Goal: Task Accomplishment & Management: Manage account settings

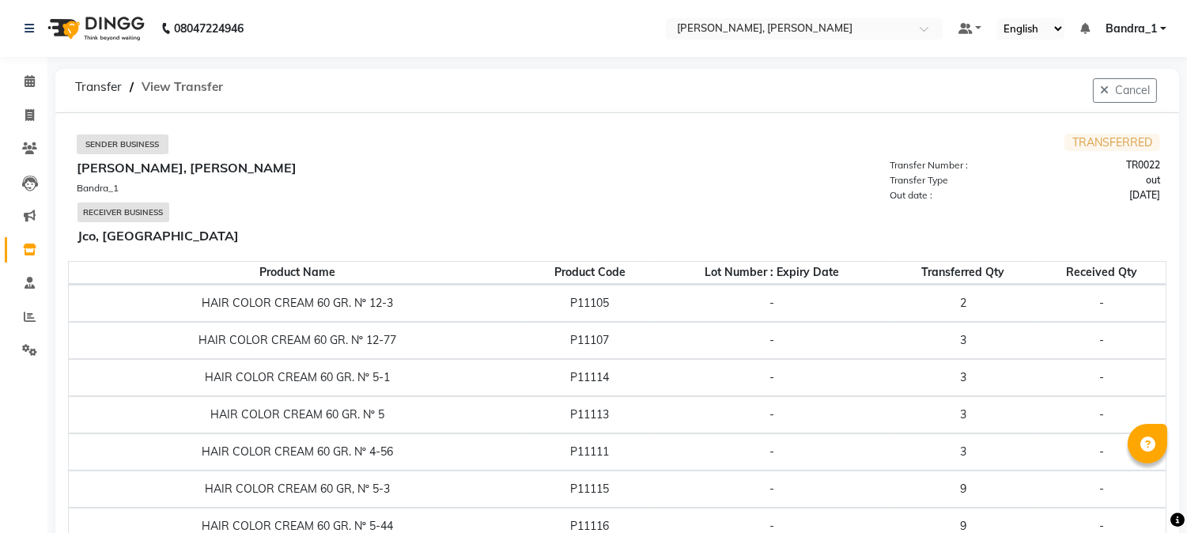
click at [188, 85] on span "View Transfer" at bounding box center [182, 87] width 97 height 28
click at [101, 81] on span "Transfer" at bounding box center [98, 87] width 62 height 28
select select "sender"
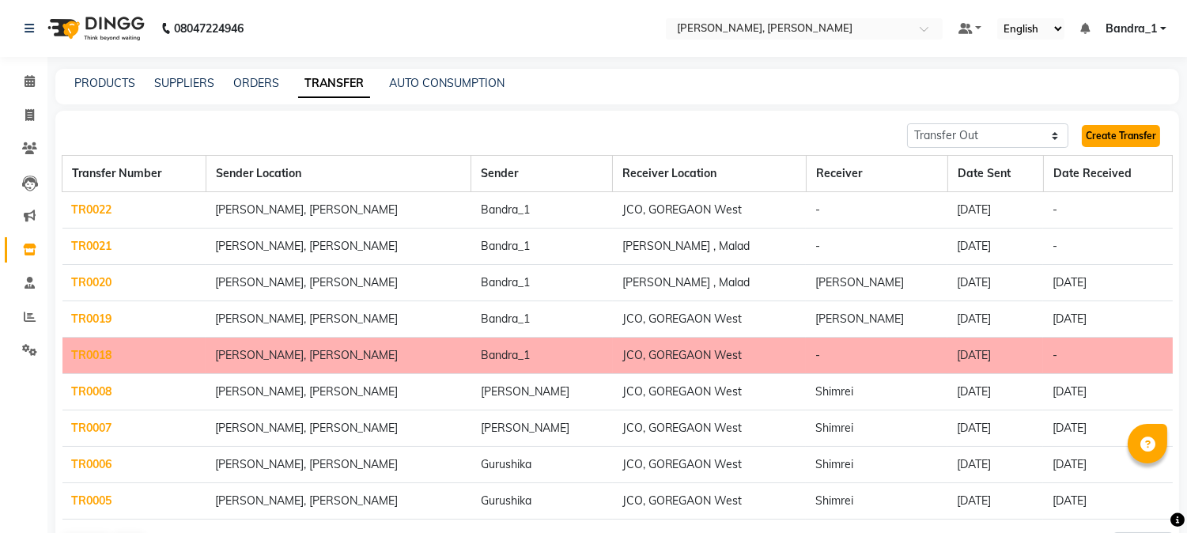
click at [1118, 139] on link "Create Transfer" at bounding box center [1121, 136] width 78 height 22
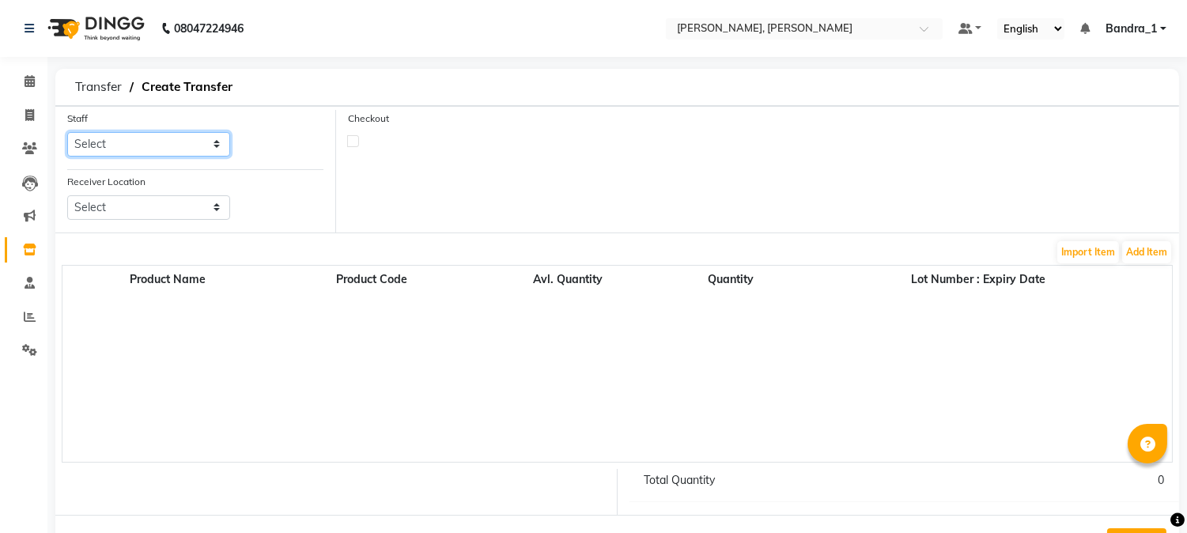
click at [215, 142] on select "Select [PERSON_NAME] [PERSON_NAME] Attham Bandra_1 Bandra_store [PERSON_NAME] […" at bounding box center [148, 144] width 163 height 25
select select "44169"
click at [67, 132] on select "Select [PERSON_NAME] [PERSON_NAME] Attham Bandra_1 Bandra_store [PERSON_NAME] […" at bounding box center [148, 144] width 163 height 25
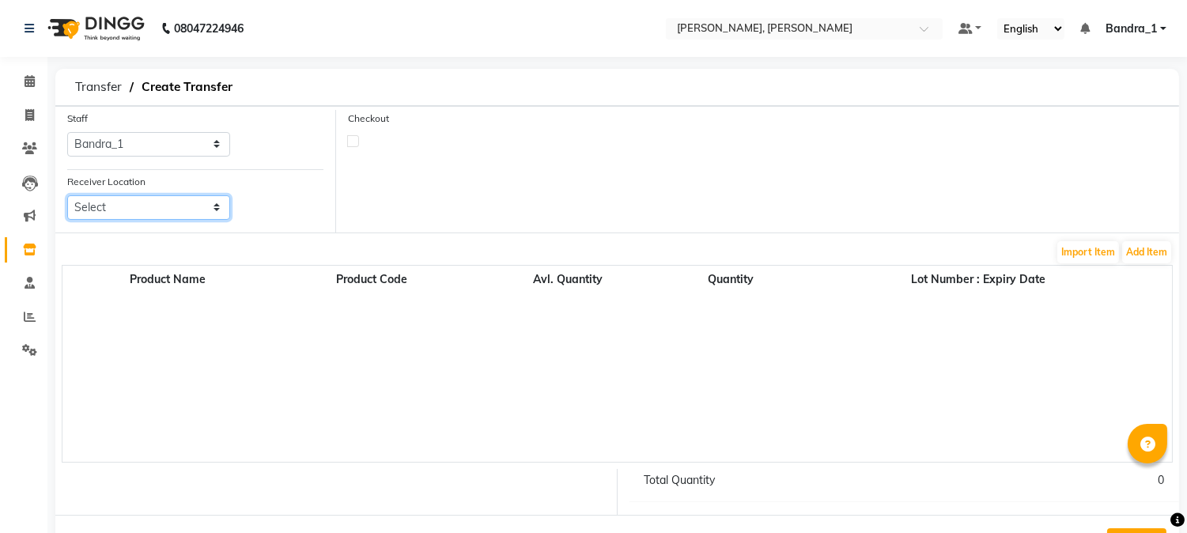
click at [214, 210] on select "Select Jco, Goregaon West Jco, [PERSON_NAME], [PERSON_NAME] [PERSON_NAME] Salon…" at bounding box center [148, 207] width 163 height 25
select select "3410"
click at [67, 195] on select "Select Jco, Goregaon West Jco, [PERSON_NAME], [PERSON_NAME] [PERSON_NAME] Salon…" at bounding box center [148, 207] width 163 height 25
click at [1144, 255] on button "Add Item" at bounding box center [1146, 252] width 49 height 22
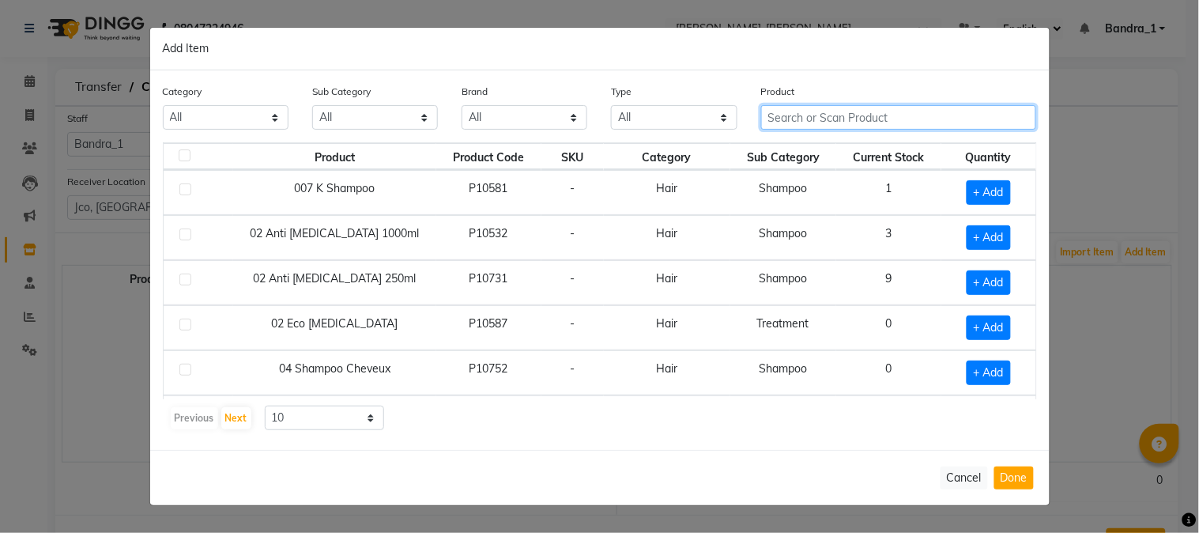
drag, startPoint x: 897, startPoint y: 117, endPoint x: 897, endPoint y: 108, distance: 9.5
click at [897, 108] on input "text" at bounding box center [899, 117] width 276 height 25
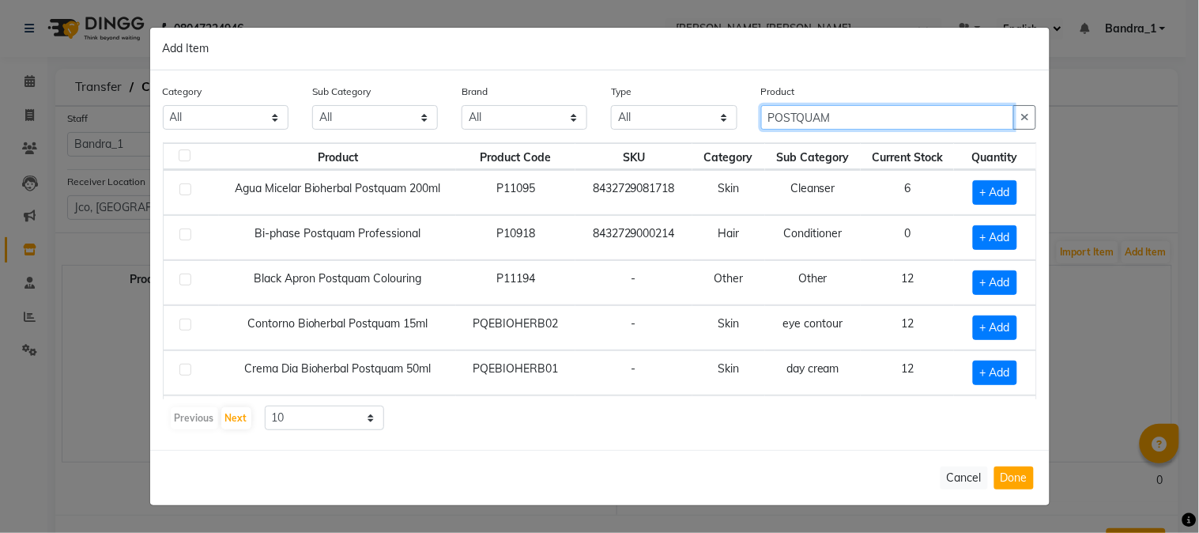
scroll to position [225, 0]
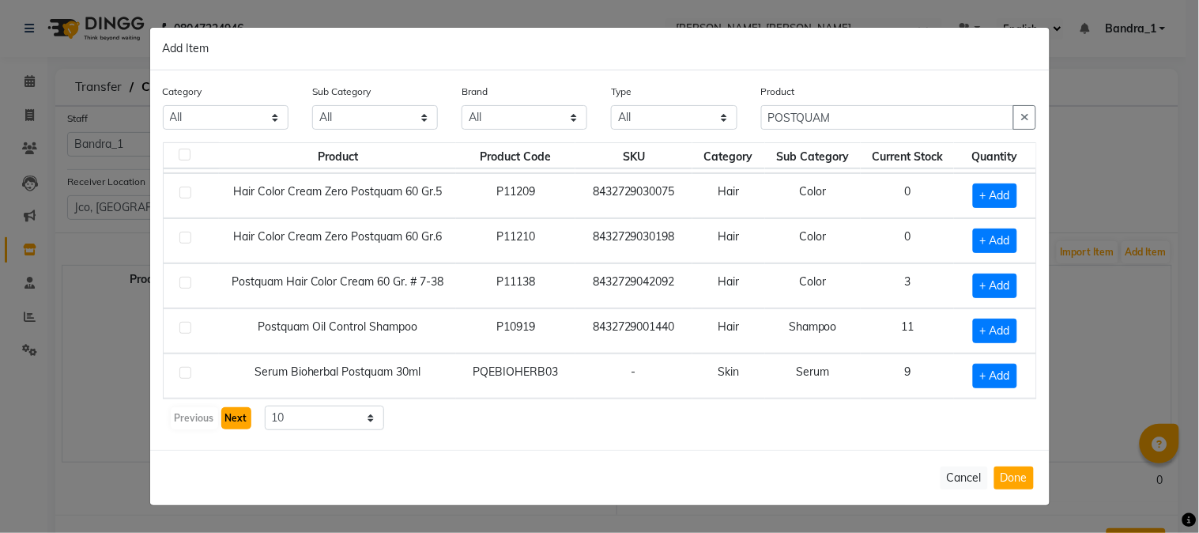
click at [238, 421] on button "Next" at bounding box center [236, 418] width 30 height 22
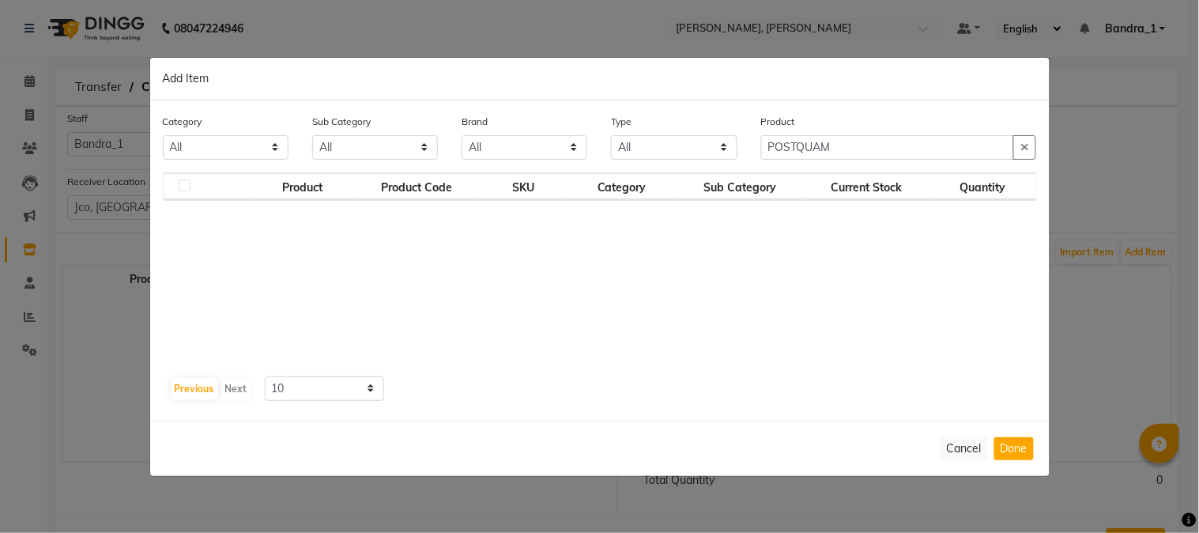
scroll to position [0, 0]
click at [179, 394] on button "Previous" at bounding box center [194, 389] width 47 height 22
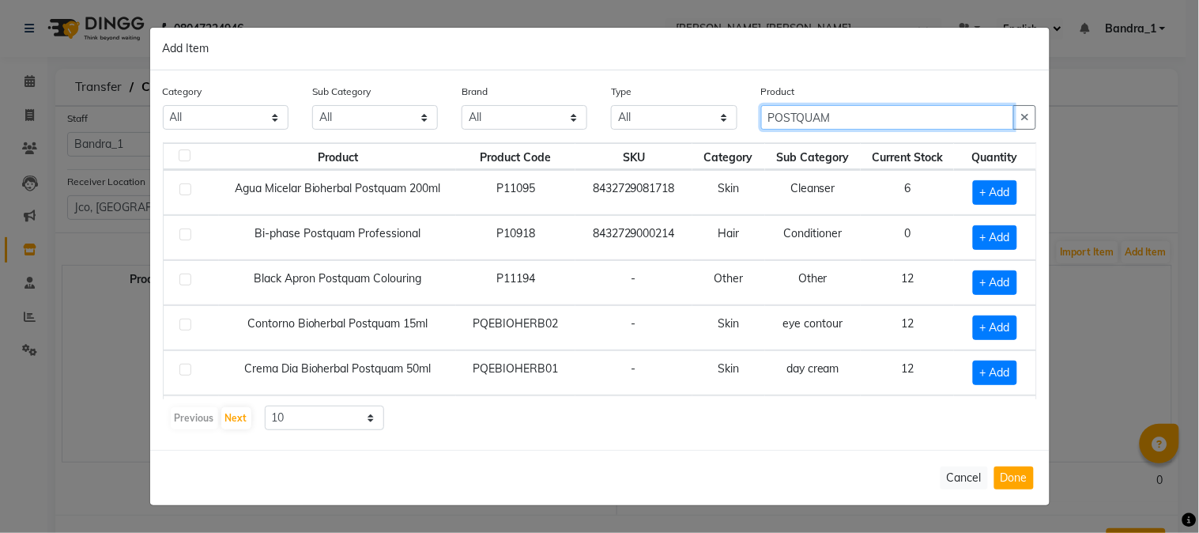
click at [857, 127] on input "POSTQUAM" at bounding box center [888, 117] width 254 height 25
click at [914, 119] on input "POSTQUAM developers" at bounding box center [888, 117] width 254 height 25
drag, startPoint x: 871, startPoint y: 115, endPoint x: 848, endPoint y: 129, distance: 27.0
click at [805, 123] on input "POSTQUAM" at bounding box center [888, 117] width 254 height 25
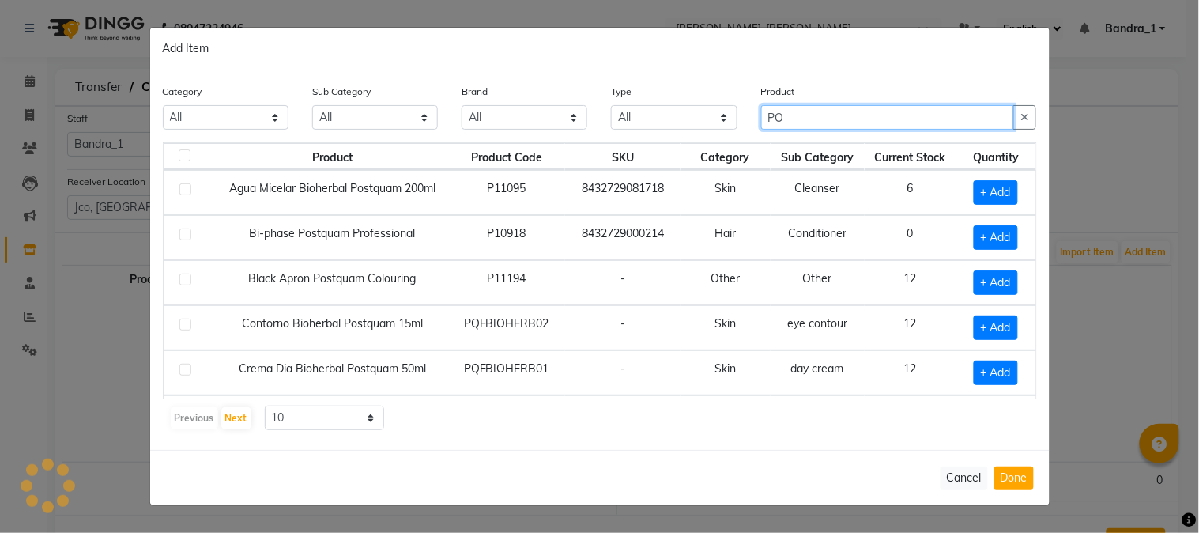
type input "P"
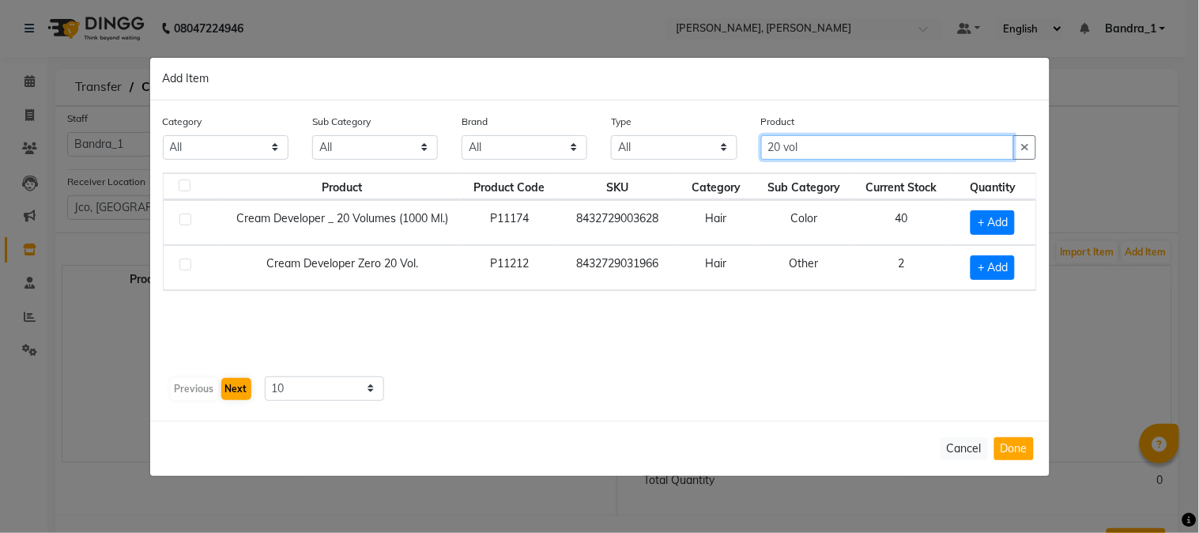
type input "20 vol"
click at [239, 390] on button "Next" at bounding box center [236, 389] width 30 height 22
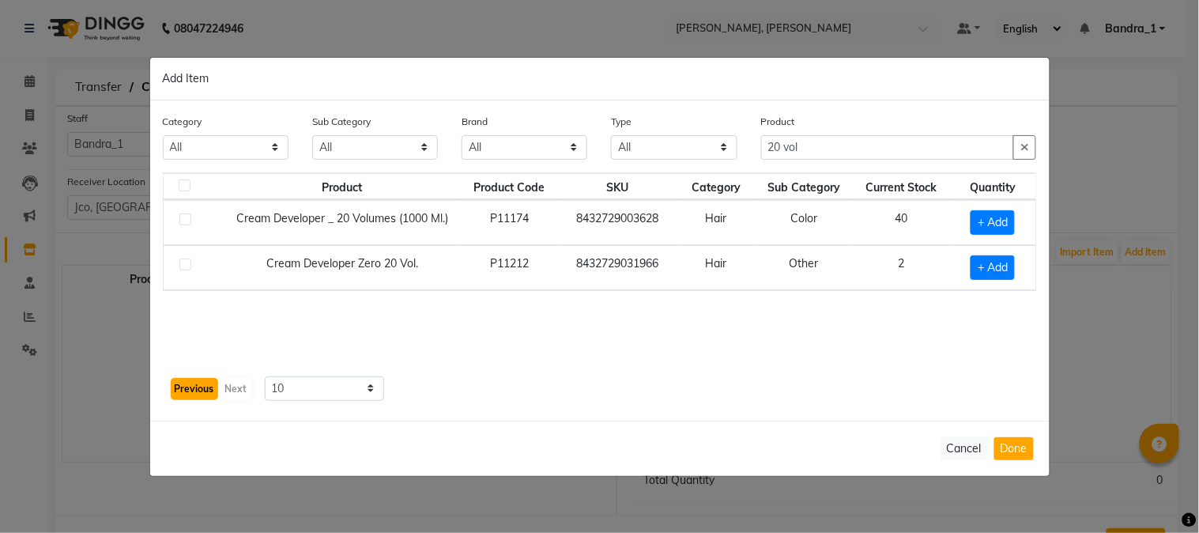
click at [184, 390] on button "Previous" at bounding box center [194, 389] width 47 height 22
click at [1025, 142] on icon "button" at bounding box center [1025, 147] width 9 height 11
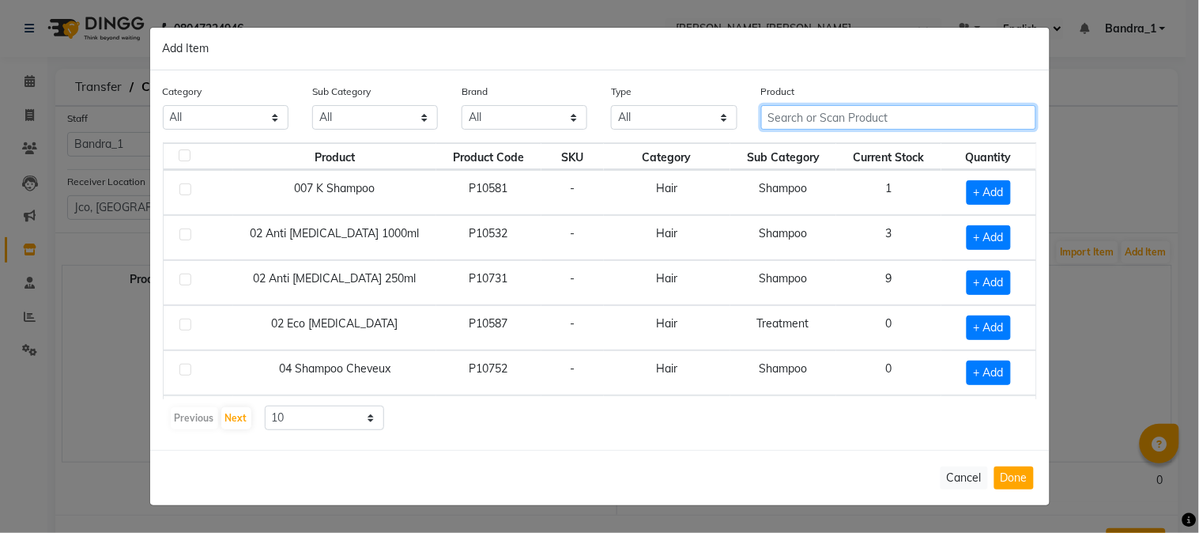
click at [849, 116] on input "text" at bounding box center [899, 117] width 276 height 25
click at [852, 120] on input "text" at bounding box center [899, 117] width 276 height 25
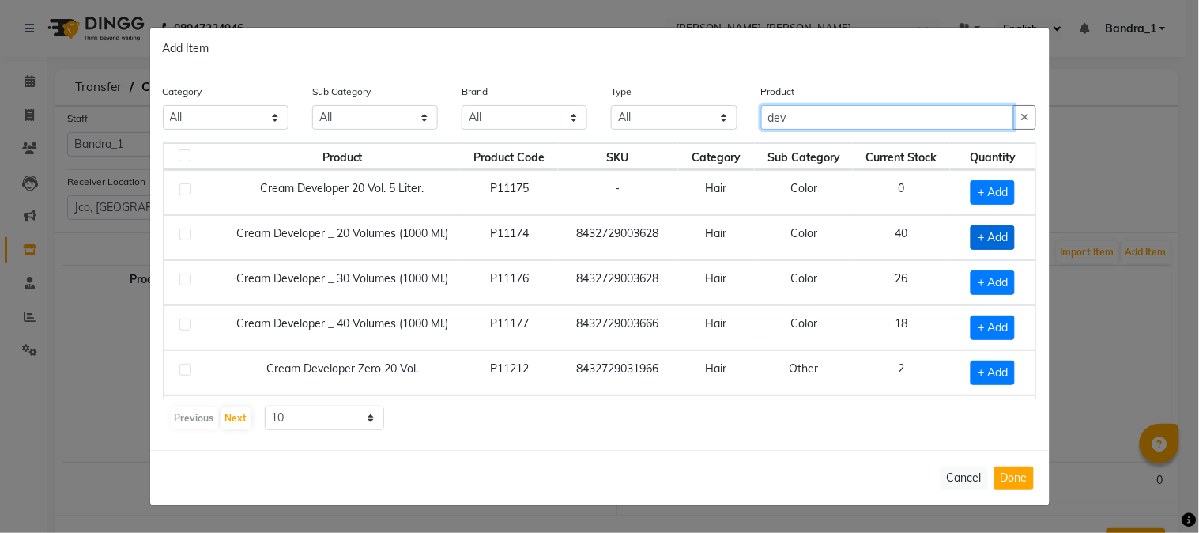
type input "dev"
click at [992, 236] on span "+ Add" at bounding box center [993, 237] width 44 height 25
checkbox input "true"
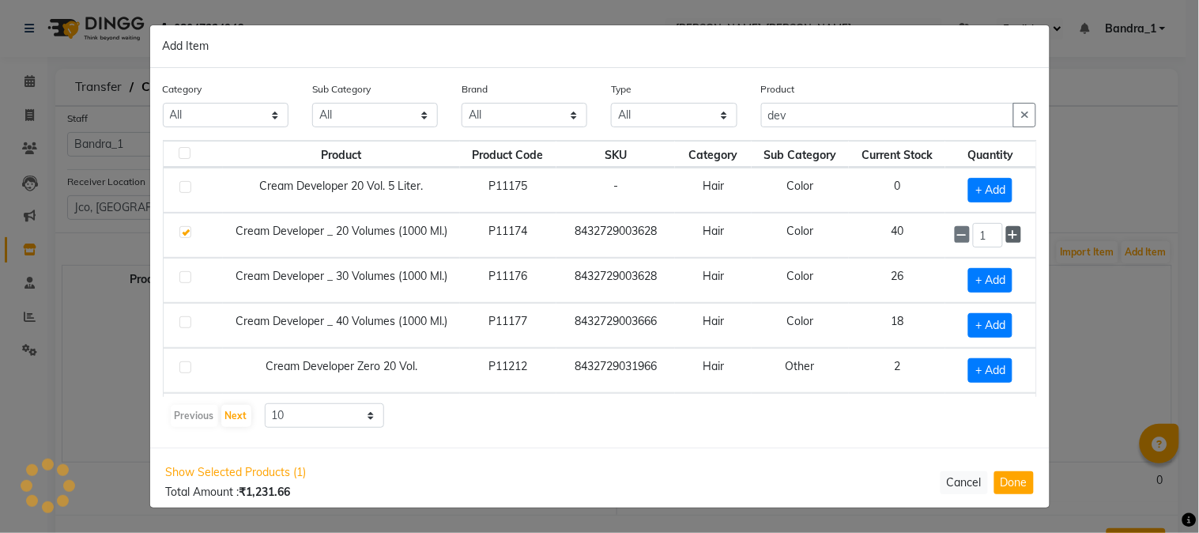
click at [1009, 236] on icon at bounding box center [1014, 234] width 10 height 11
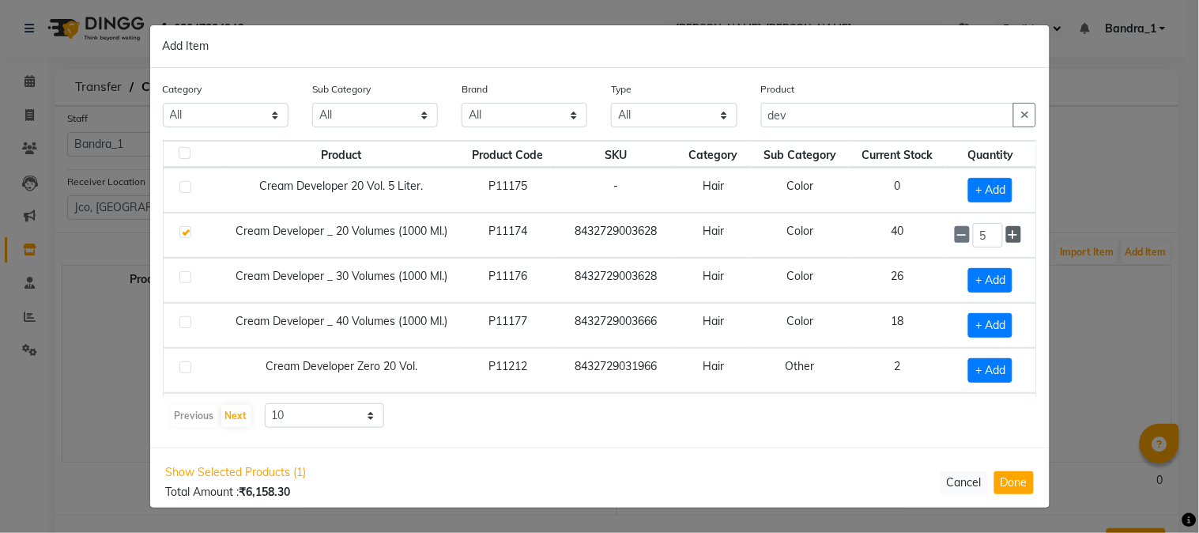
type input "6"
click at [983, 281] on span "+ Add" at bounding box center [991, 280] width 44 height 25
checkbox input "true"
click at [1009, 277] on icon at bounding box center [1014, 279] width 10 height 11
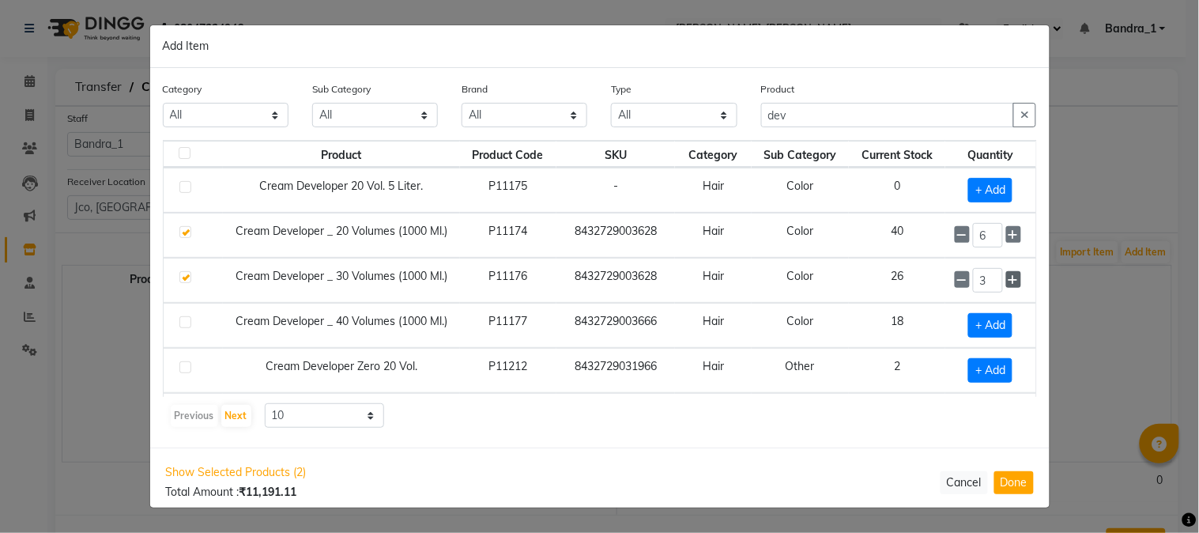
click at [1009, 277] on icon at bounding box center [1014, 279] width 10 height 11
click at [1009, 275] on icon at bounding box center [1014, 279] width 10 height 11
type input "6"
click at [987, 327] on span "+ Add" at bounding box center [991, 325] width 44 height 25
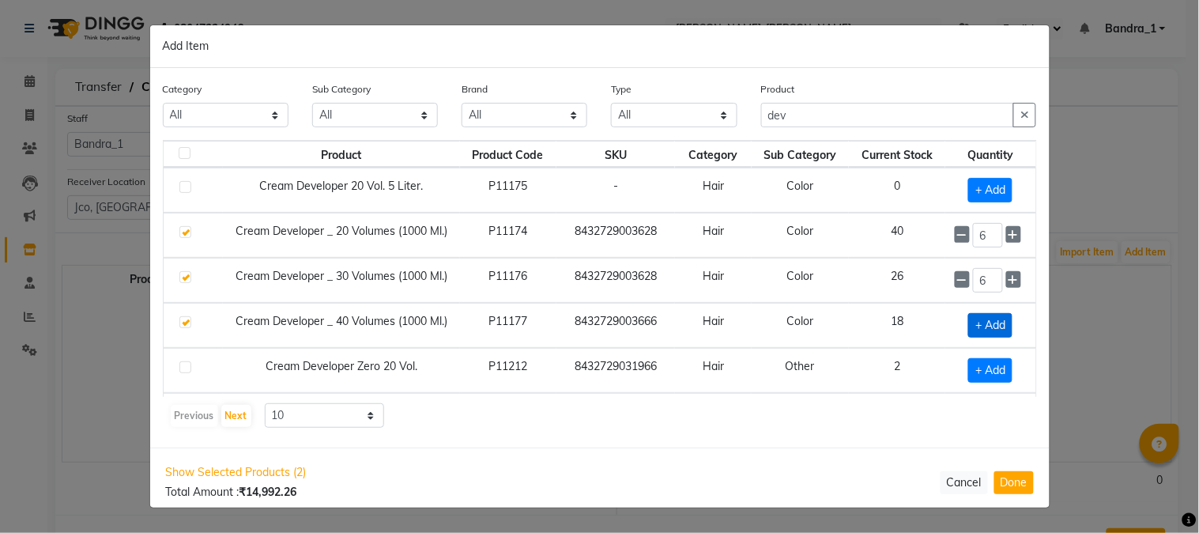
checkbox input "true"
click at [1009, 323] on icon at bounding box center [1014, 324] width 10 height 11
type input "3"
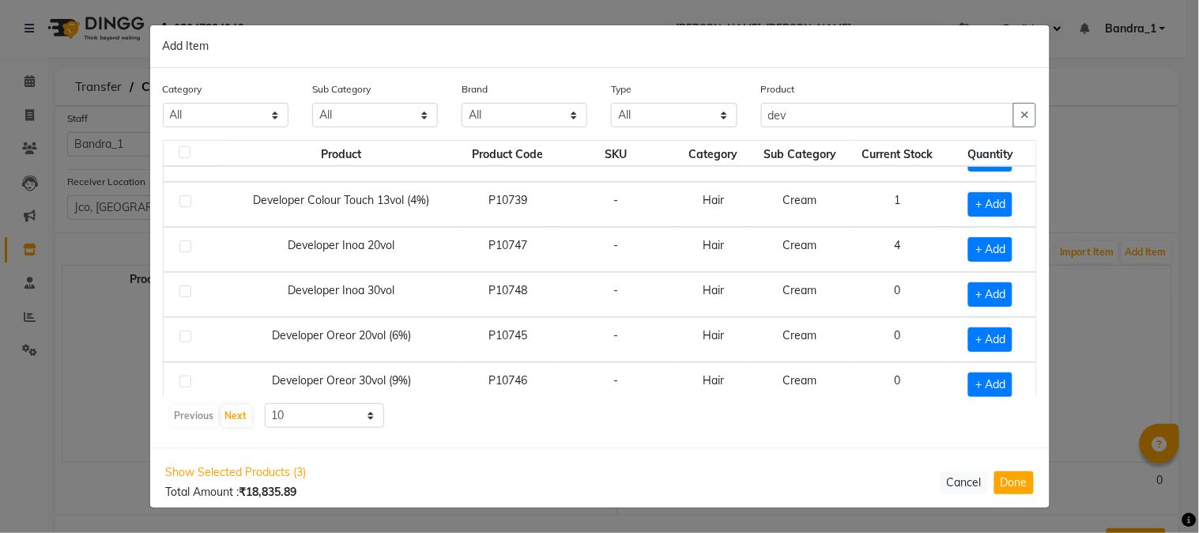
scroll to position [224, 0]
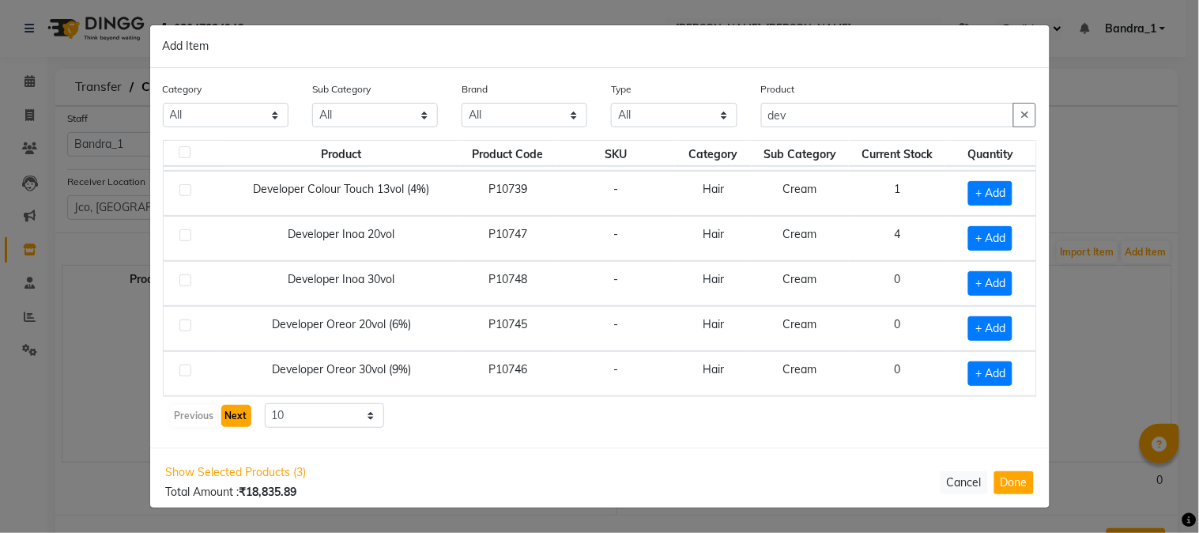
click at [240, 415] on button "Next" at bounding box center [236, 416] width 30 height 22
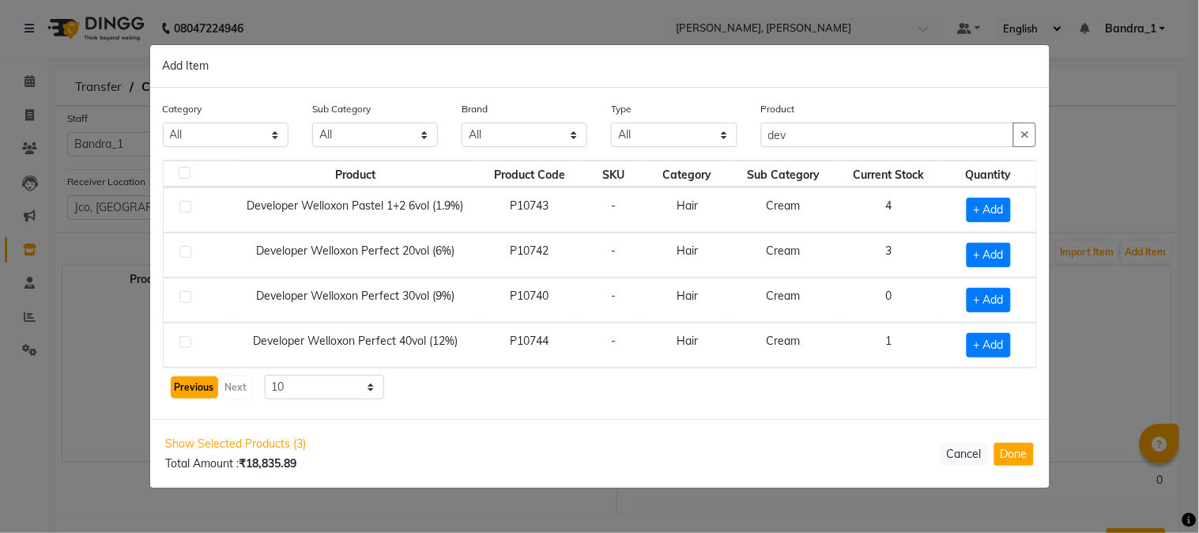
click at [195, 384] on button "Previous" at bounding box center [194, 387] width 47 height 22
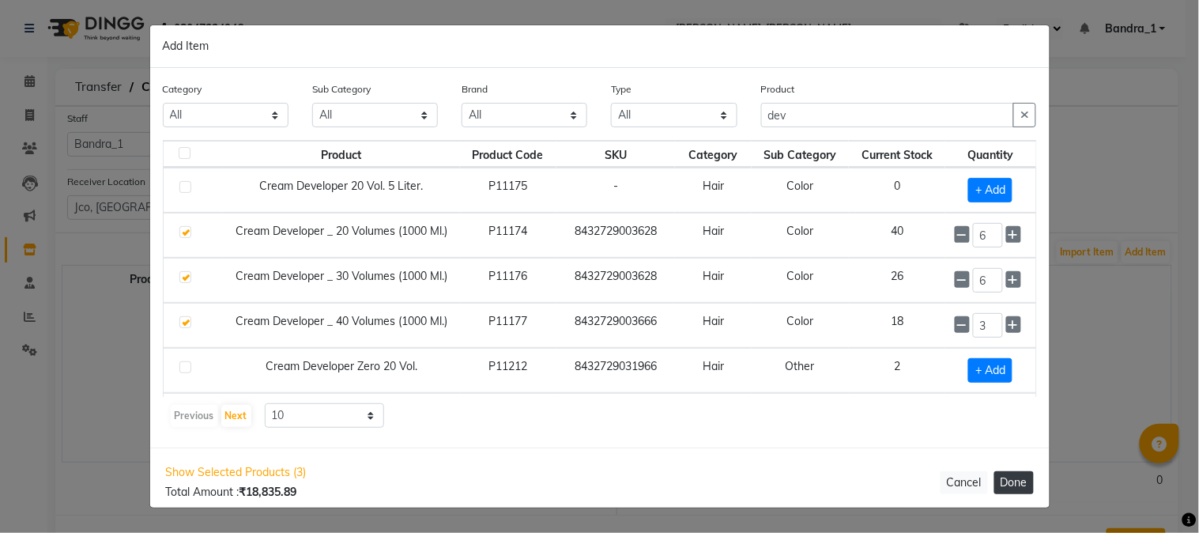
click at [1009, 484] on button "Done" at bounding box center [1015, 482] width 40 height 23
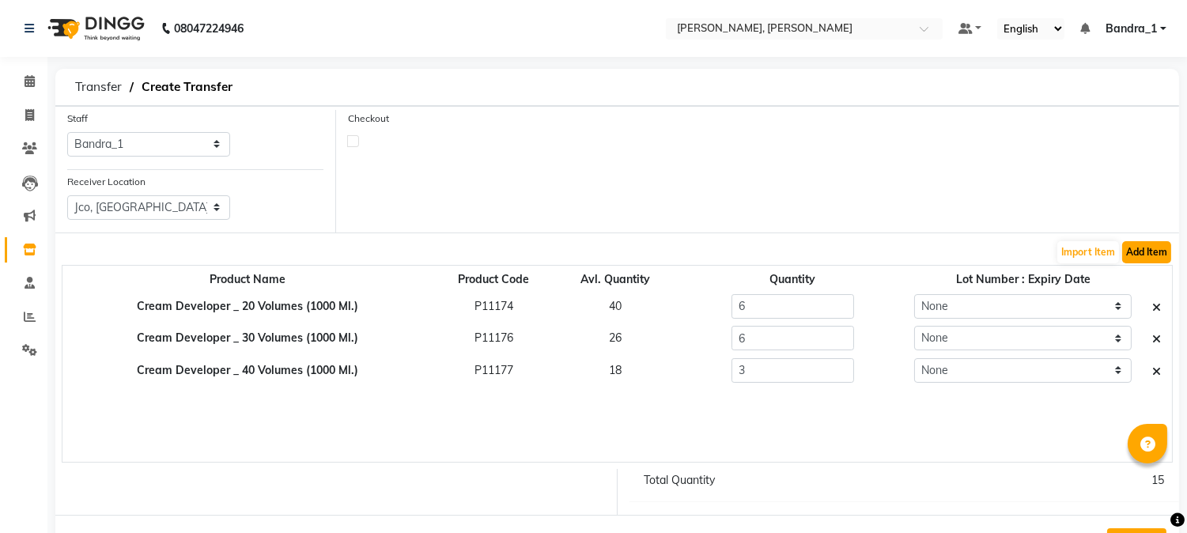
click at [1148, 251] on button "Add Item" at bounding box center [1146, 252] width 49 height 22
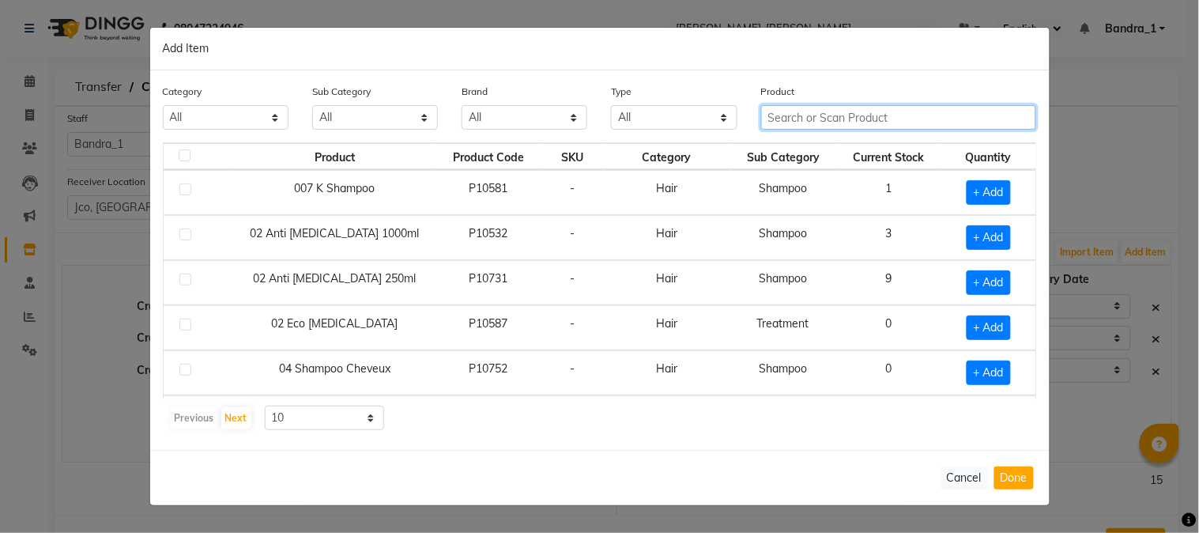
drag, startPoint x: 914, startPoint y: 121, endPoint x: 744, endPoint y: 115, distance: 170.1
click at [744, 115] on div "Category All Hair Skin Makeup Personal Care Appliances [PERSON_NAME] Waxing Dis…" at bounding box center [600, 112] width 898 height 59
click at [775, 116] on input "text" at bounding box center [899, 117] width 276 height 25
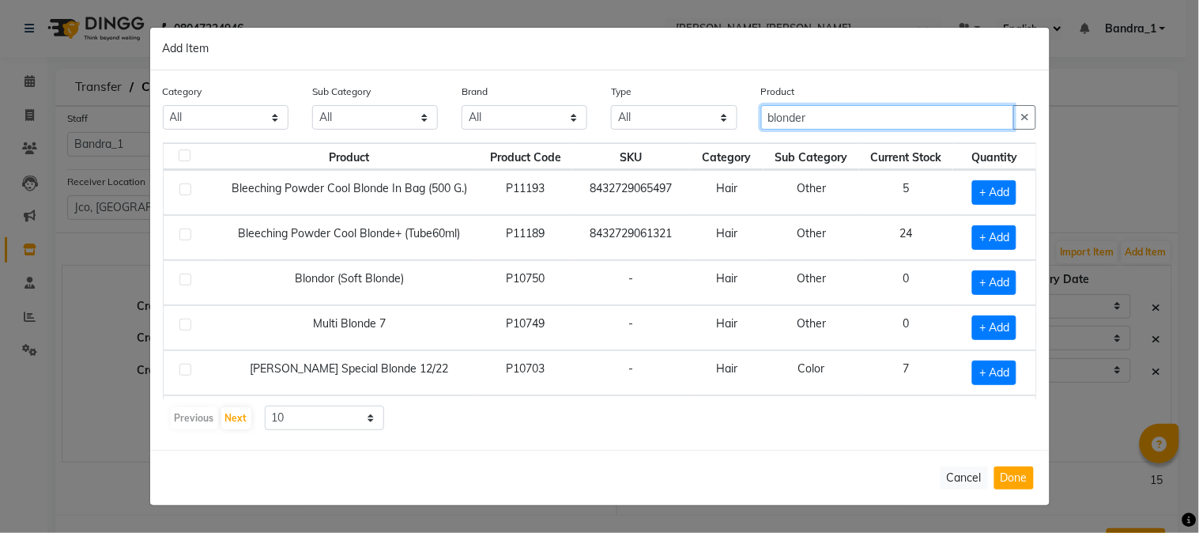
click at [819, 119] on input "blonder" at bounding box center [888, 117] width 254 height 25
type input "b"
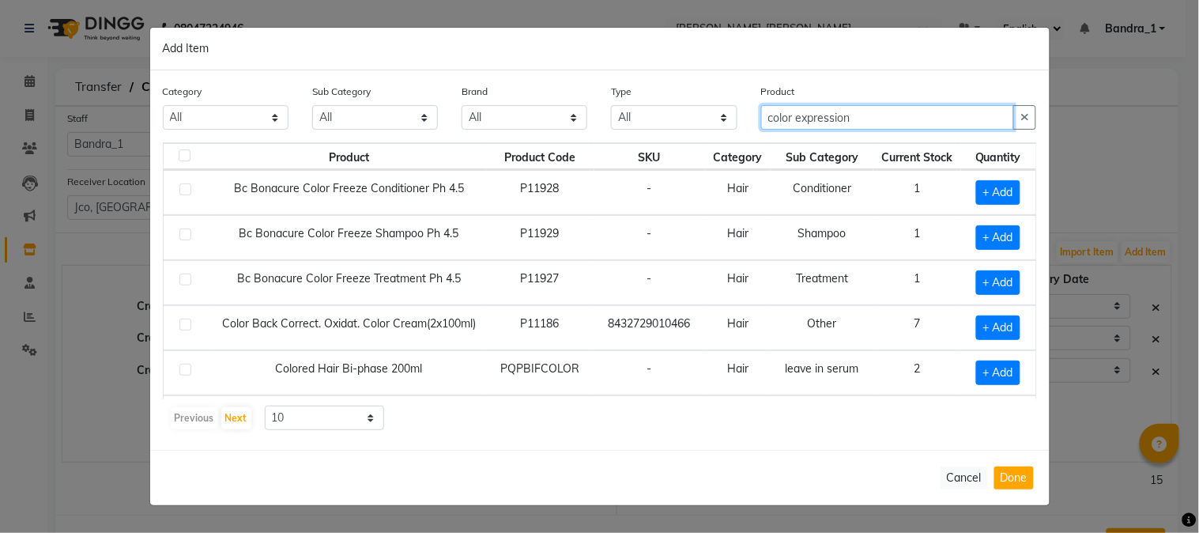
type input "color expression"
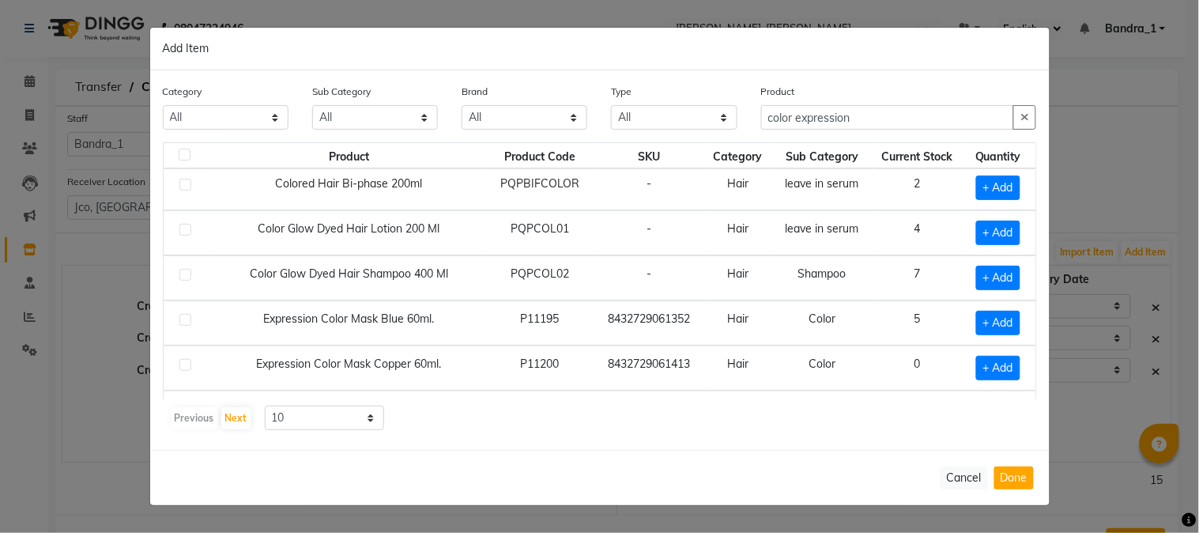
scroll to position [202, 0]
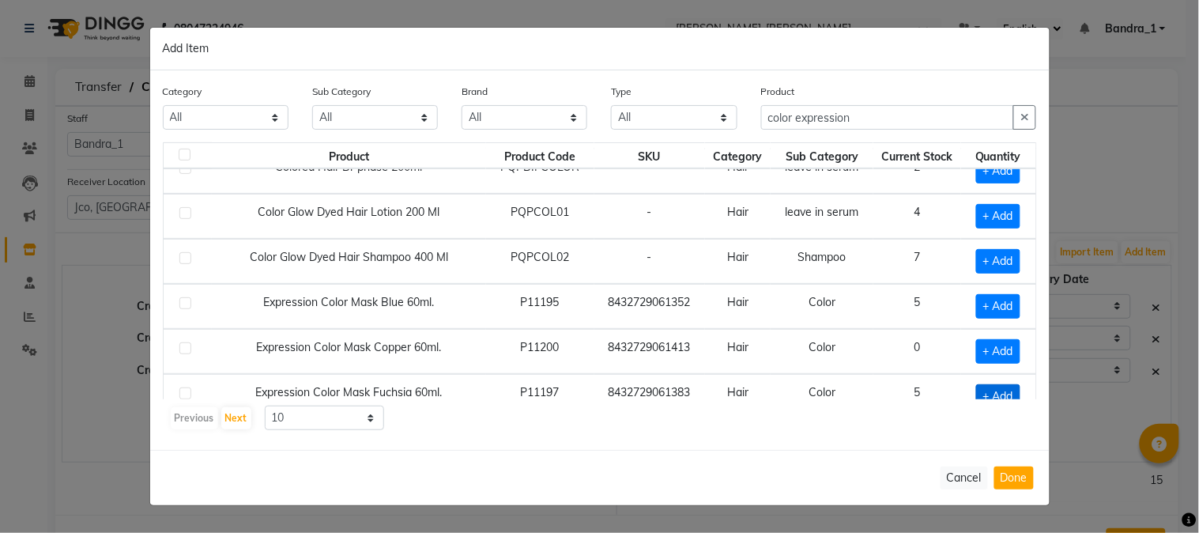
click at [996, 393] on span "+ Add" at bounding box center [999, 396] width 44 height 25
checkbox input "true"
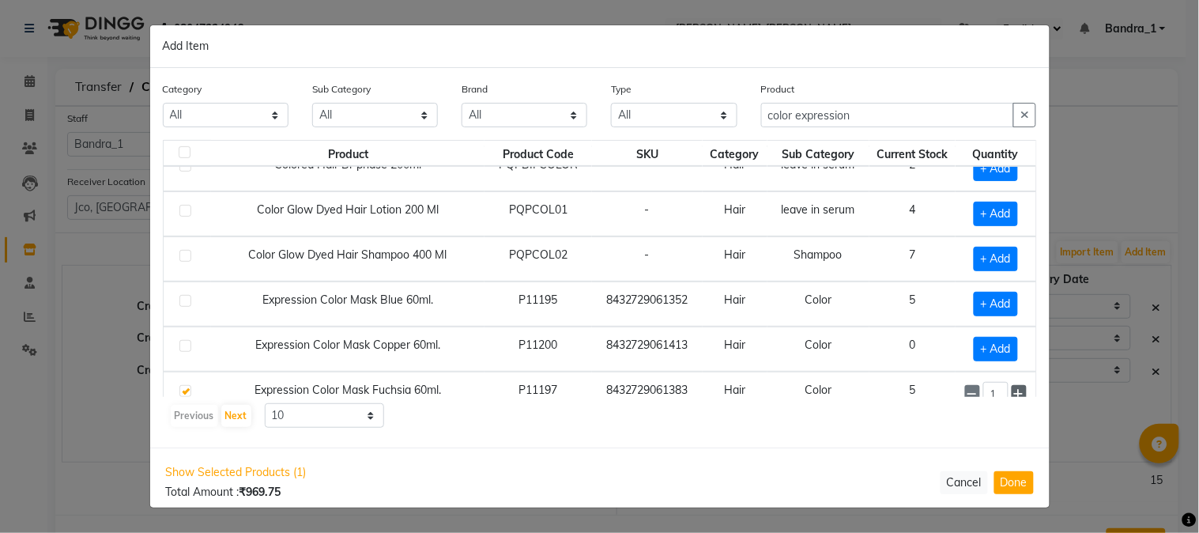
click at [1014, 389] on icon at bounding box center [1019, 393] width 10 height 11
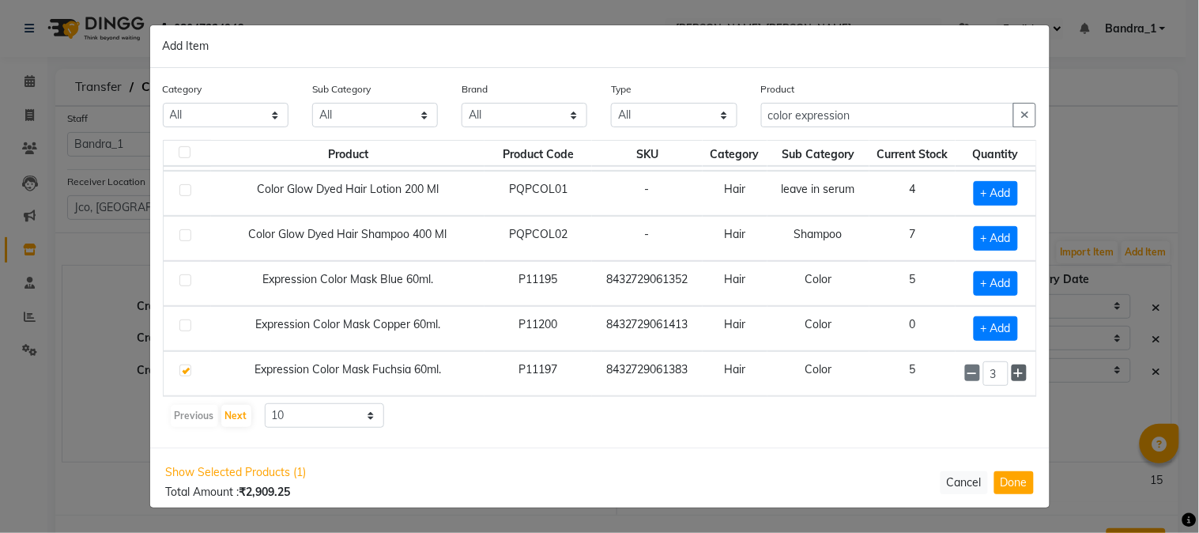
click at [1014, 372] on icon at bounding box center [1019, 373] width 10 height 11
type input "4"
click at [992, 279] on span "+ Add" at bounding box center [996, 283] width 44 height 25
checkbox input "true"
click at [1014, 278] on icon at bounding box center [1019, 283] width 10 height 11
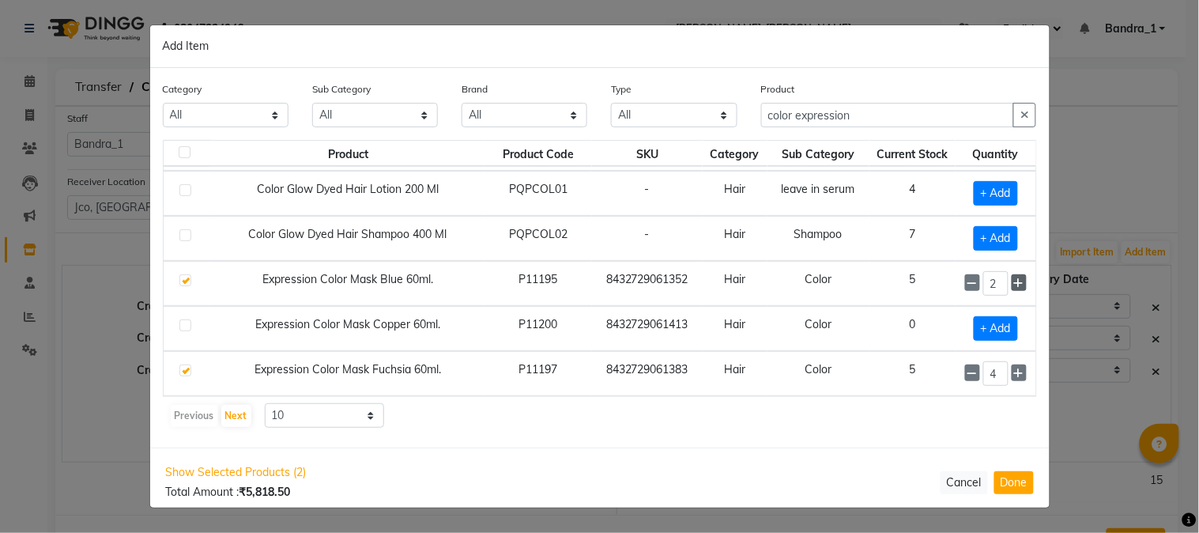
click at [1014, 278] on icon at bounding box center [1019, 283] width 10 height 11
type input "3"
click at [238, 413] on button "Next" at bounding box center [236, 416] width 30 height 22
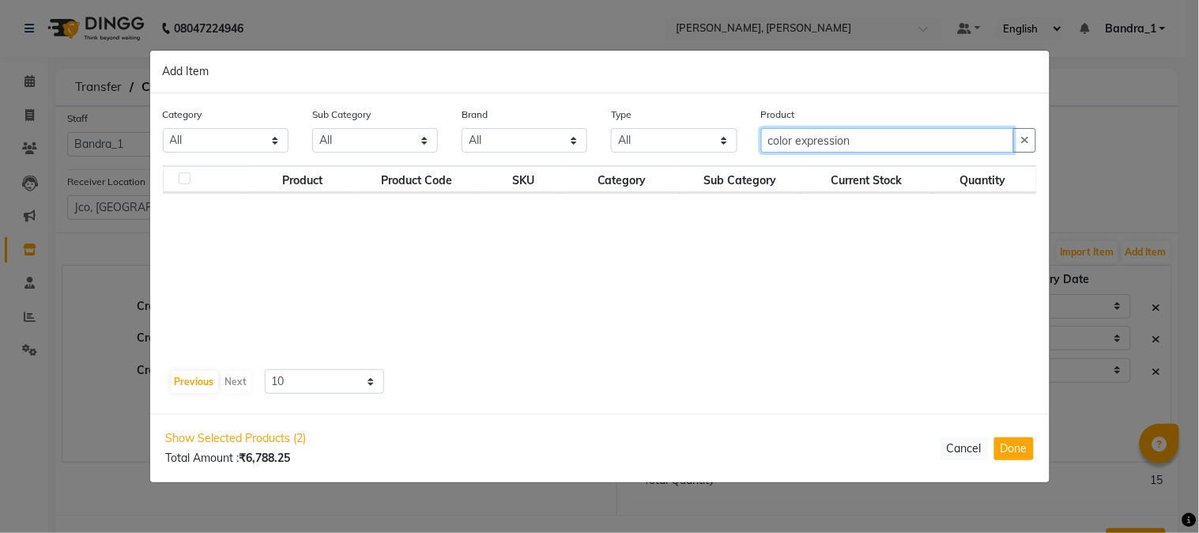
click at [897, 138] on input "color expression" at bounding box center [888, 140] width 254 height 25
click at [192, 380] on button "Previous" at bounding box center [194, 382] width 47 height 22
click at [195, 381] on div "Previous Next" at bounding box center [211, 381] width 84 height 25
click at [895, 141] on input "color expression" at bounding box center [888, 140] width 254 height 25
type input "color express"
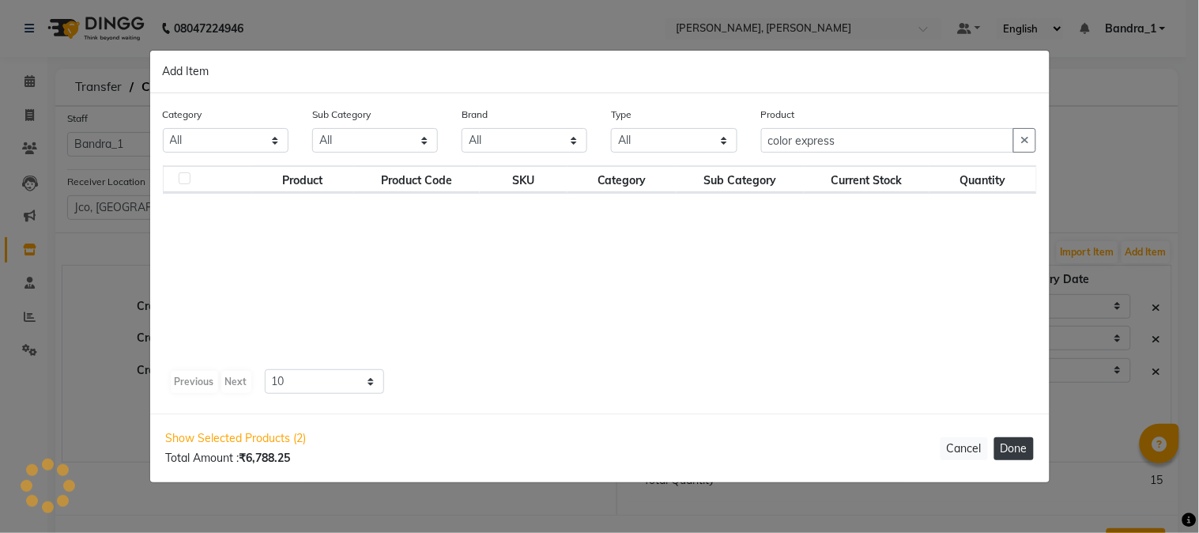
click at [1012, 448] on button "Done" at bounding box center [1015, 448] width 40 height 23
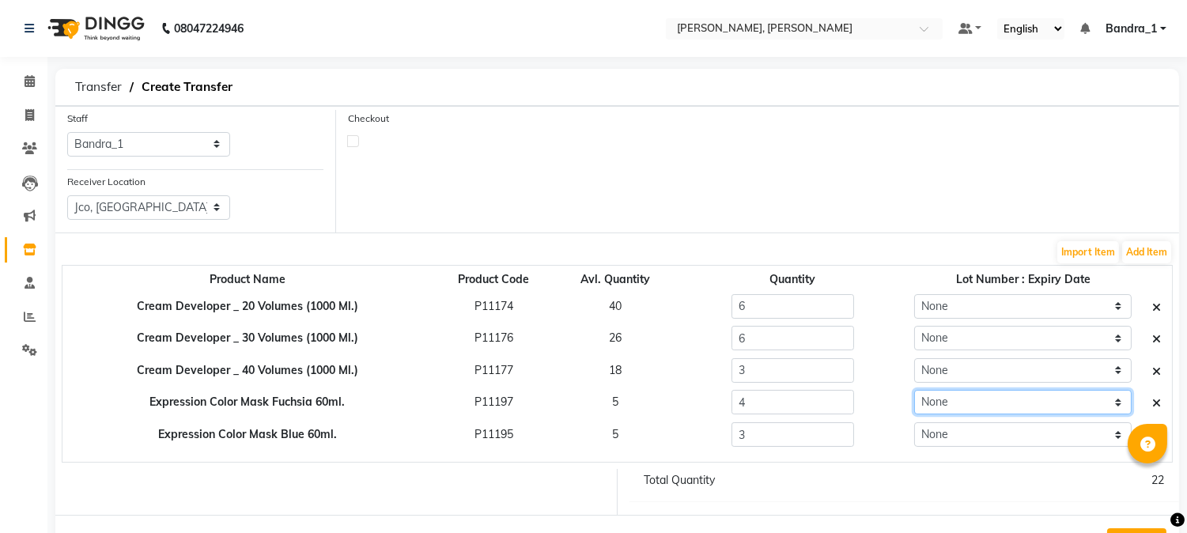
click at [1115, 404] on select "None" at bounding box center [1022, 402] width 217 height 25
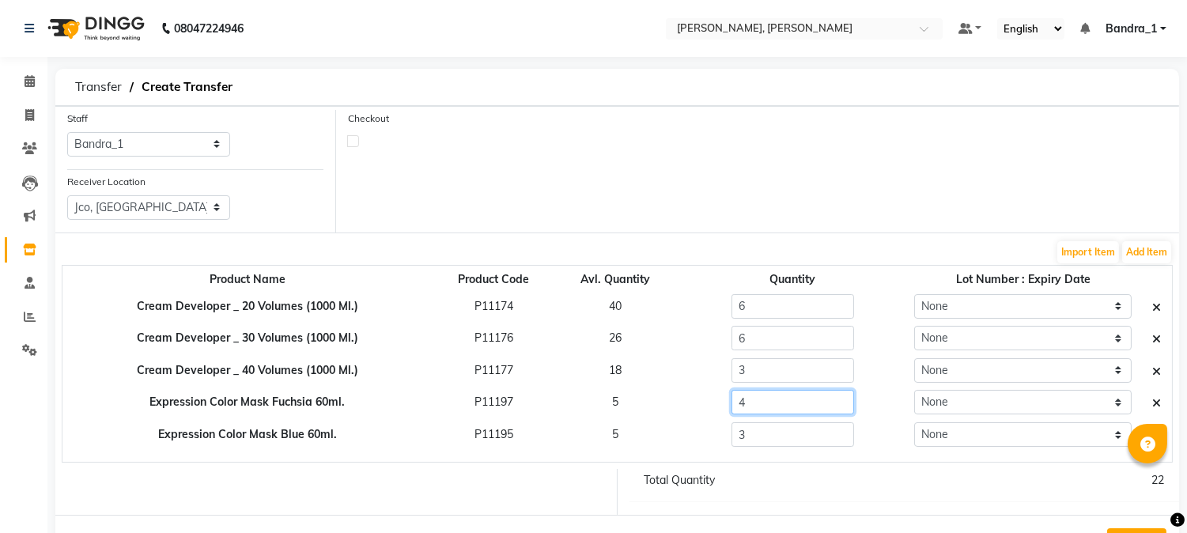
click at [752, 412] on input "4" at bounding box center [792, 402] width 123 height 25
click at [1141, 247] on button "Add Item" at bounding box center [1146, 252] width 49 height 22
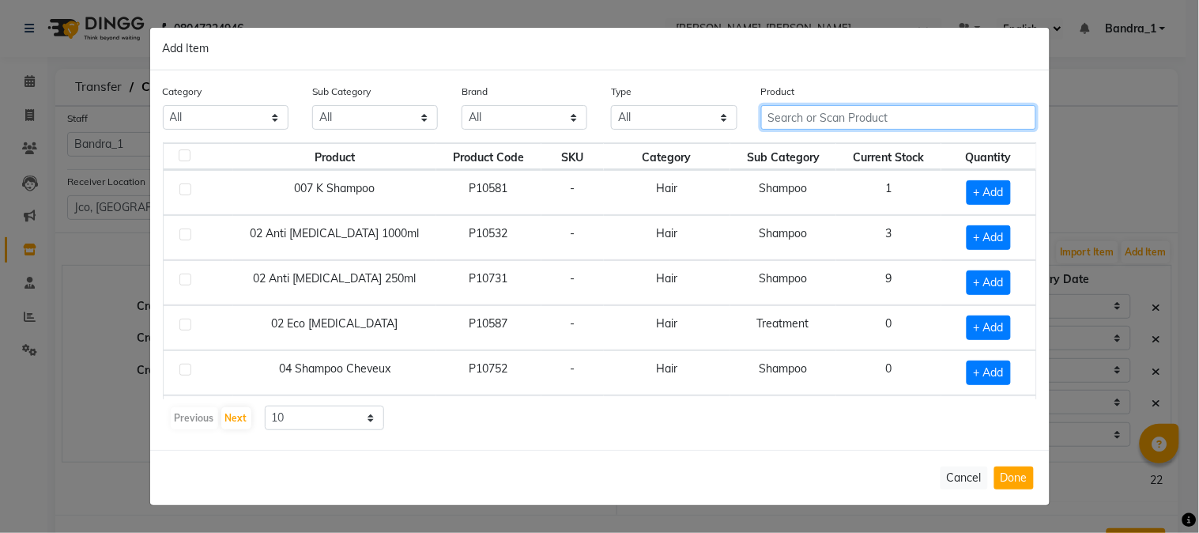
click at [882, 115] on input "text" at bounding box center [899, 117] width 276 height 25
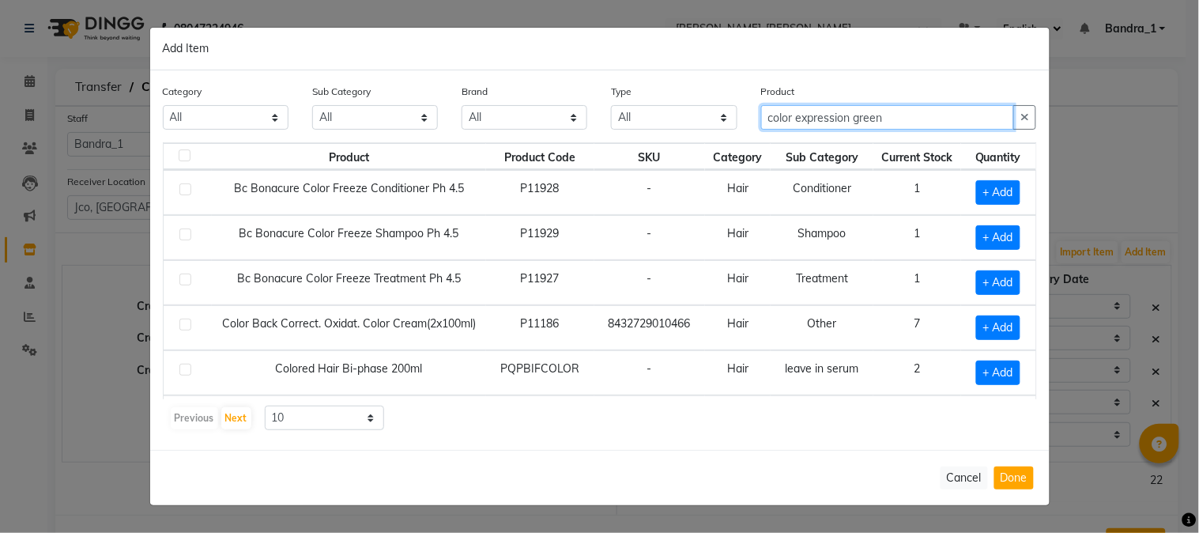
type input "color expression green"
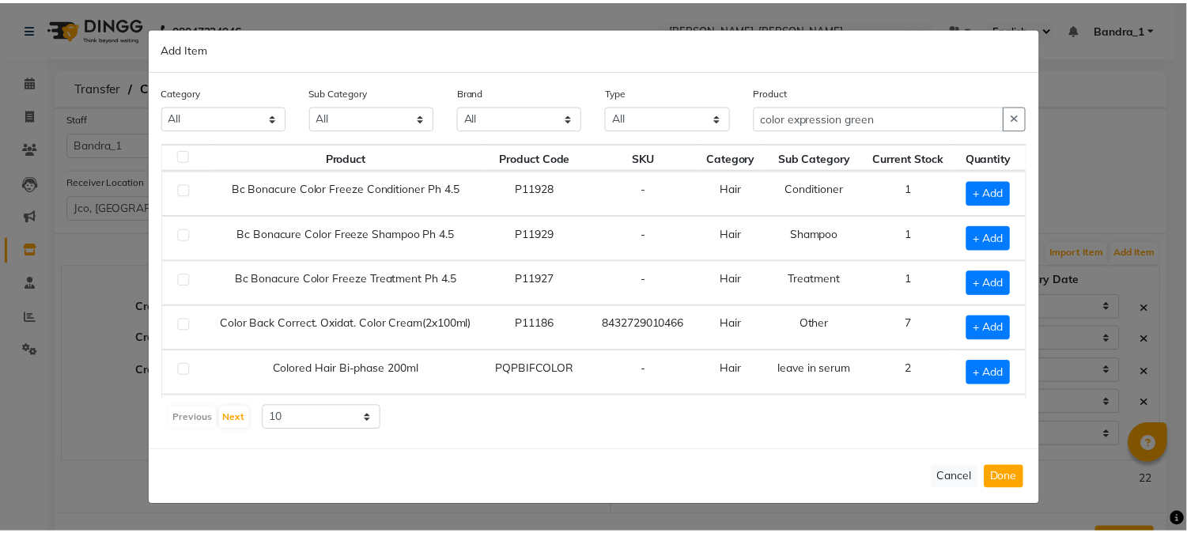
scroll to position [225, 0]
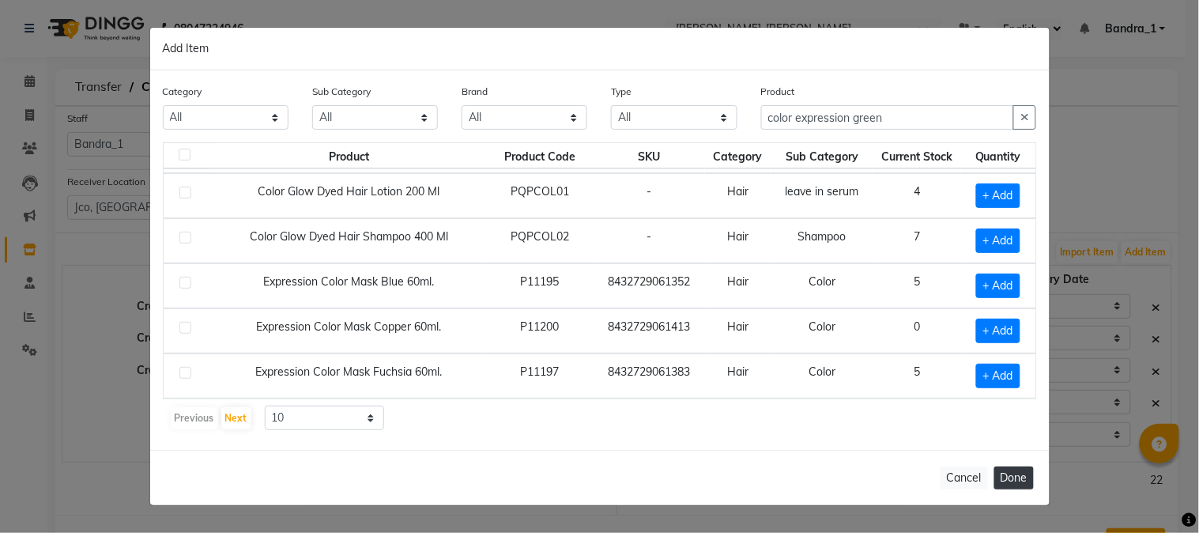
click at [1018, 475] on button "Done" at bounding box center [1015, 478] width 40 height 23
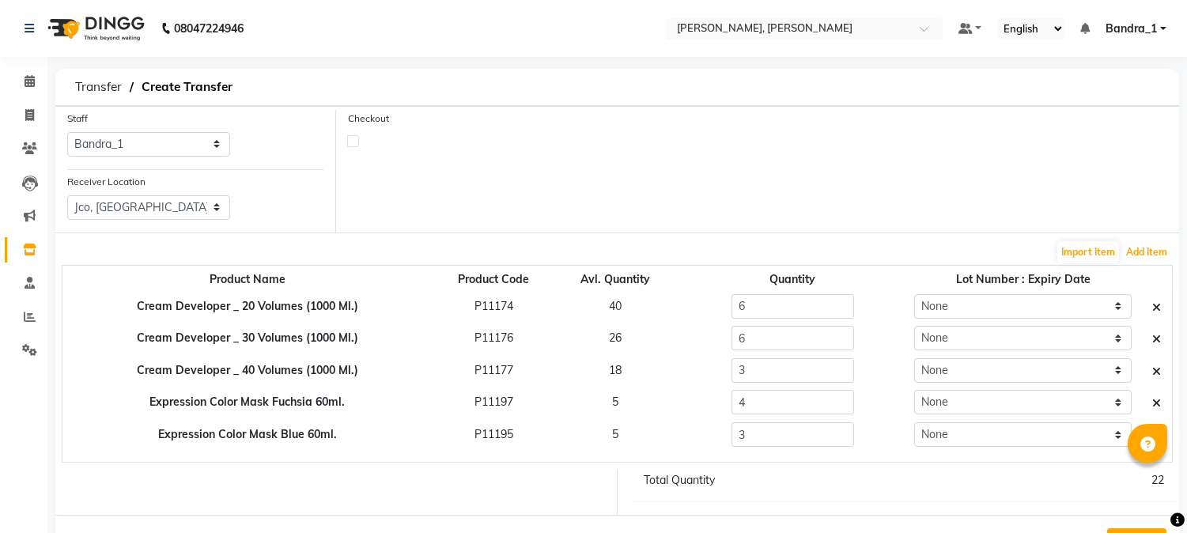
scroll to position [63, 0]
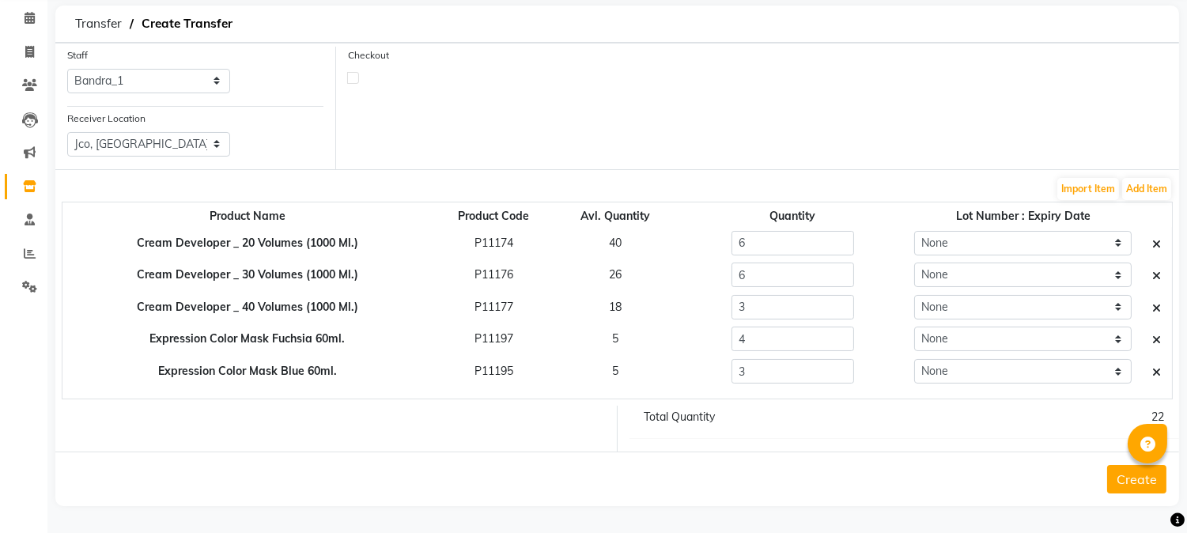
click at [1126, 483] on button "Create" at bounding box center [1136, 479] width 59 height 28
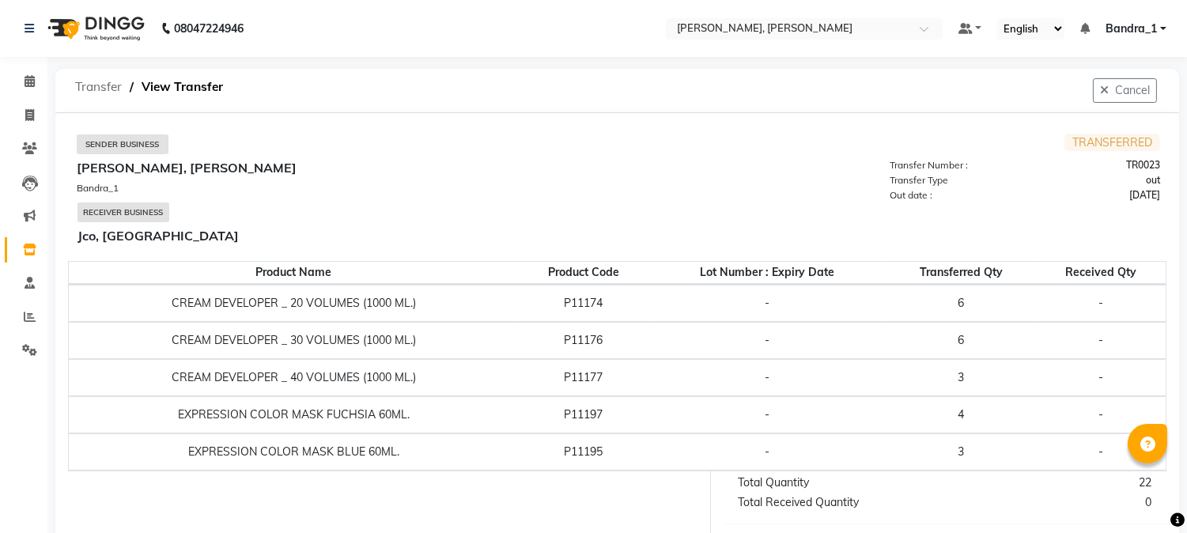
click at [91, 93] on span "Transfer" at bounding box center [98, 87] width 62 height 28
select select "sender"
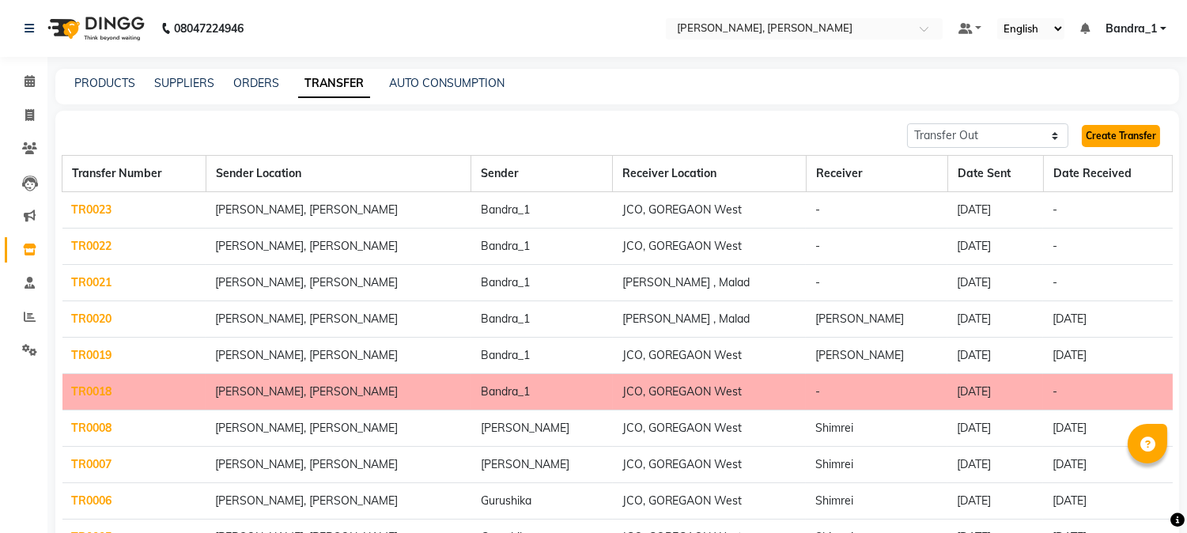
click at [1108, 140] on link "Create Transfer" at bounding box center [1121, 136] width 78 height 22
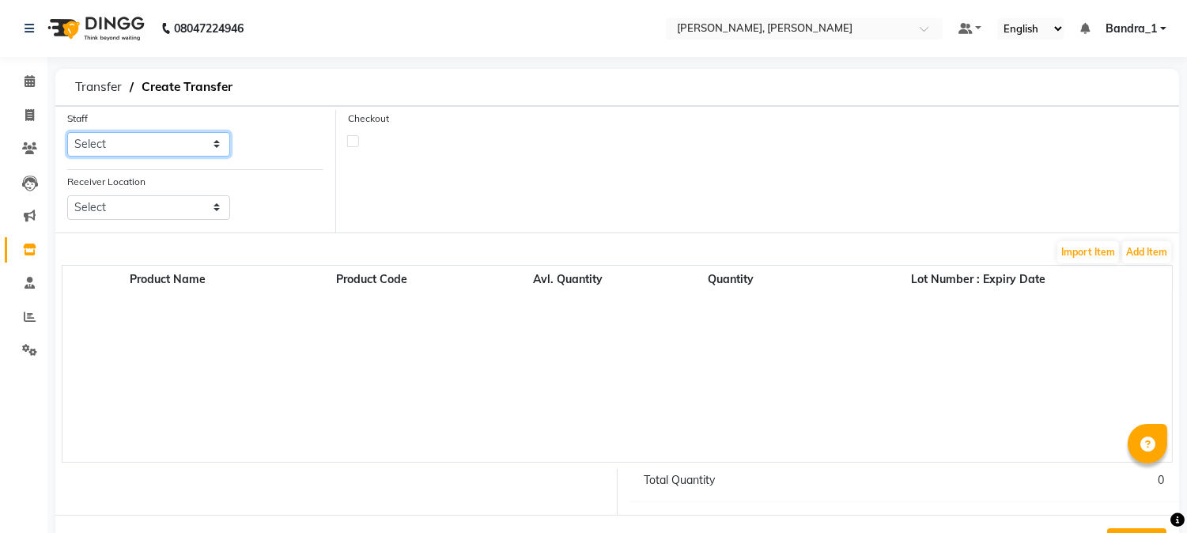
drag, startPoint x: 222, startPoint y: 145, endPoint x: 221, endPoint y: 153, distance: 7.9
click at [221, 151] on select "Select [PERSON_NAME] [PERSON_NAME] Attham Bandra_1 Bandra_store [PERSON_NAME] […" at bounding box center [148, 144] width 163 height 25
select select "44169"
click at [67, 132] on select "Select [PERSON_NAME] [PERSON_NAME] Attham Bandra_1 Bandra_store [PERSON_NAME] […" at bounding box center [148, 144] width 163 height 25
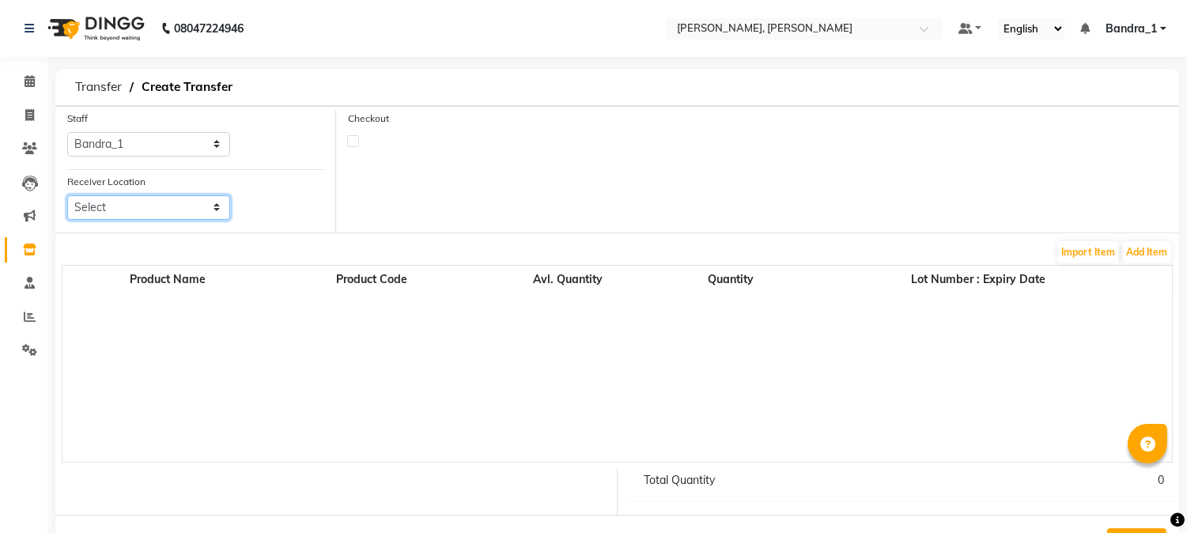
drag, startPoint x: 217, startPoint y: 203, endPoint x: 218, endPoint y: 219, distance: 15.8
click at [217, 211] on select "Select Jco, Goregaon West Jco, [PERSON_NAME], [PERSON_NAME] [PERSON_NAME] Salon…" at bounding box center [148, 207] width 163 height 25
select select "3410"
click at [67, 195] on select "Select Jco, Goregaon West Jco, [PERSON_NAME], [PERSON_NAME] [PERSON_NAME] Salon…" at bounding box center [148, 207] width 163 height 25
click at [1142, 259] on button "Add Item" at bounding box center [1146, 252] width 49 height 22
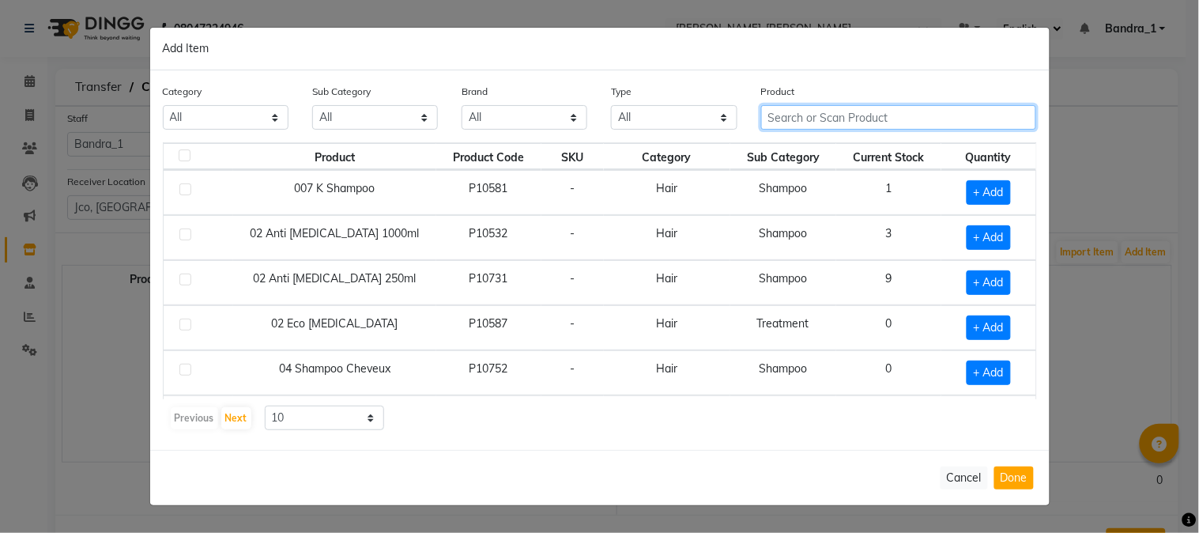
click at [793, 125] on input "text" at bounding box center [899, 117] width 276 height 25
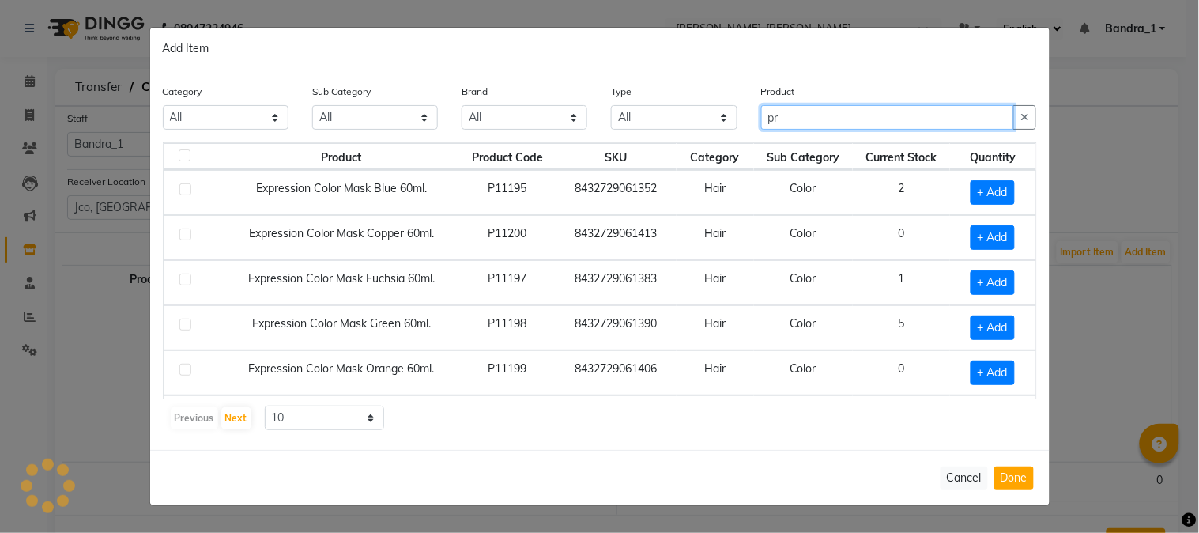
type input "p"
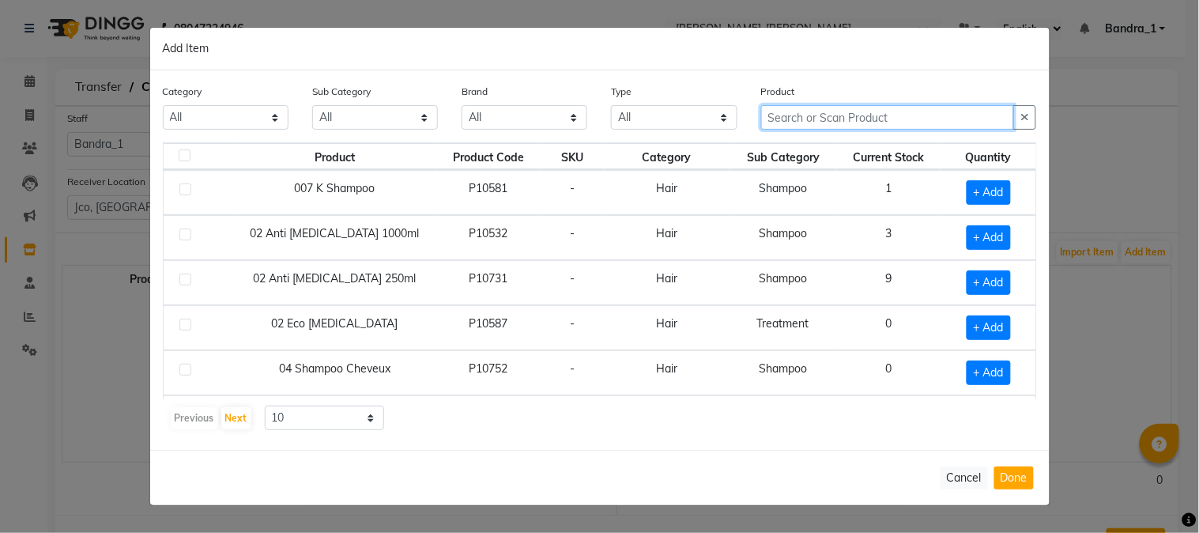
type input "i"
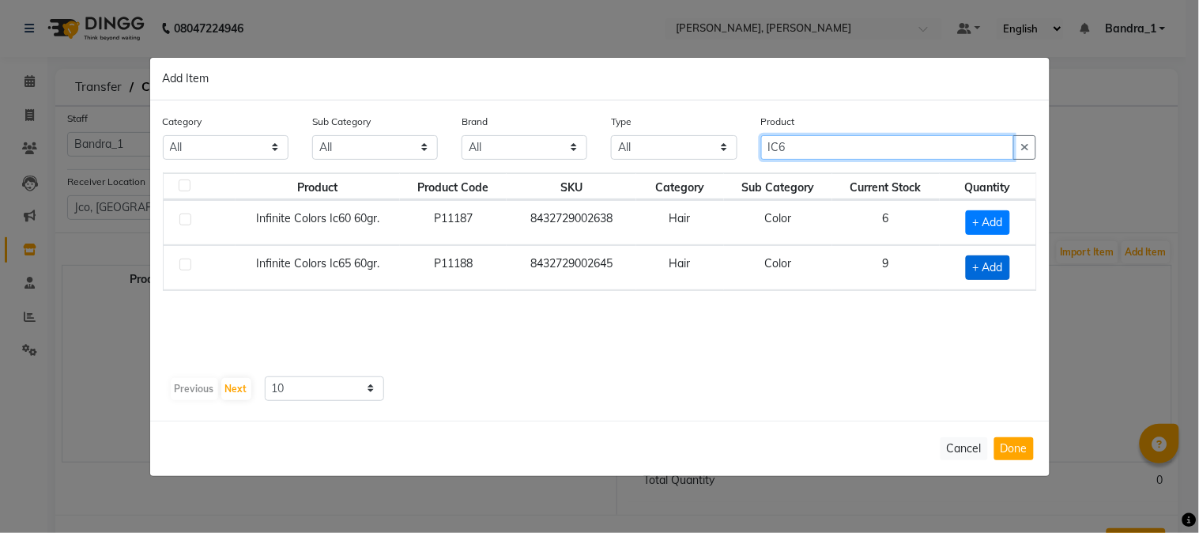
type input "IC6"
click at [992, 266] on span "+ Add" at bounding box center [988, 267] width 44 height 25
checkbox input "true"
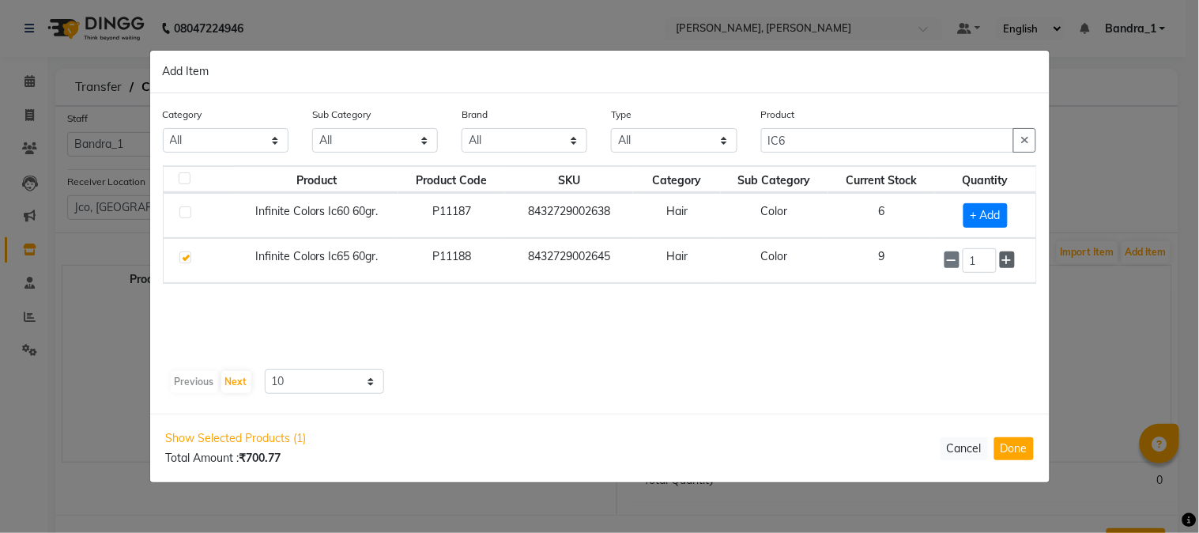
click at [1007, 254] on span at bounding box center [1007, 259] width 15 height 17
click at [1007, 255] on icon at bounding box center [1008, 260] width 10 height 11
type input "3"
click at [997, 215] on span "+ Add" at bounding box center [986, 215] width 44 height 25
checkbox input "true"
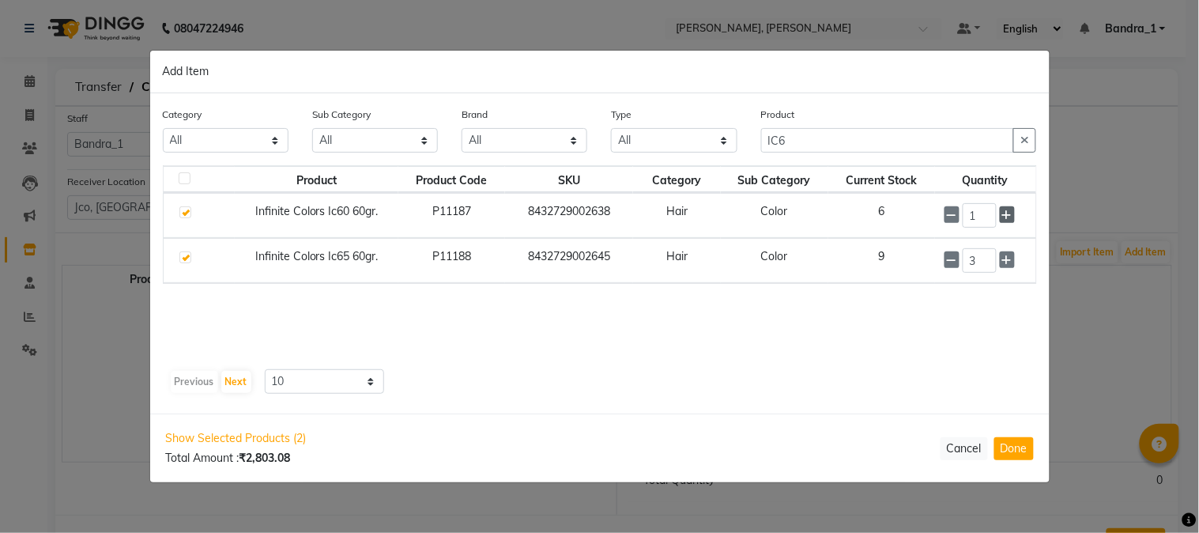
click at [1012, 210] on icon at bounding box center [1008, 215] width 10 height 11
type input "3"
click at [837, 145] on input "IC6" at bounding box center [888, 140] width 254 height 25
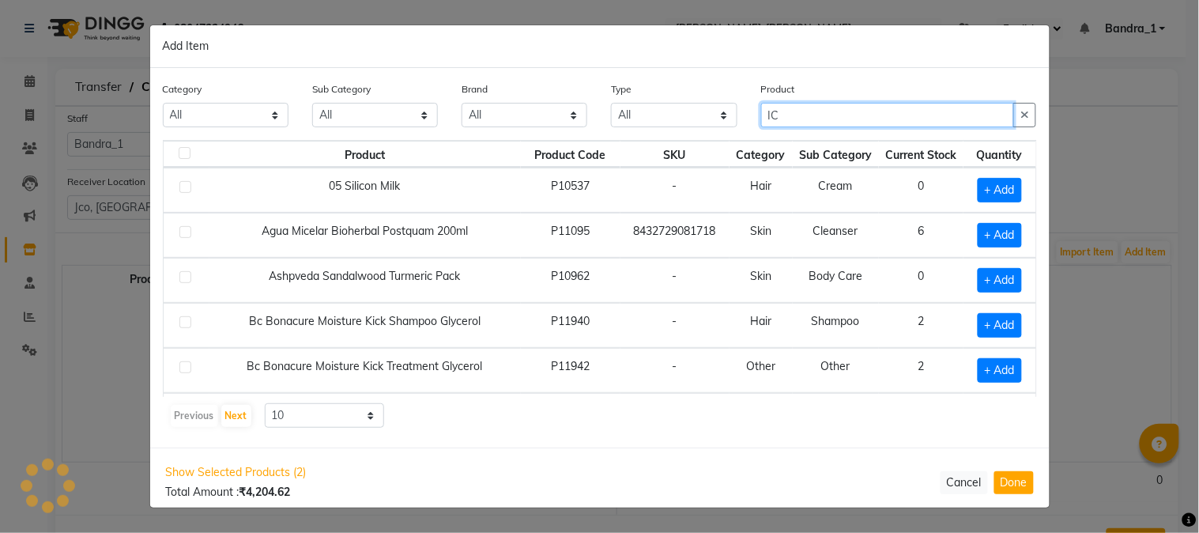
type input "I"
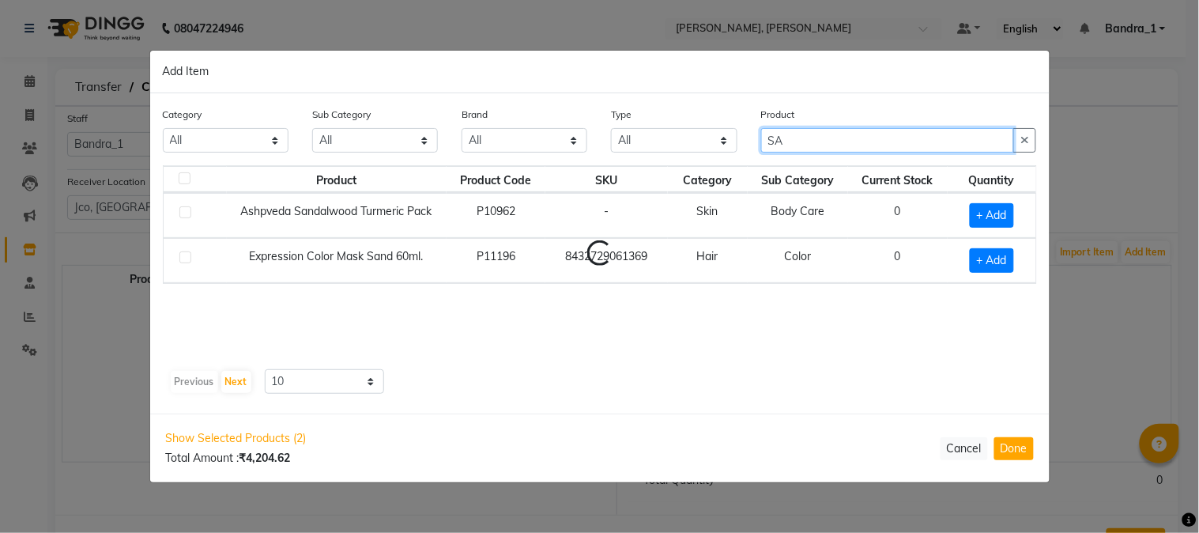
type input "S"
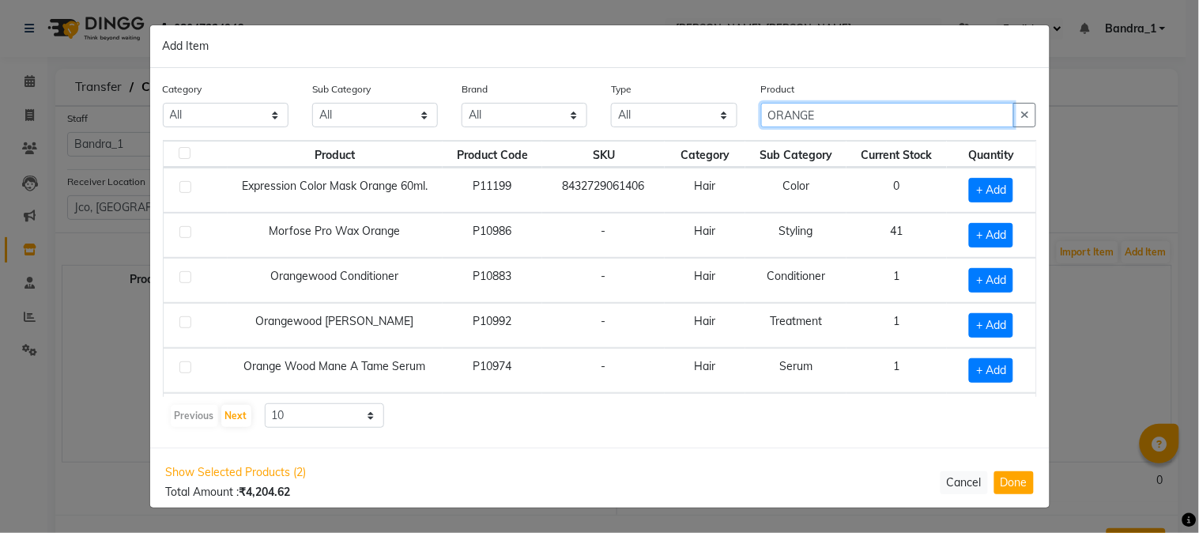
type input "ORANGE"
click at [232, 420] on button "Next" at bounding box center [236, 416] width 30 height 22
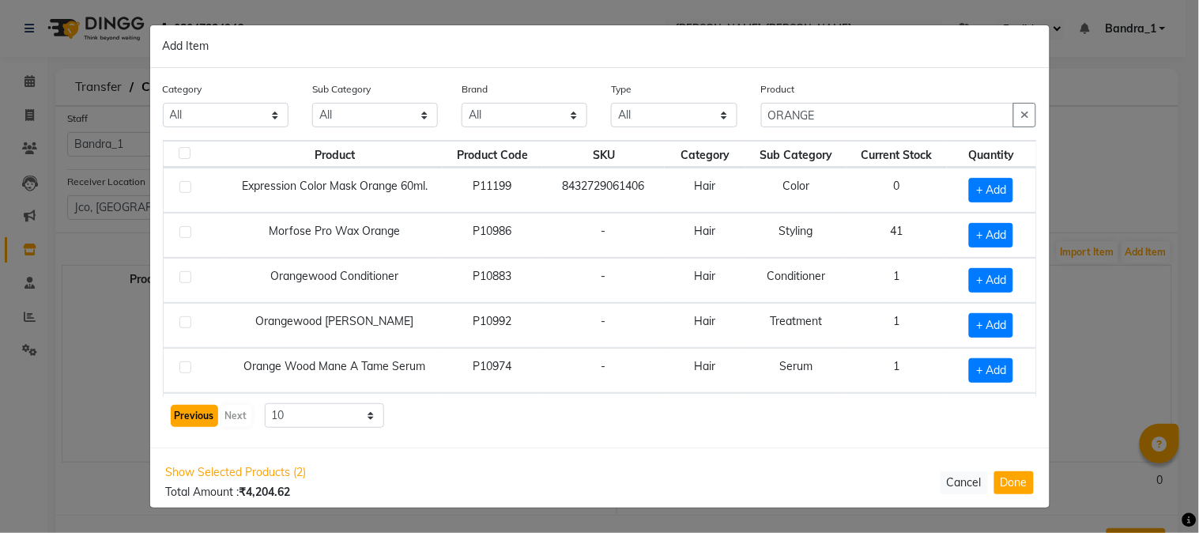
click at [190, 414] on button "Previous" at bounding box center [194, 416] width 47 height 22
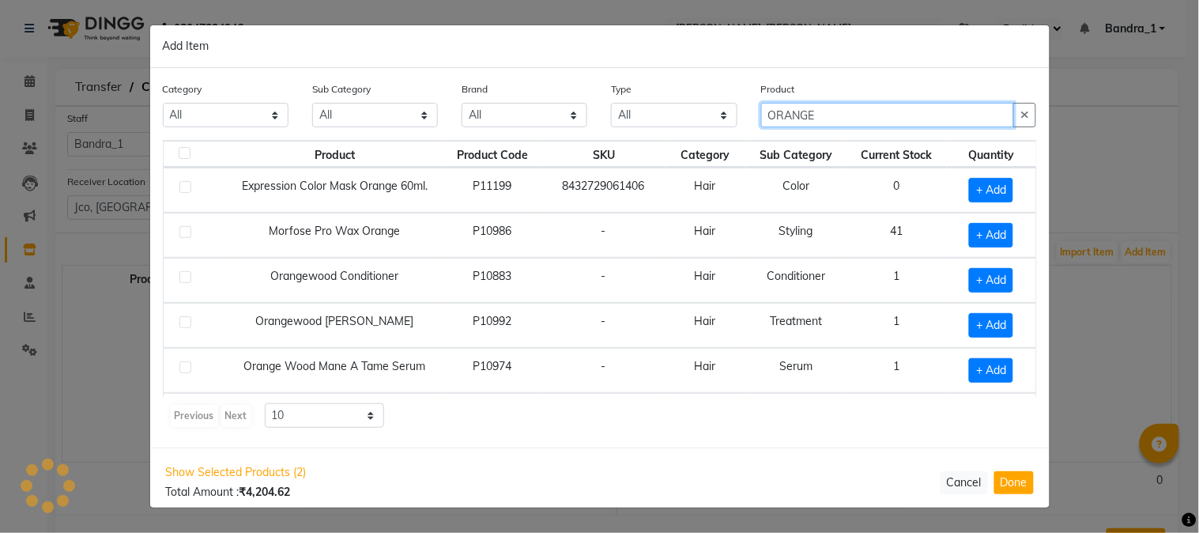
drag, startPoint x: 822, startPoint y: 119, endPoint x: 756, endPoint y: 113, distance: 66.7
click at [756, 113] on div "Product ORANGE" at bounding box center [900, 110] width 300 height 59
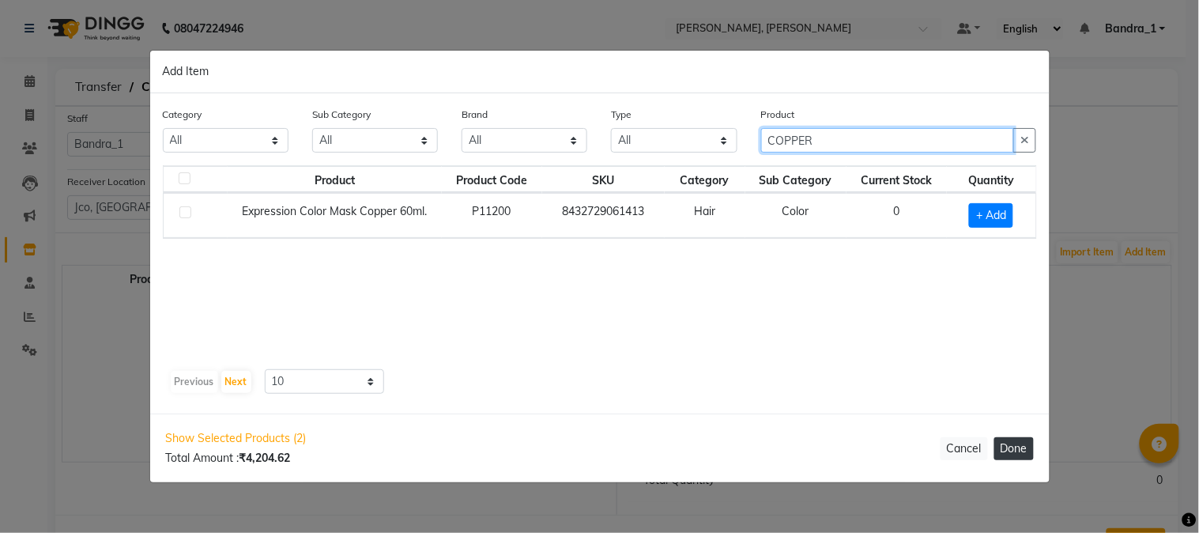
type input "COPPER"
click at [1022, 449] on button "Done" at bounding box center [1015, 448] width 40 height 23
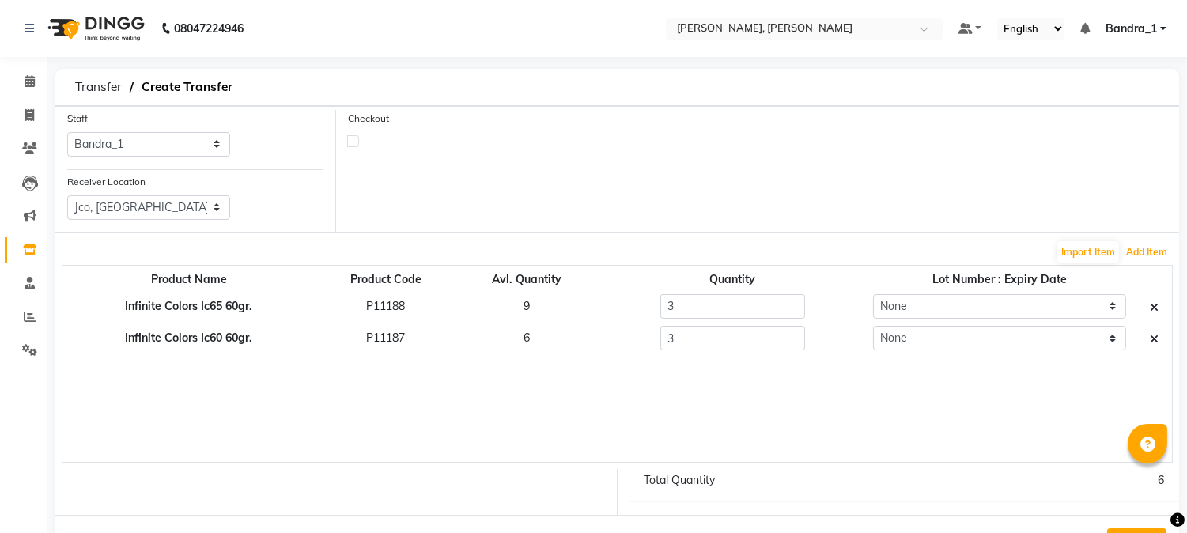
scroll to position [63, 0]
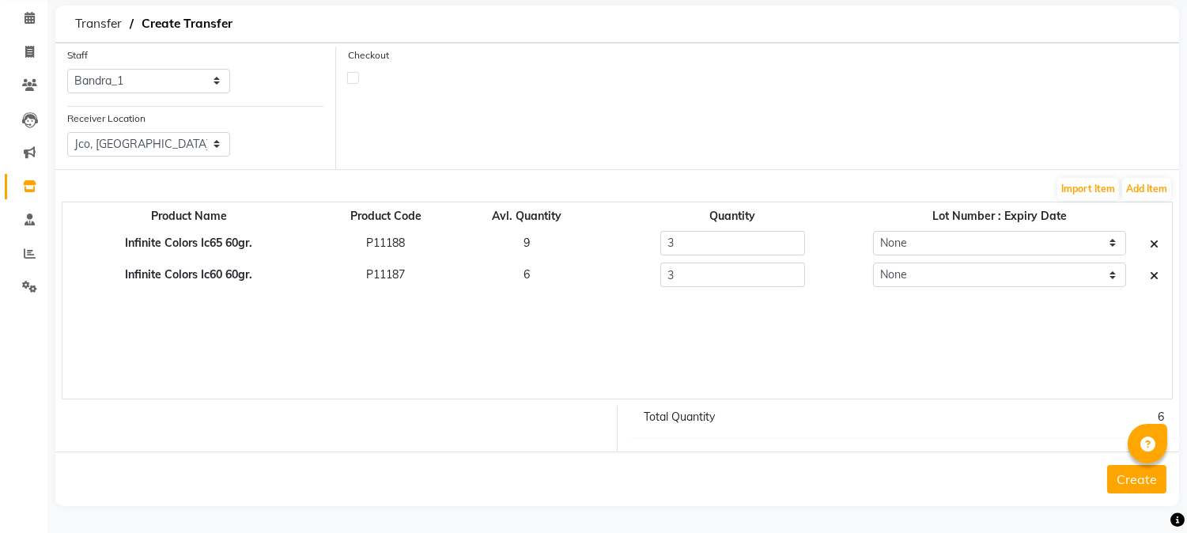
click at [1143, 481] on button "Create" at bounding box center [1136, 479] width 59 height 28
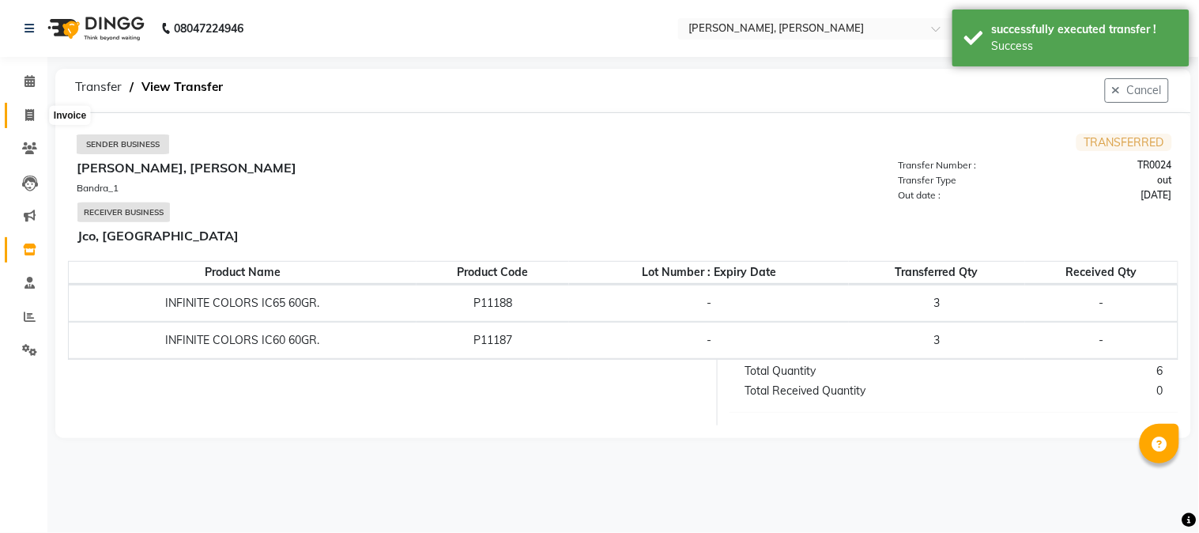
click at [21, 115] on span at bounding box center [30, 116] width 28 height 18
select select "service"
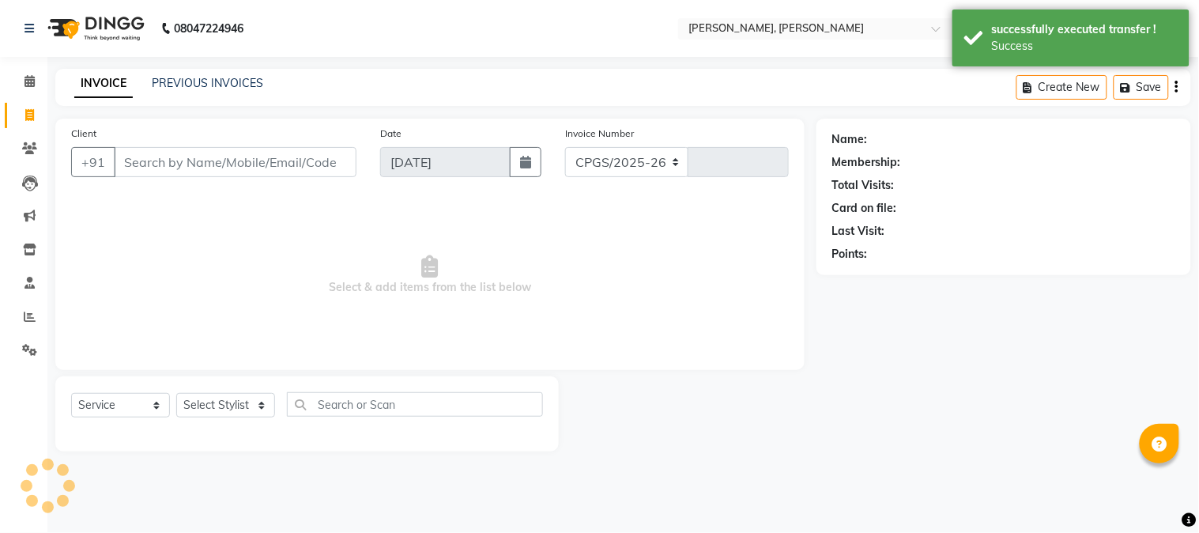
select select "7997"
type input "1245"
click at [33, 245] on icon at bounding box center [29, 250] width 13 height 12
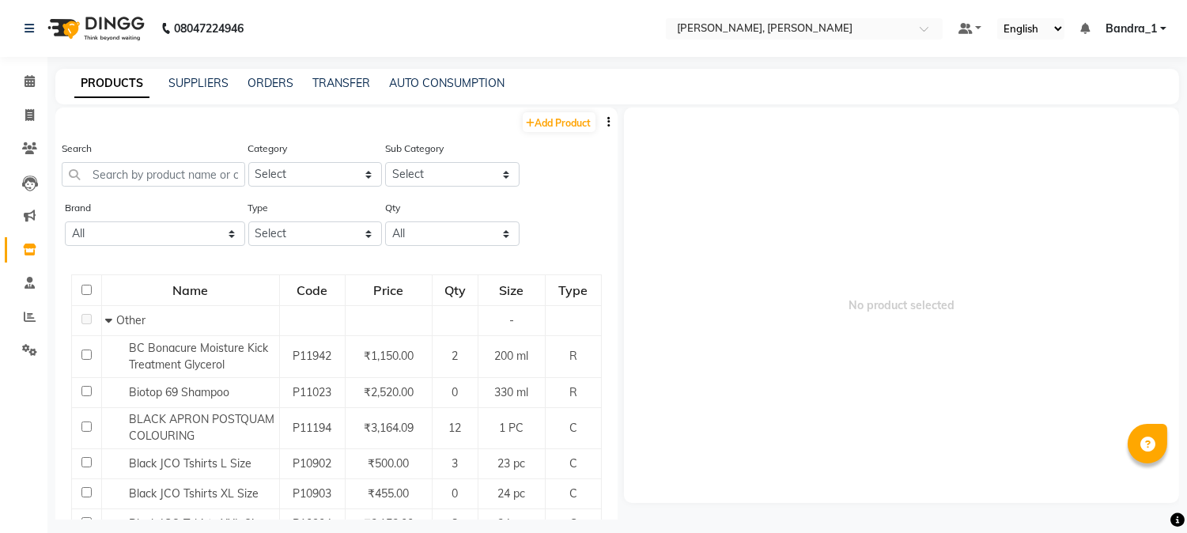
click at [338, 74] on div "PRODUCTS SUPPLIERS ORDERS TRANSFER AUTO CONSUMPTION" at bounding box center [617, 87] width 1124 height 36
click at [344, 81] on link "TRANSFER" at bounding box center [341, 83] width 58 height 14
select select "sender"
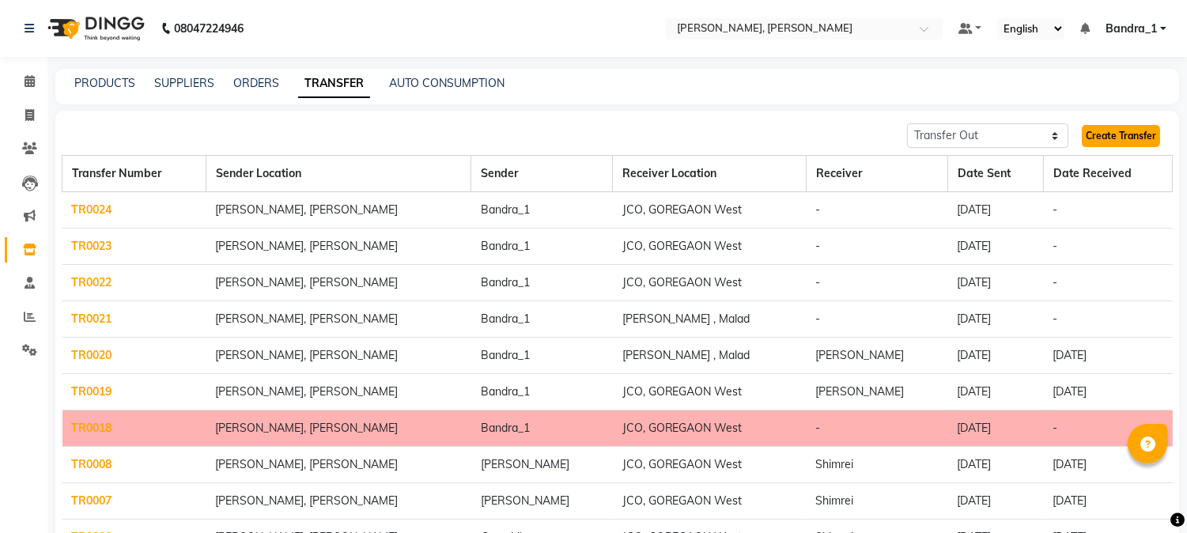
click at [1152, 135] on link "Create Transfer" at bounding box center [1121, 136] width 78 height 22
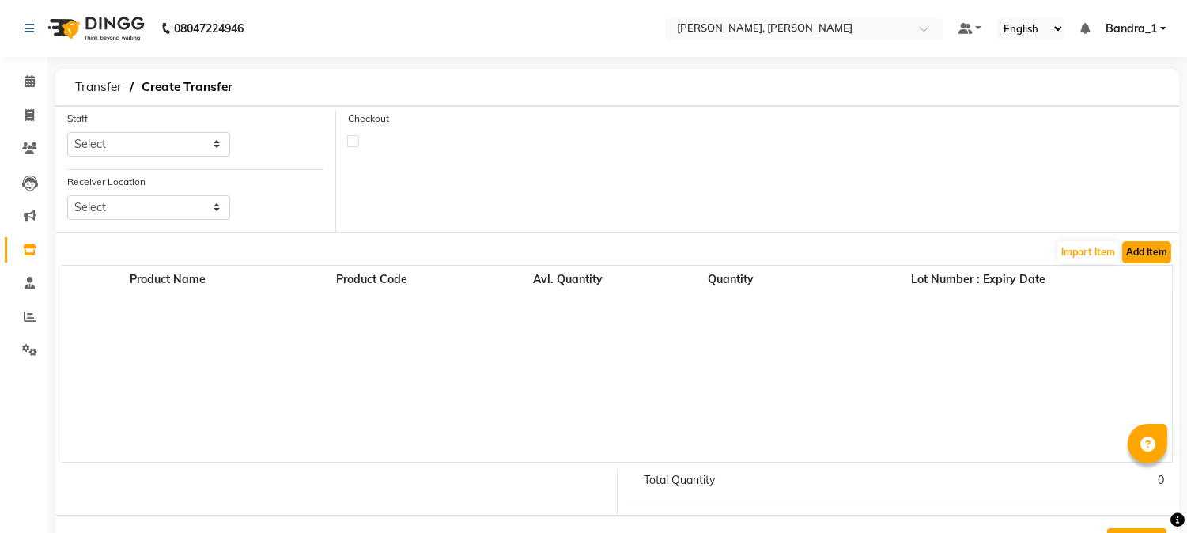
click at [1143, 254] on button "Add Item" at bounding box center [1146, 252] width 49 height 22
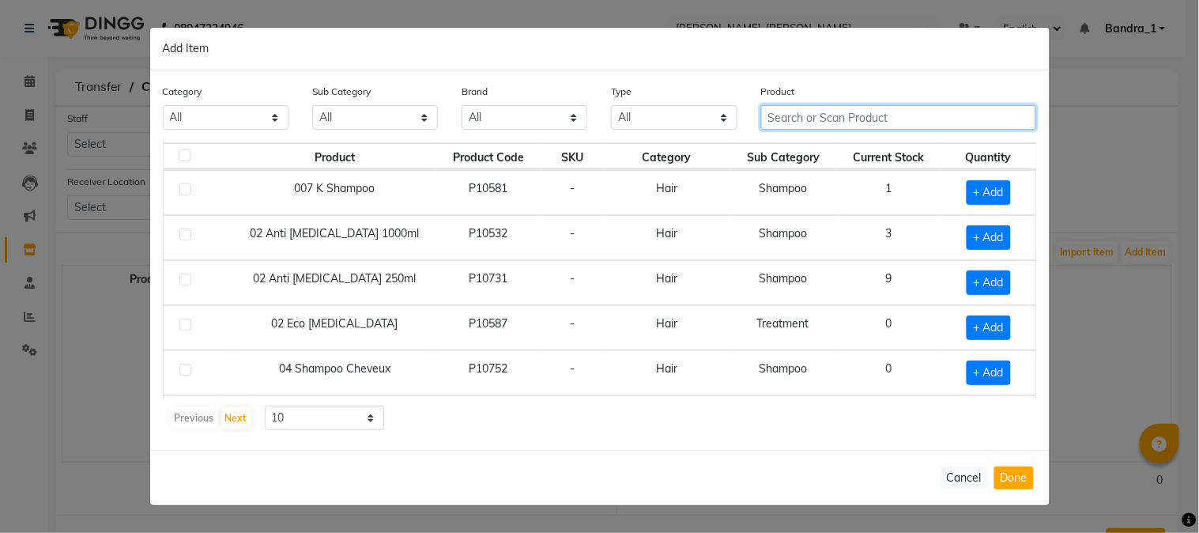
click at [813, 116] on input "text" at bounding box center [899, 117] width 276 height 25
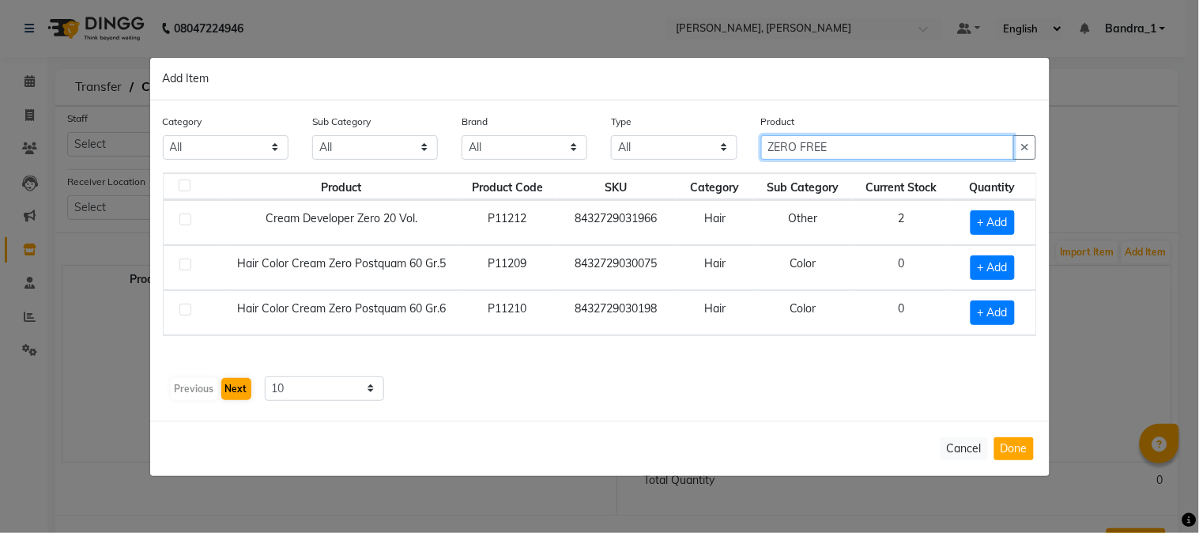
type input "ZERO FREE"
click at [239, 382] on button "Next" at bounding box center [236, 389] width 30 height 22
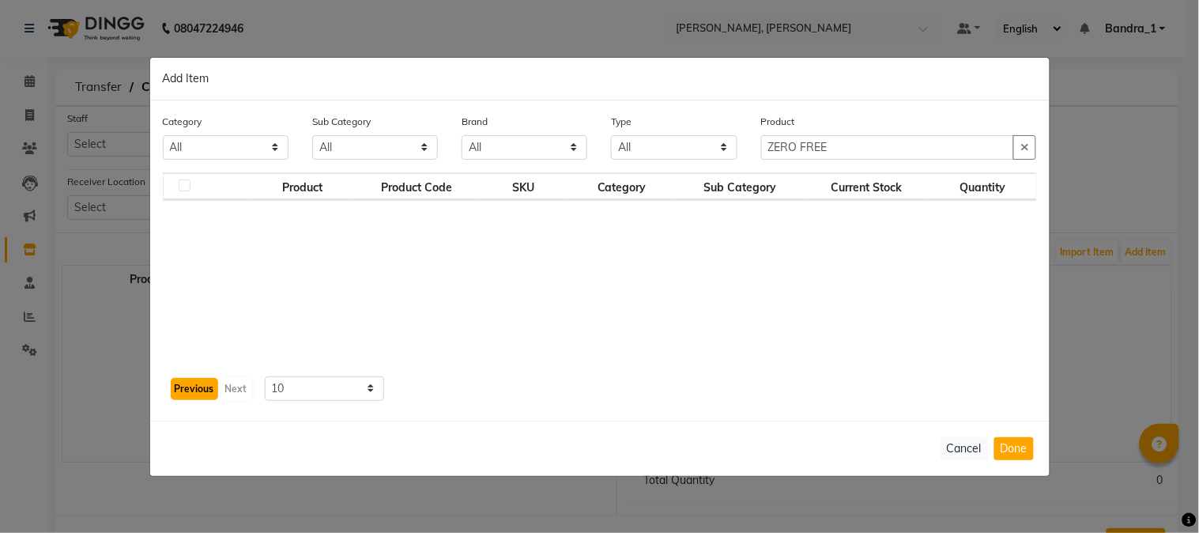
click at [202, 383] on button "Previous" at bounding box center [194, 389] width 47 height 22
click at [974, 446] on button "Cancel" at bounding box center [964, 448] width 47 height 23
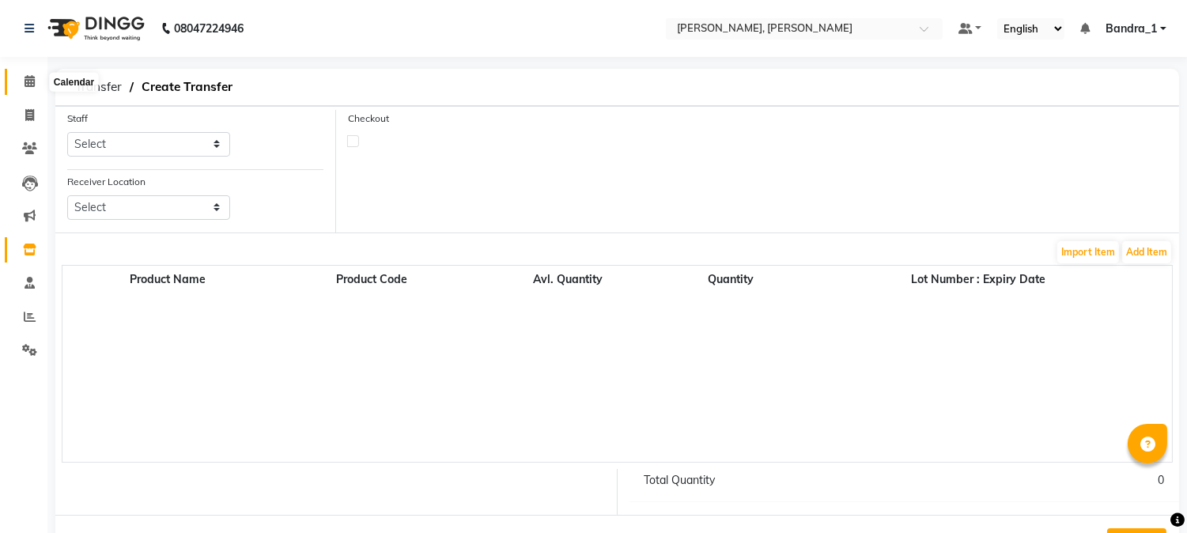
click at [32, 77] on icon at bounding box center [30, 81] width 10 height 12
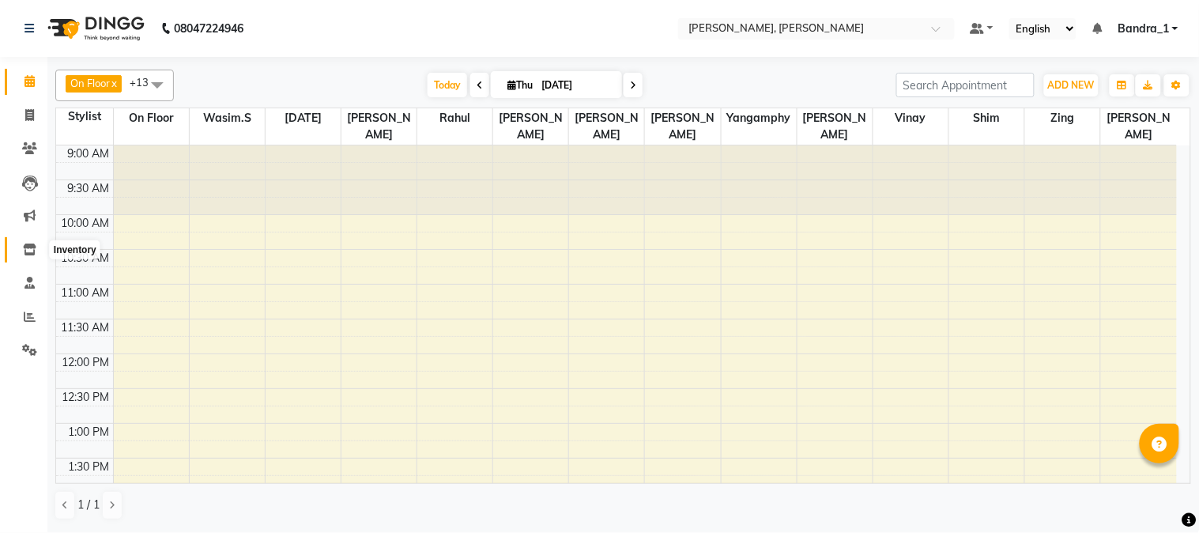
click at [32, 246] on icon at bounding box center [29, 250] width 13 height 12
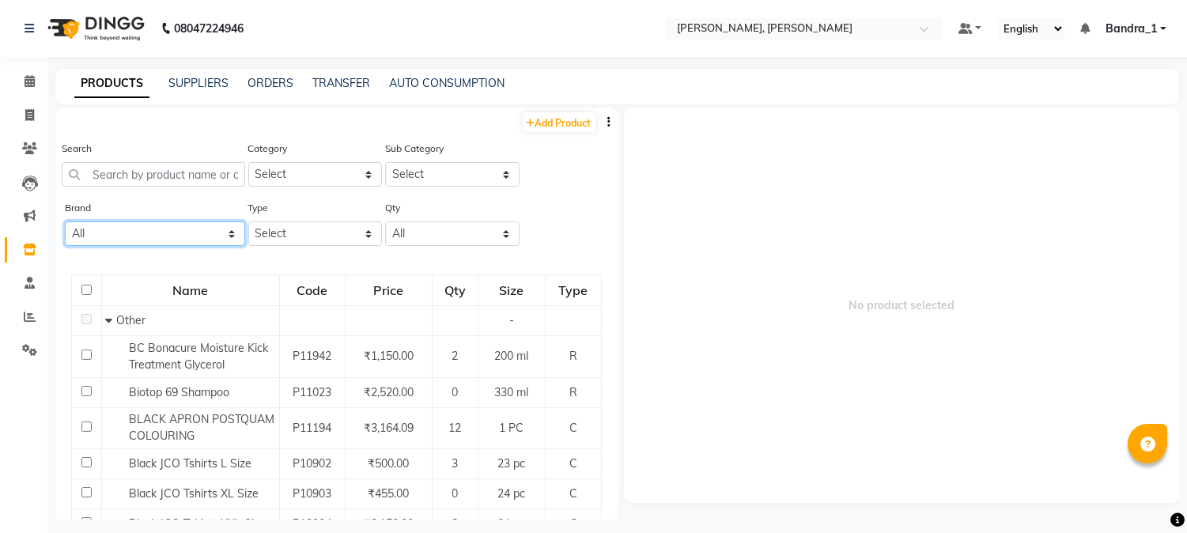
click at [227, 228] on select "All Ashpveda Beauty Gang Beauty Garage Biolume Biotop Cabelo Chave Calyx Proffe…" at bounding box center [155, 233] width 180 height 25
select select "postquam professional"
click at [65, 221] on select "All Ashpveda Beauty Gang Beauty Garage Biolume Biotop Cabelo Chave Calyx Proffe…" at bounding box center [155, 233] width 180 height 25
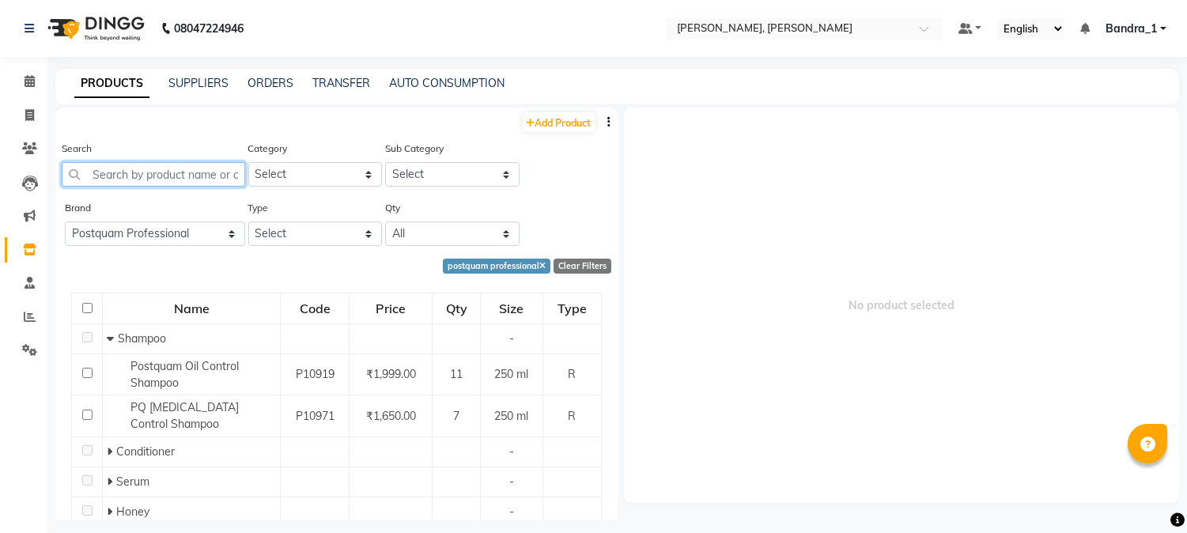
click at [111, 172] on input "text" at bounding box center [153, 174] width 183 height 25
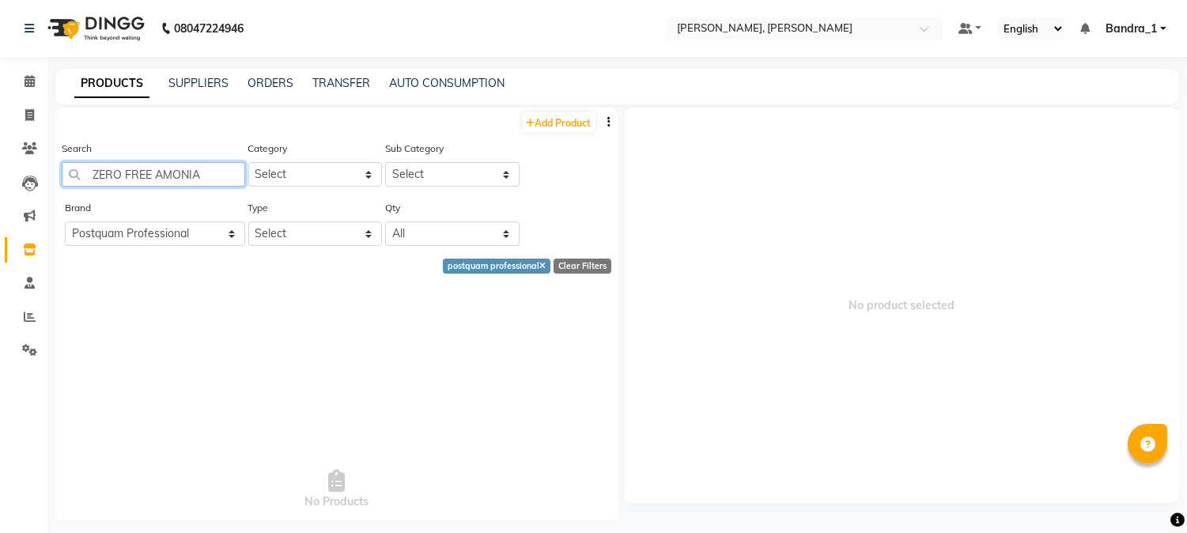
type input "ZERO FREE AMONIA"
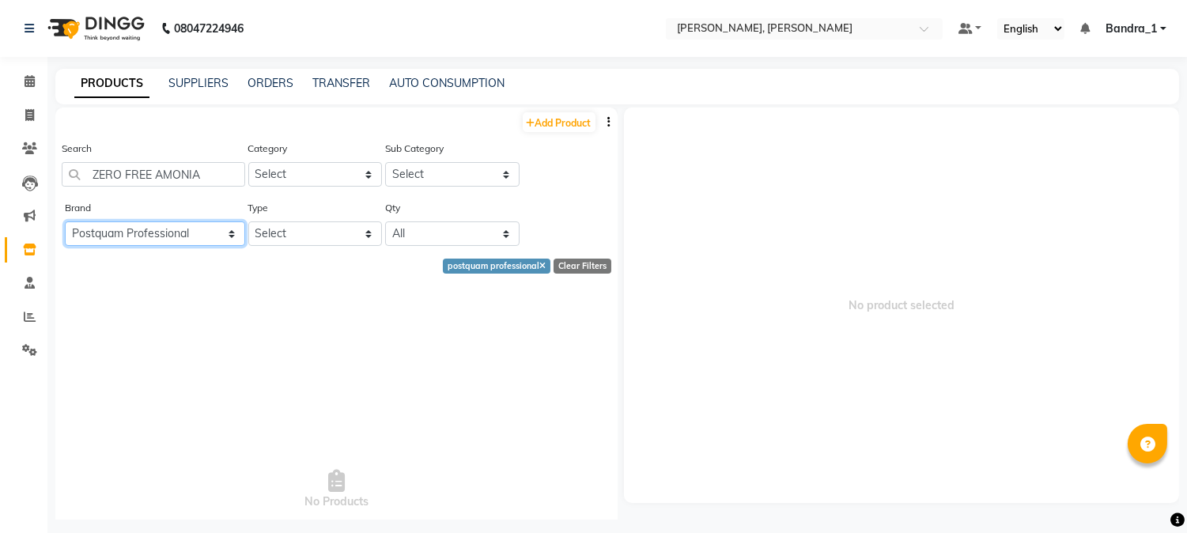
click at [230, 234] on select "All Ashpveda Beauty Gang Beauty Garage Biolume Biotop Cabelo Chave Calyx Proffe…" at bounding box center [155, 233] width 180 height 25
select select
click at [65, 221] on select "All Ashpveda Beauty Gang Beauty Garage Biolume Biotop Cabelo Chave Calyx Proffe…" at bounding box center [155, 233] width 180 height 25
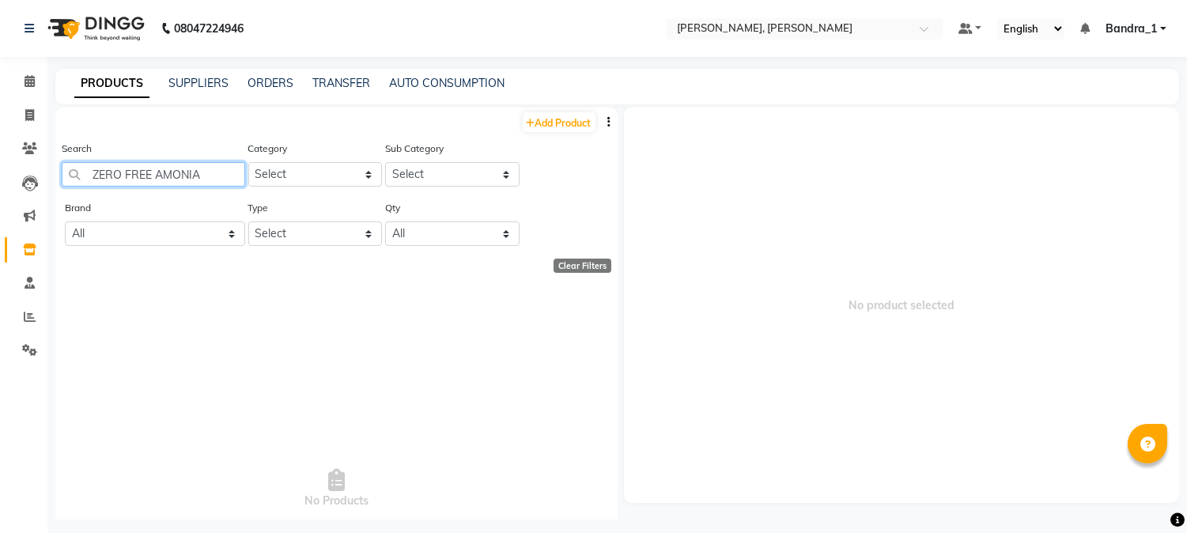
click at [210, 172] on input "ZERO FREE AMONIA" at bounding box center [153, 174] width 183 height 25
type input "ZERO FREE AMONI"
click at [209, 172] on input "ZERO FREE AMONI" at bounding box center [153, 174] width 183 height 25
drag, startPoint x: 209, startPoint y: 172, endPoint x: 0, endPoint y: 40, distance: 247.4
click at [38, 164] on app-home "08047224946 Select Location × [PERSON_NAME], Bandra West Default Panel My Panel…" at bounding box center [593, 271] width 1187 height 543
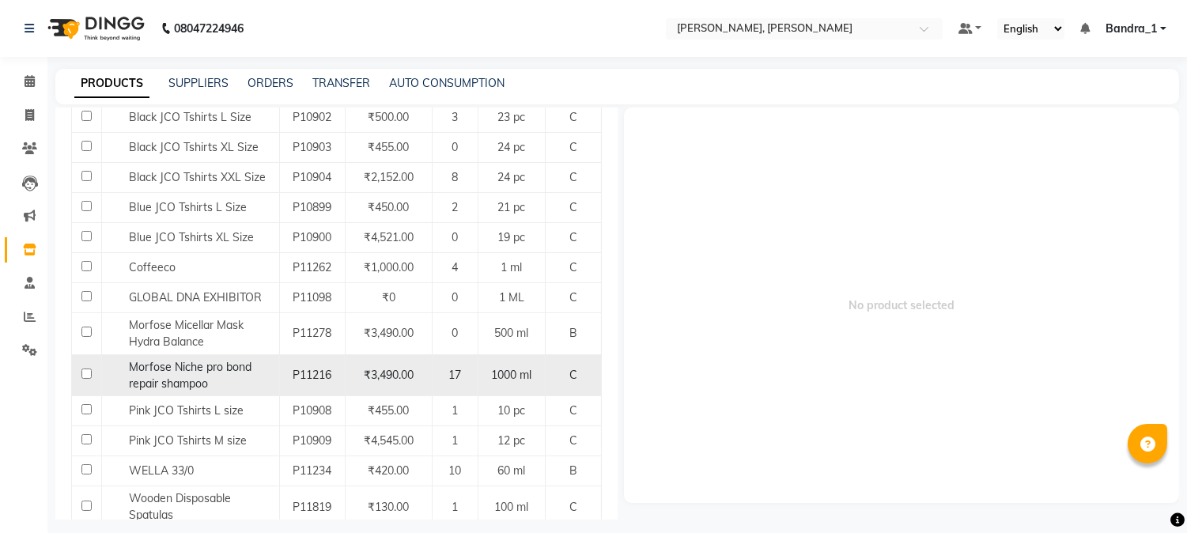
scroll to position [702, 0]
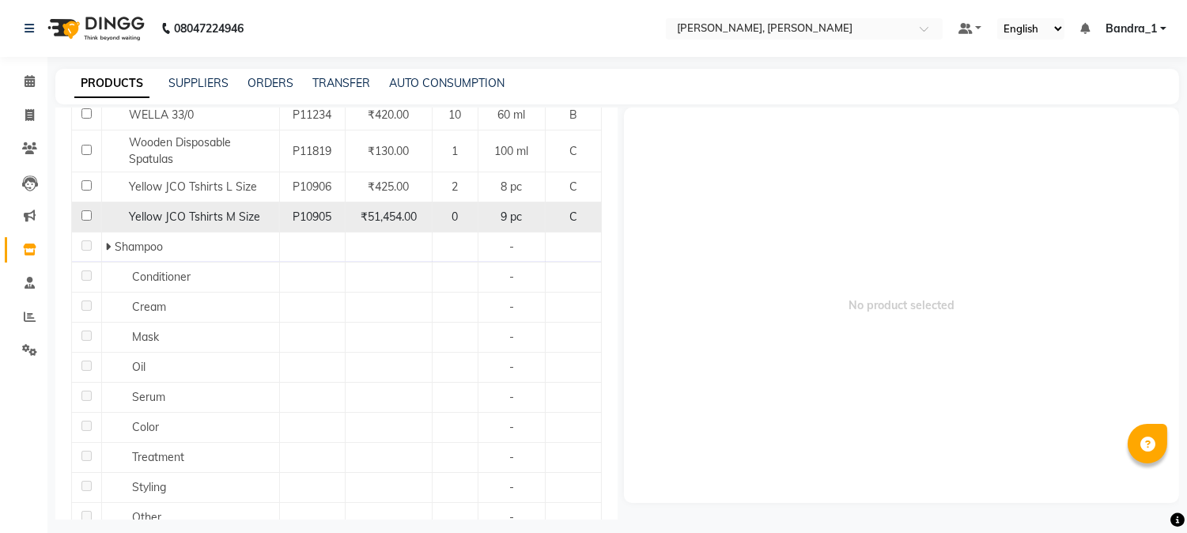
click at [82, 216] on input "checkbox" at bounding box center [86, 215] width 10 height 10
checkbox input "true"
select select
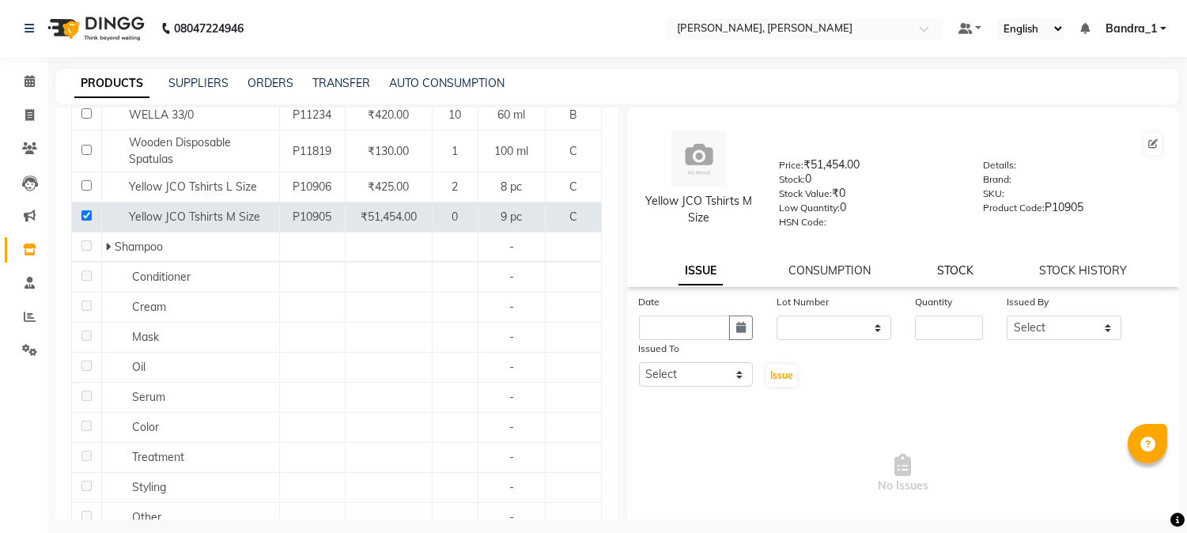
click at [961, 270] on link "STOCK" at bounding box center [955, 270] width 36 height 14
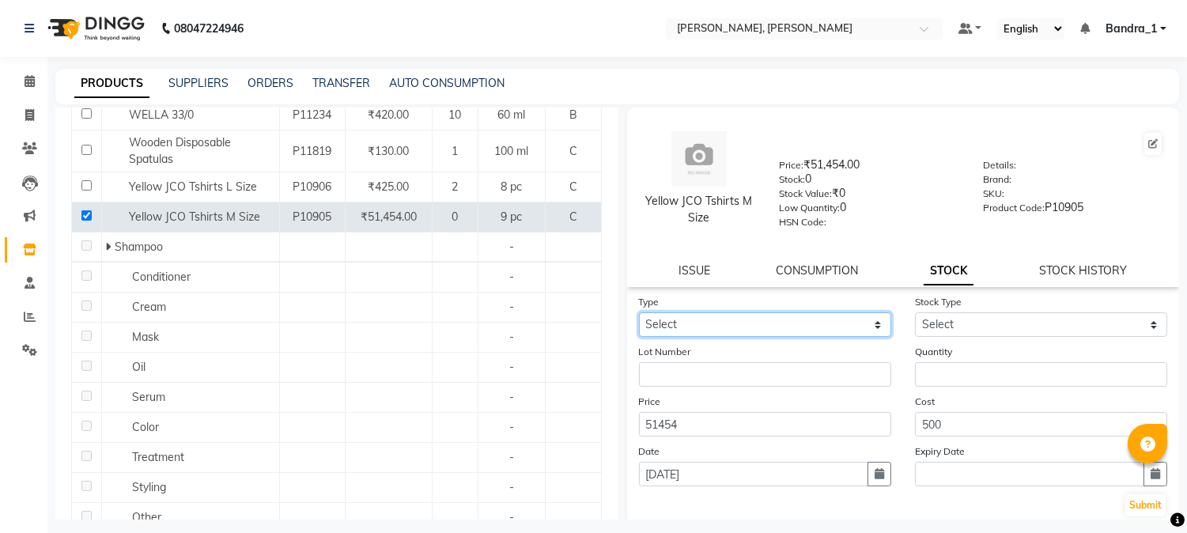
click at [871, 323] on select "Select In Out" at bounding box center [765, 324] width 252 height 25
select select "in"
click at [639, 313] on select "Select In Out" at bounding box center [765, 324] width 252 height 25
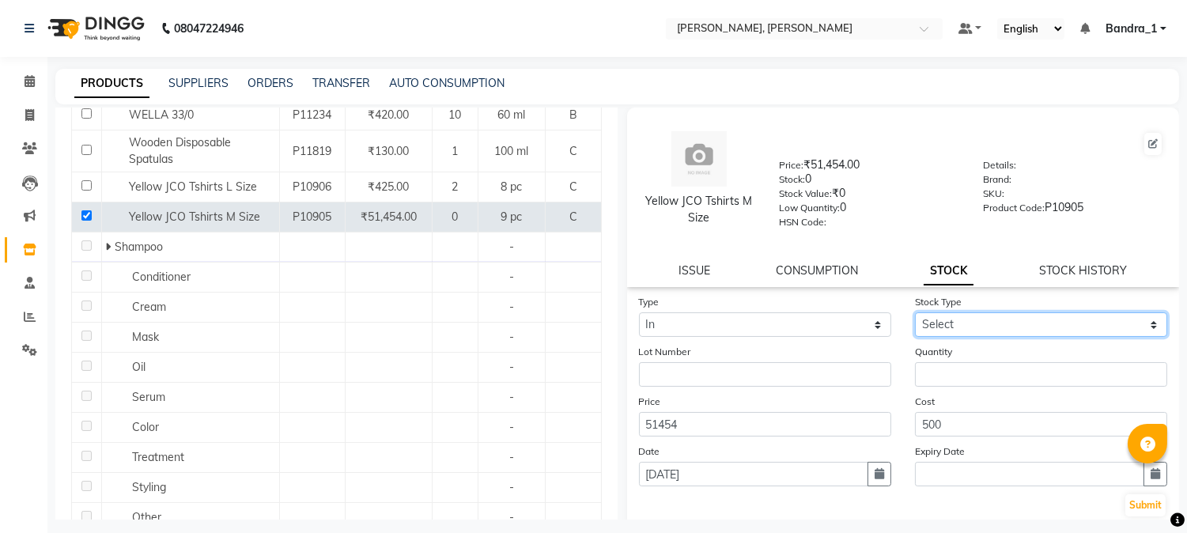
click at [1142, 320] on select "Select New Stock Adjustment Return Other" at bounding box center [1041, 324] width 252 height 25
select select "new stock"
click at [915, 313] on select "Select New Stock Adjustment Return Other" at bounding box center [1041, 324] width 252 height 25
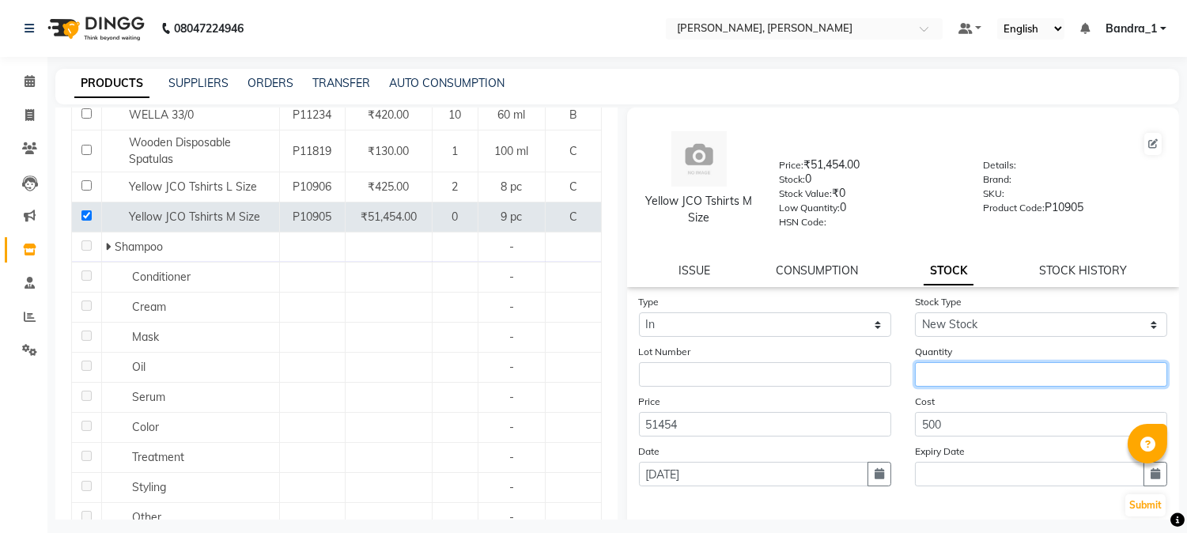
click at [947, 377] on input "number" at bounding box center [1041, 374] width 252 height 25
type input "4"
click at [1125, 500] on button "Submit" at bounding box center [1145, 505] width 40 height 22
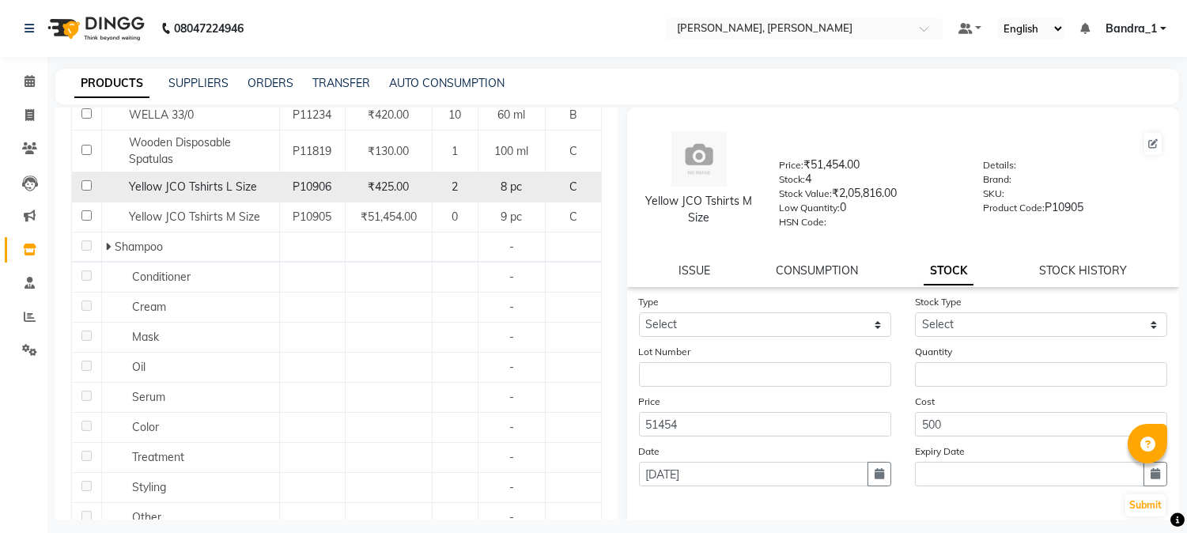
click at [85, 190] on input "checkbox" at bounding box center [86, 185] width 10 height 10
checkbox input "true"
click at [688, 274] on link "ISSUE" at bounding box center [694, 270] width 32 height 14
select select
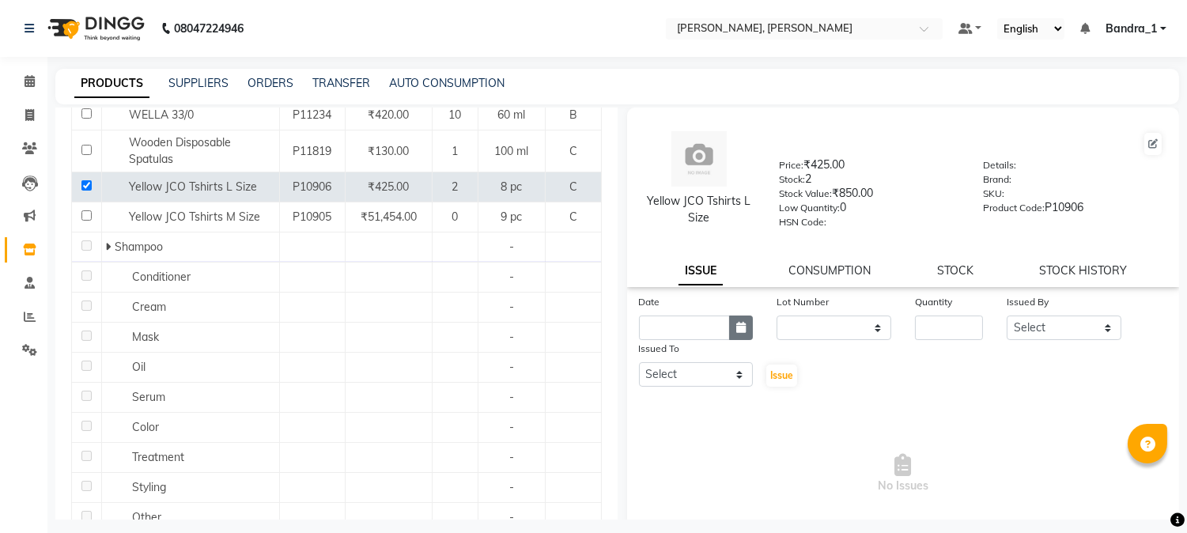
click at [736, 332] on icon "button" at bounding box center [740, 327] width 9 height 11
select select "9"
select select "2025"
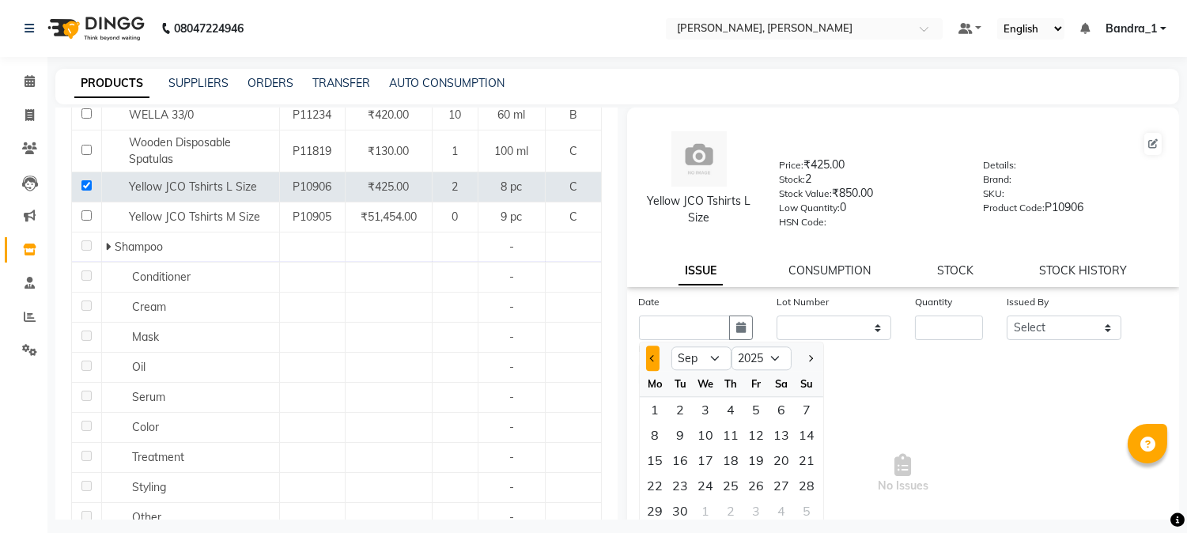
click at [652, 356] on span "Previous month" at bounding box center [652, 358] width 6 height 6
select select "8"
click at [775, 512] on div "30" at bounding box center [781, 510] width 25 height 25
type input "[DATE]"
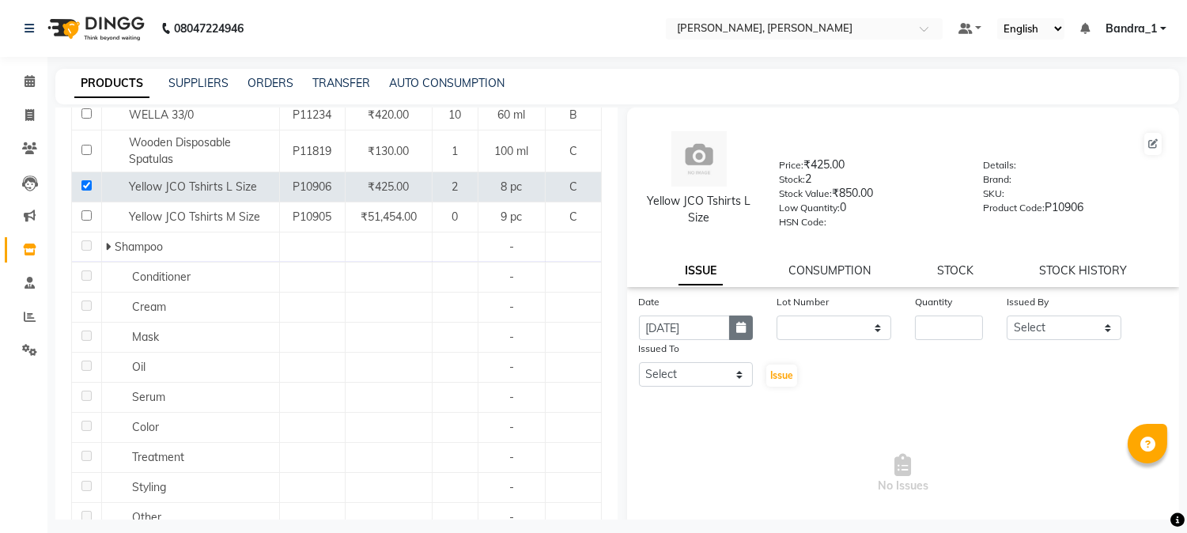
click at [736, 324] on icon "button" at bounding box center [740, 327] width 9 height 11
select select "8"
select select "2025"
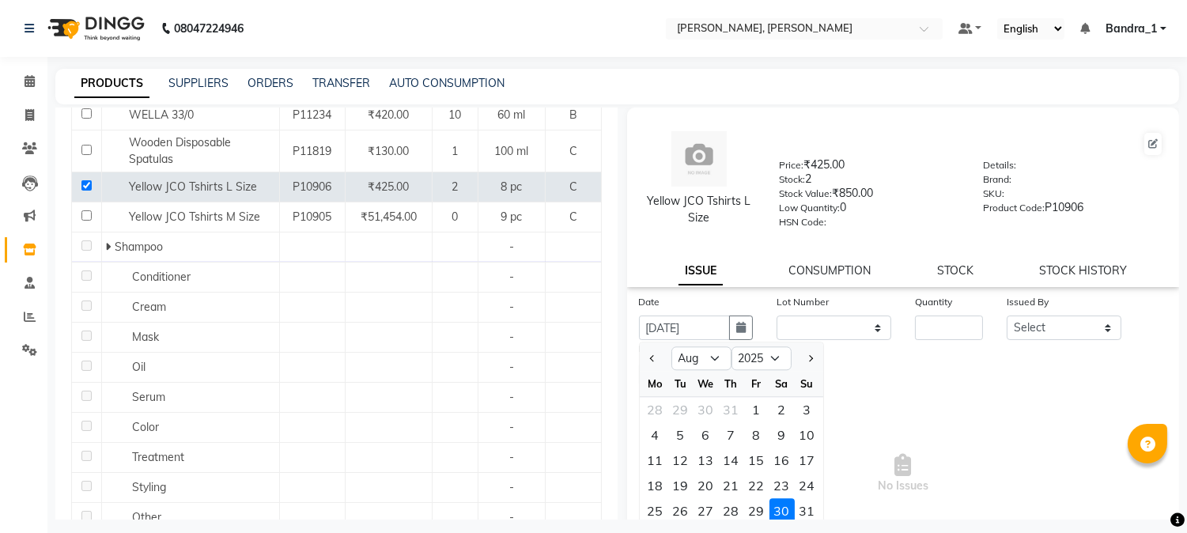
scroll to position [5, 0]
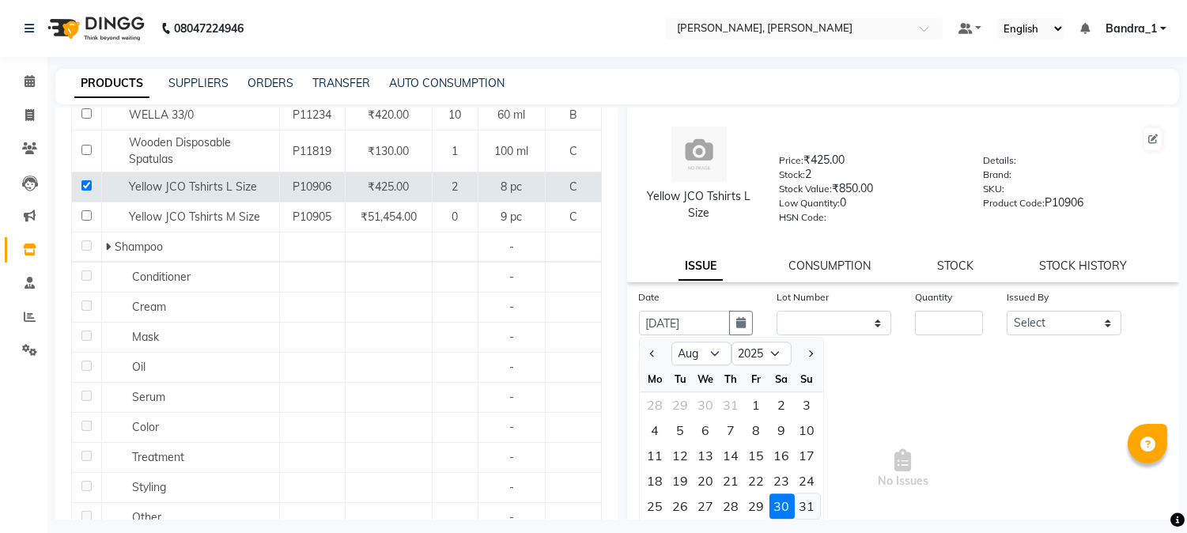
click at [809, 506] on div "31" at bounding box center [807, 505] width 25 height 25
type input "[DATE]"
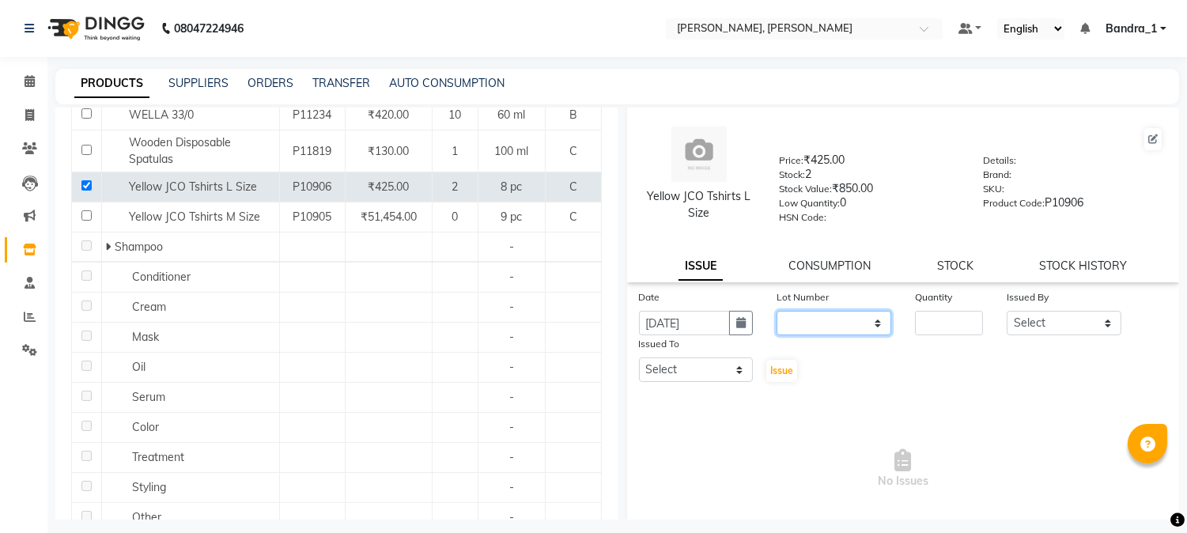
click at [872, 327] on select "None" at bounding box center [833, 323] width 115 height 25
select select "0: null"
click at [776, 311] on select "None" at bounding box center [833, 323] width 115 height 25
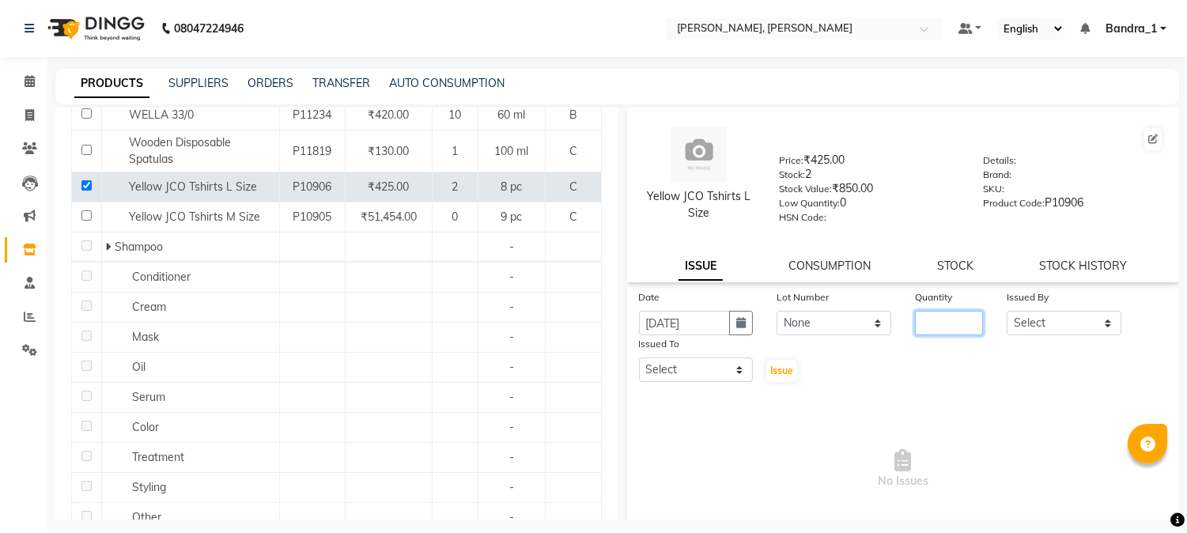
click at [929, 328] on input "number" at bounding box center [949, 323] width 68 height 25
type input "2"
click at [1094, 321] on select "Select [PERSON_NAME] [PERSON_NAME] Attham Bandra_1 Bandra_store [PERSON_NAME] […" at bounding box center [1064, 323] width 115 height 25
click at [1007, 311] on select "Select [PERSON_NAME] [PERSON_NAME] Attham Bandra_1 Bandra_store [PERSON_NAME] […" at bounding box center [1064, 323] width 115 height 25
click at [1096, 326] on select "Select [PERSON_NAME] [PERSON_NAME] Attham Bandra_1 Bandra_store [PERSON_NAME] […" at bounding box center [1064, 323] width 115 height 25
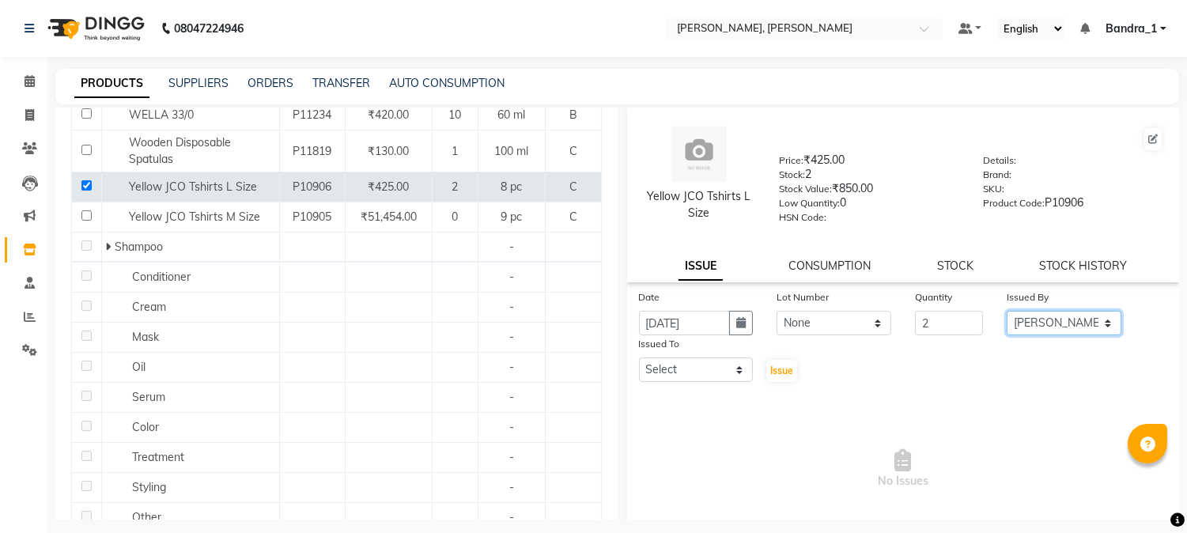
select select "44358"
click at [1007, 311] on select "Select [PERSON_NAME] [PERSON_NAME] Attham Bandra_1 Bandra_store [PERSON_NAME] […" at bounding box center [1064, 323] width 115 height 25
click at [734, 370] on select "Select [PERSON_NAME] [PERSON_NAME] Attham Bandra_1 Bandra_store [PERSON_NAME] […" at bounding box center [696, 369] width 115 height 25
select select "89415"
click at [639, 357] on select "Select [PERSON_NAME] [PERSON_NAME] Attham Bandra_1 Bandra_store [PERSON_NAME] […" at bounding box center [696, 369] width 115 height 25
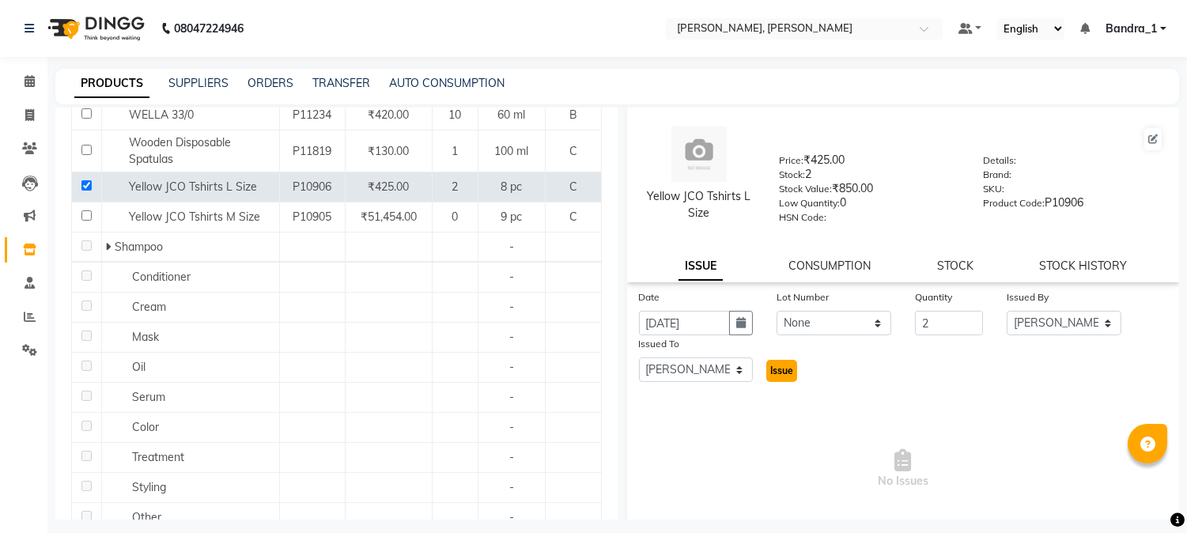
click at [784, 373] on span "Issue" at bounding box center [781, 371] width 23 height 12
select select
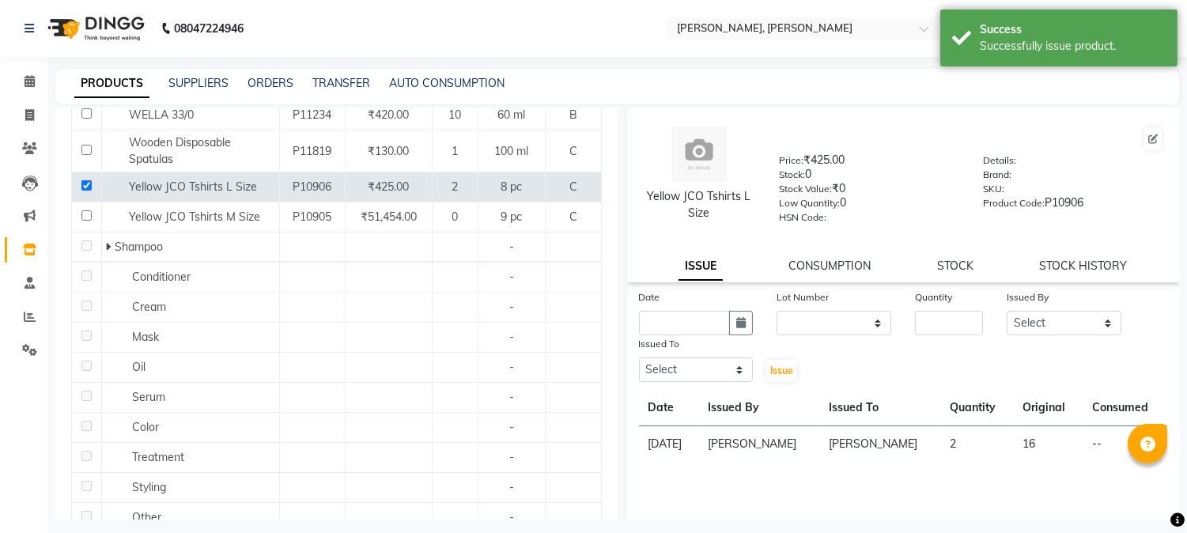
scroll to position [0, 0]
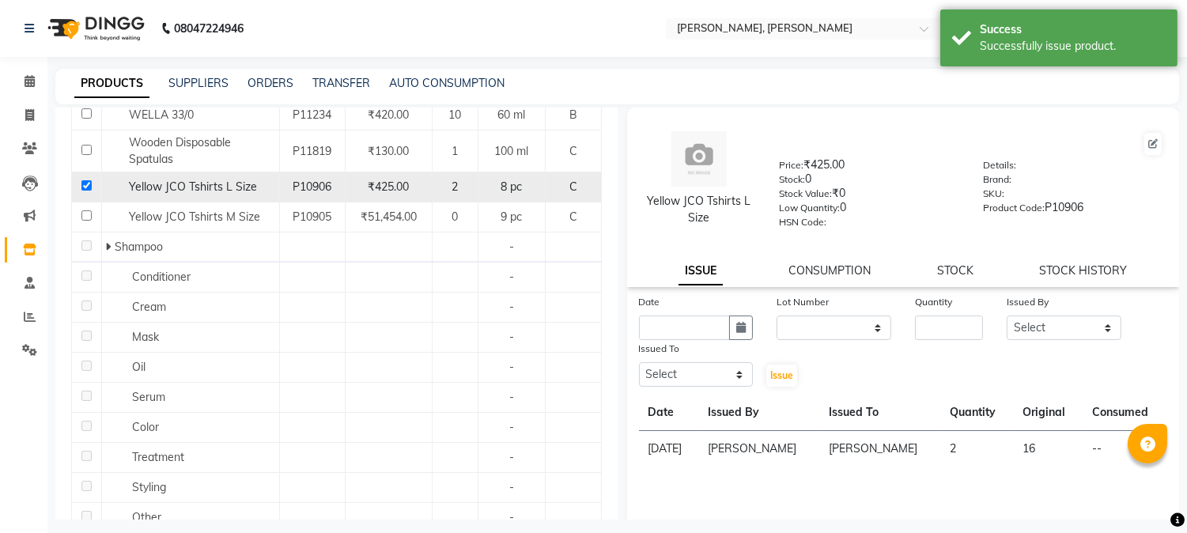
click at [85, 190] on input "checkbox" at bounding box center [86, 185] width 10 height 10
checkbox input "false"
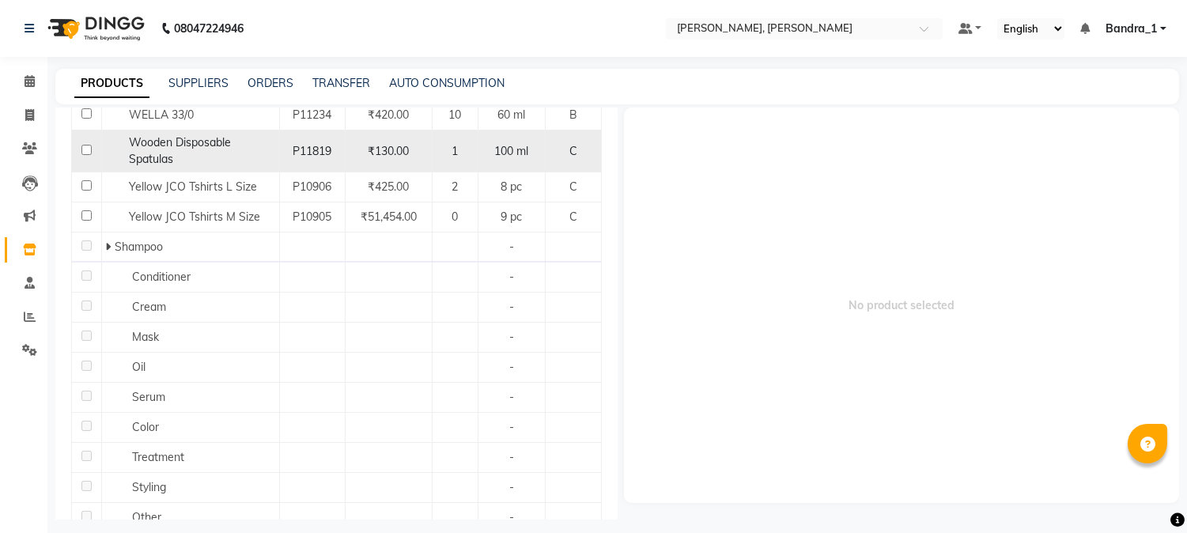
click at [88, 151] on input "checkbox" at bounding box center [86, 150] width 10 height 10
checkbox input "true"
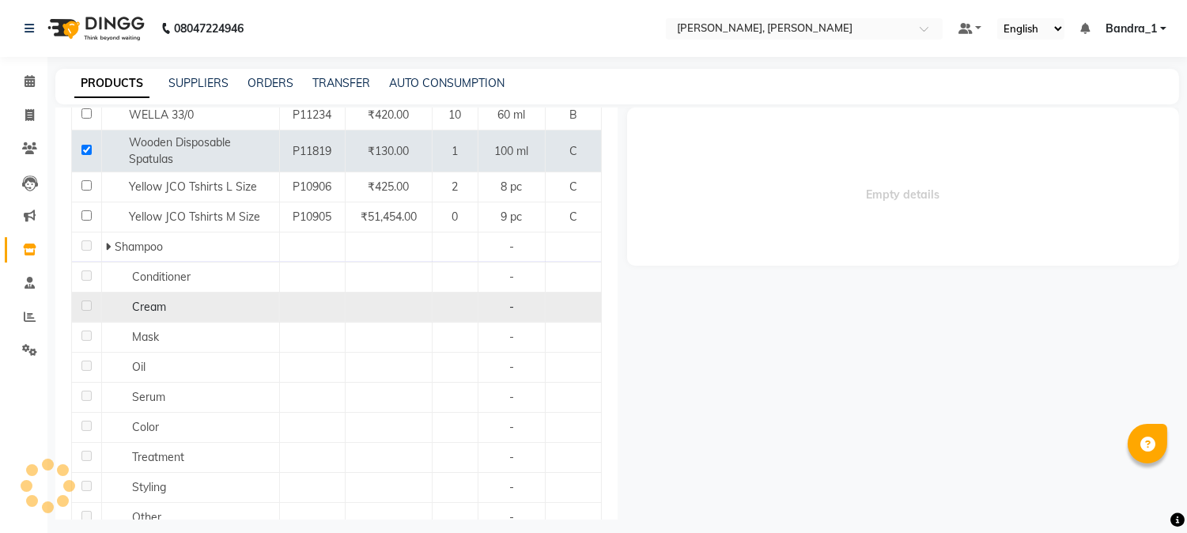
select select
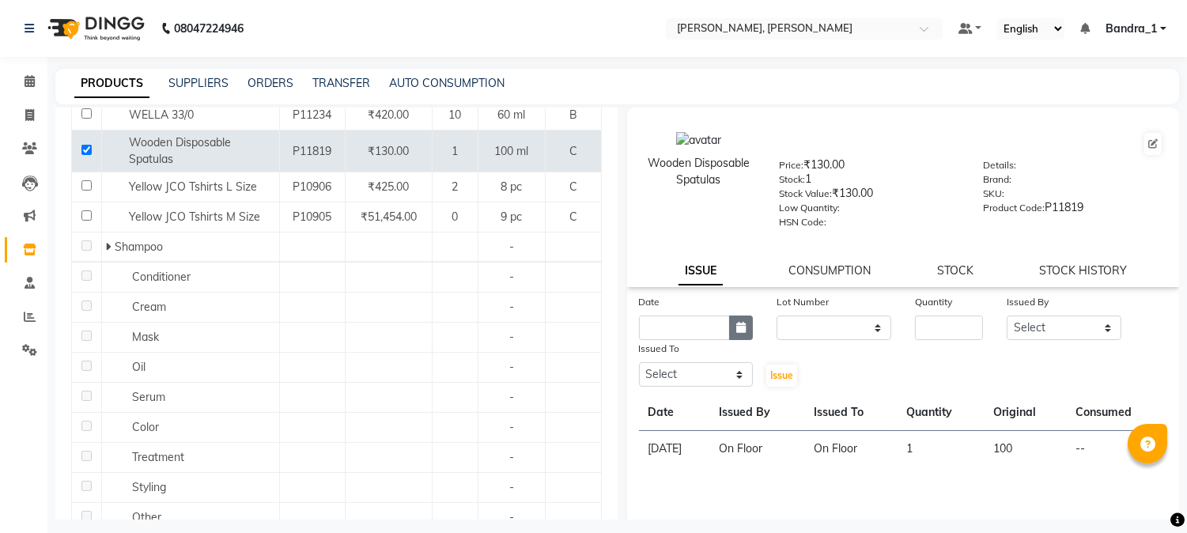
click at [741, 326] on icon "button" at bounding box center [740, 327] width 9 height 11
select select "9"
select select "2025"
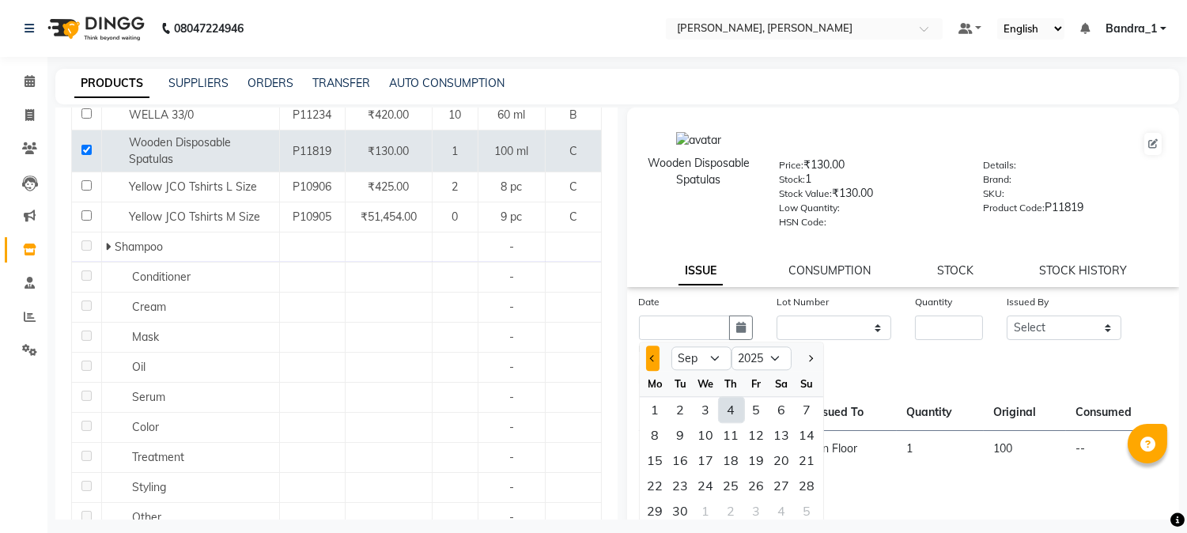
click at [653, 354] on button "Previous month" at bounding box center [652, 358] width 13 height 25
select select "8"
click at [808, 432] on div "10" at bounding box center [807, 434] width 25 height 25
type input "[DATE]"
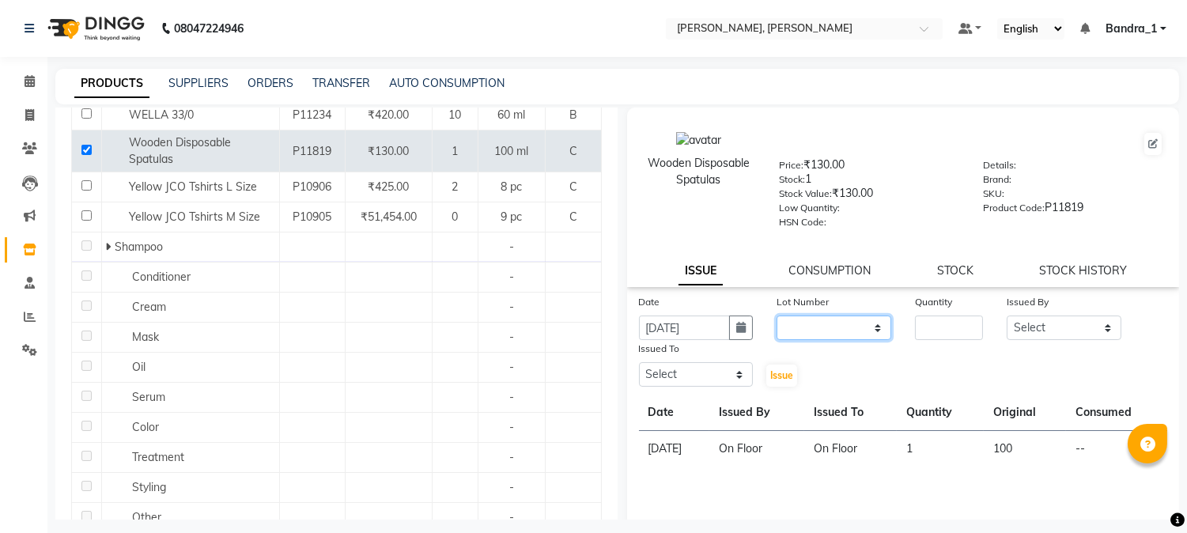
click at [871, 333] on select "None" at bounding box center [833, 327] width 115 height 25
select select "0: null"
click at [776, 316] on select "None" at bounding box center [833, 327] width 115 height 25
click at [931, 334] on input "number" at bounding box center [949, 327] width 68 height 25
type input "1"
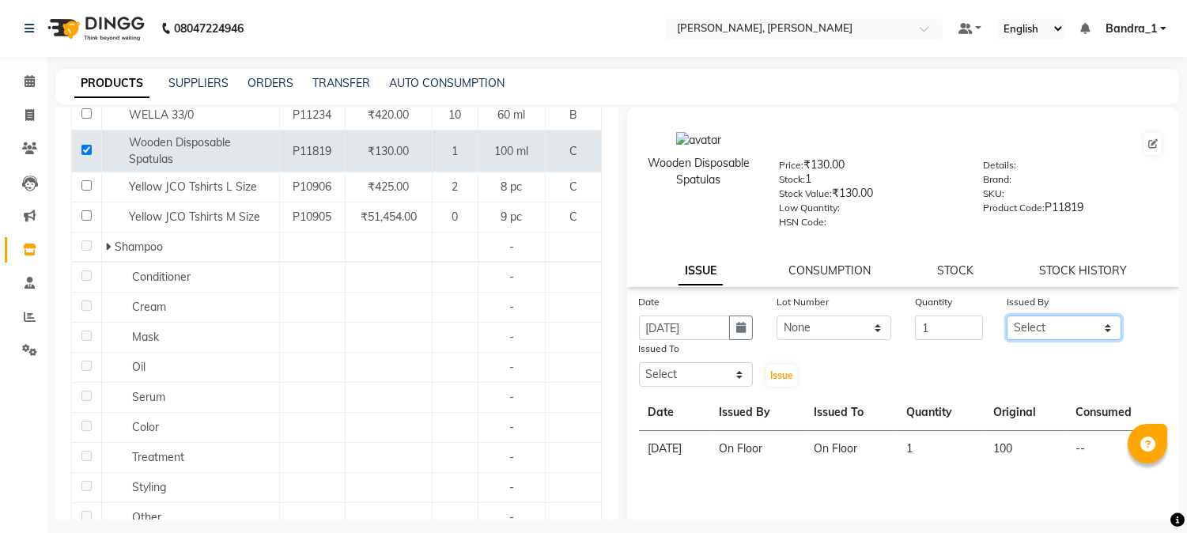
click at [1097, 325] on select "Select [PERSON_NAME] [PERSON_NAME] Attham Bandra_1 Bandra_store [PERSON_NAME] […" at bounding box center [1064, 327] width 115 height 25
select select "8537"
click at [1007, 316] on select "Select [PERSON_NAME] [PERSON_NAME] Attham Bandra_1 Bandra_store [PERSON_NAME] […" at bounding box center [1064, 327] width 115 height 25
click at [730, 374] on select "Select [PERSON_NAME] [PERSON_NAME] Attham Bandra_1 Bandra_store [PERSON_NAME] […" at bounding box center [696, 374] width 115 height 25
select select "8537"
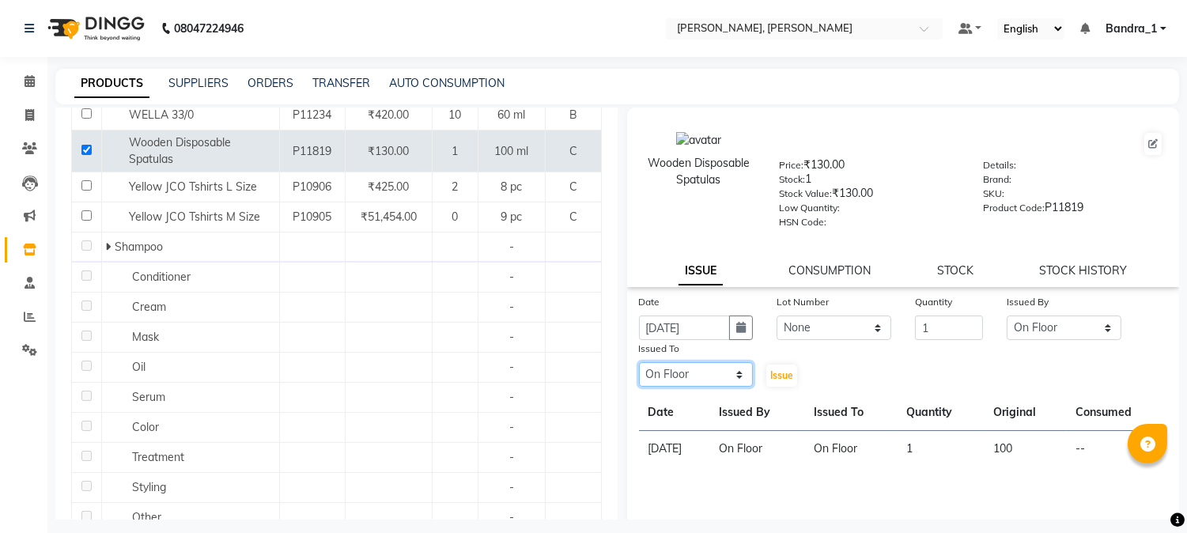
click at [639, 363] on select "Select [PERSON_NAME] [PERSON_NAME] Attham Bandra_1 Bandra_store [PERSON_NAME] […" at bounding box center [696, 374] width 115 height 25
click at [771, 372] on span "Issue" at bounding box center [781, 375] width 23 height 12
select select
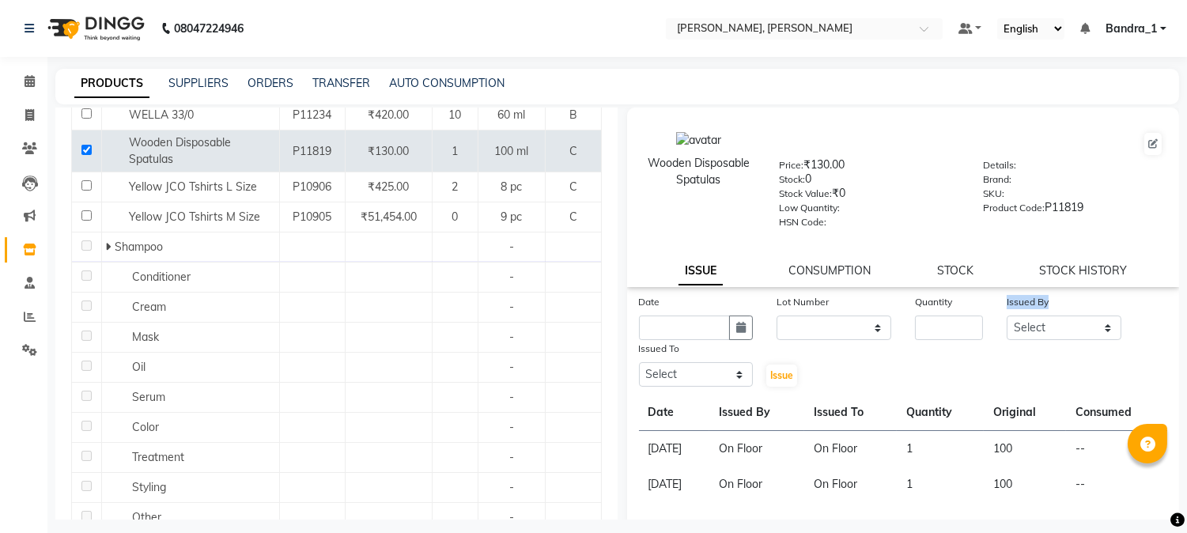
drag, startPoint x: 992, startPoint y: 365, endPoint x: 1001, endPoint y: 365, distance: 8.7
click at [1001, 365] on div "Date Lot Number None Quantity Issued By Select [PERSON_NAME] [PERSON_NAME] Atth…" at bounding box center [903, 340] width 553 height 95
click at [999, 374] on div "Date Lot Number None Quantity Issued By Select [PERSON_NAME] [PERSON_NAME] Atth…" at bounding box center [903, 340] width 553 height 95
click at [82, 151] on input "checkbox" at bounding box center [86, 150] width 10 height 10
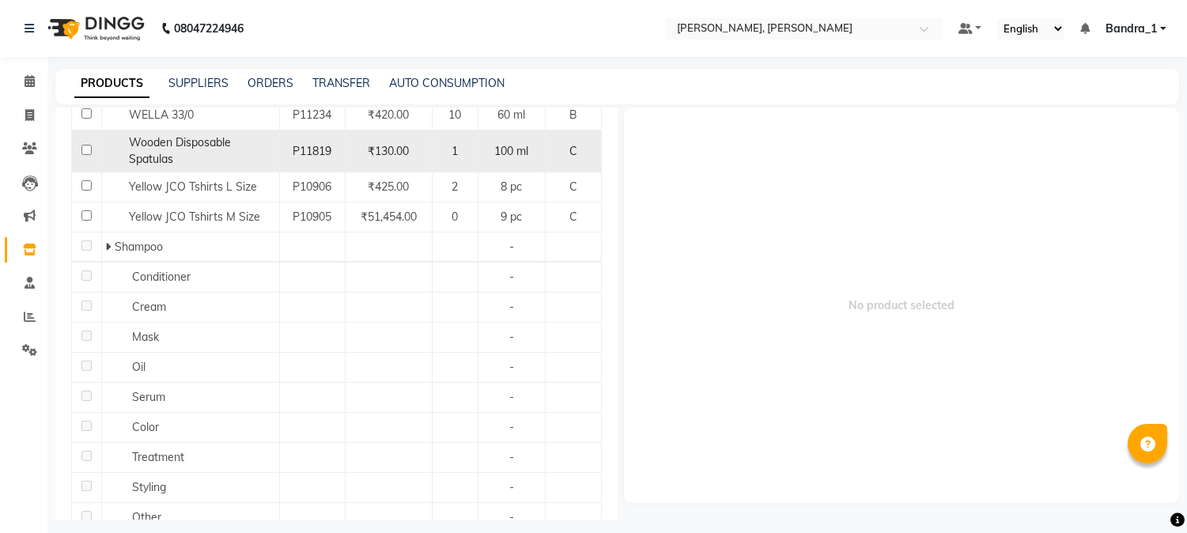
click at [89, 151] on input "checkbox" at bounding box center [86, 150] width 10 height 10
checkbox input "true"
select select
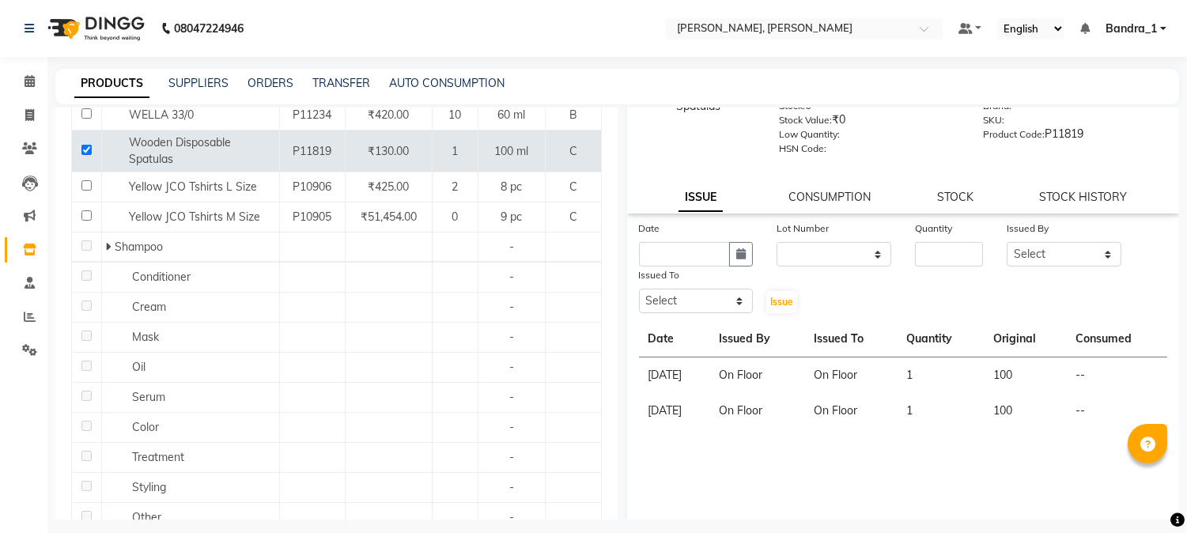
scroll to position [90, 0]
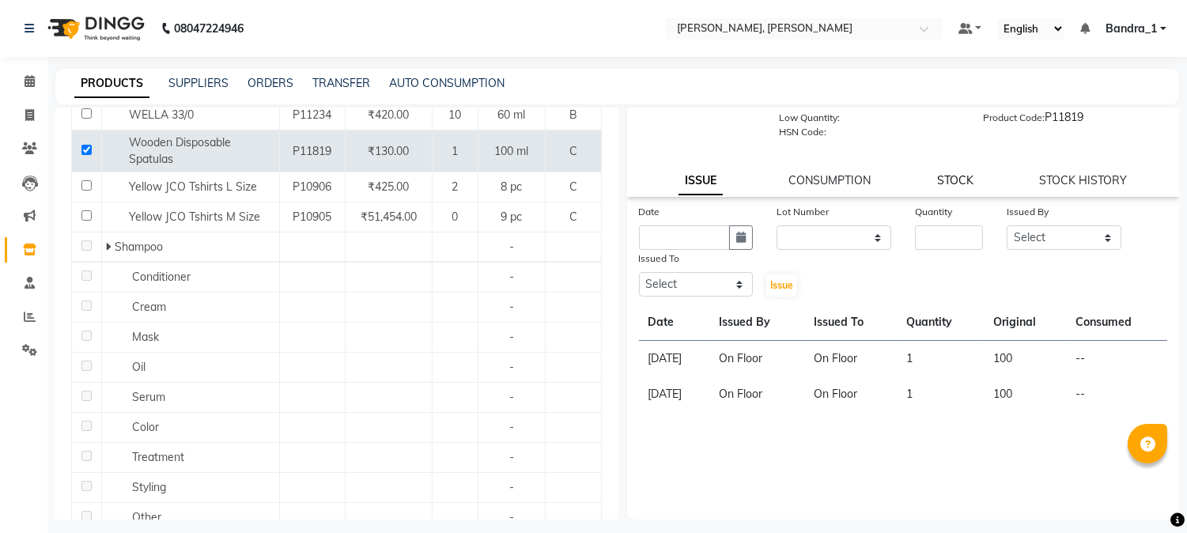
click at [943, 187] on link "STOCK" at bounding box center [955, 180] width 36 height 14
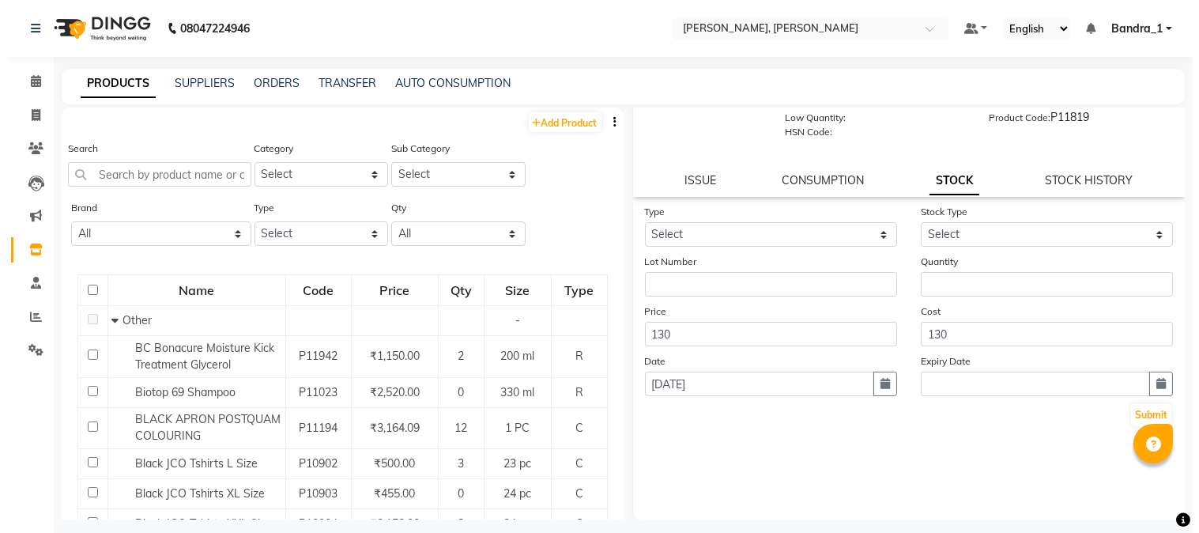
scroll to position [0, 0]
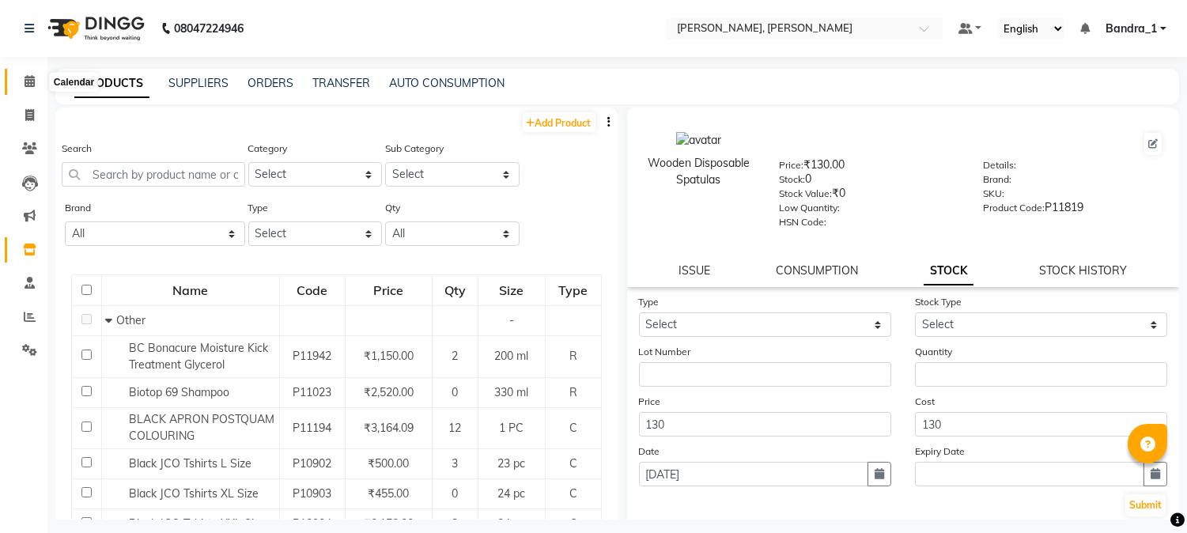
click at [33, 74] on span at bounding box center [30, 82] width 28 height 18
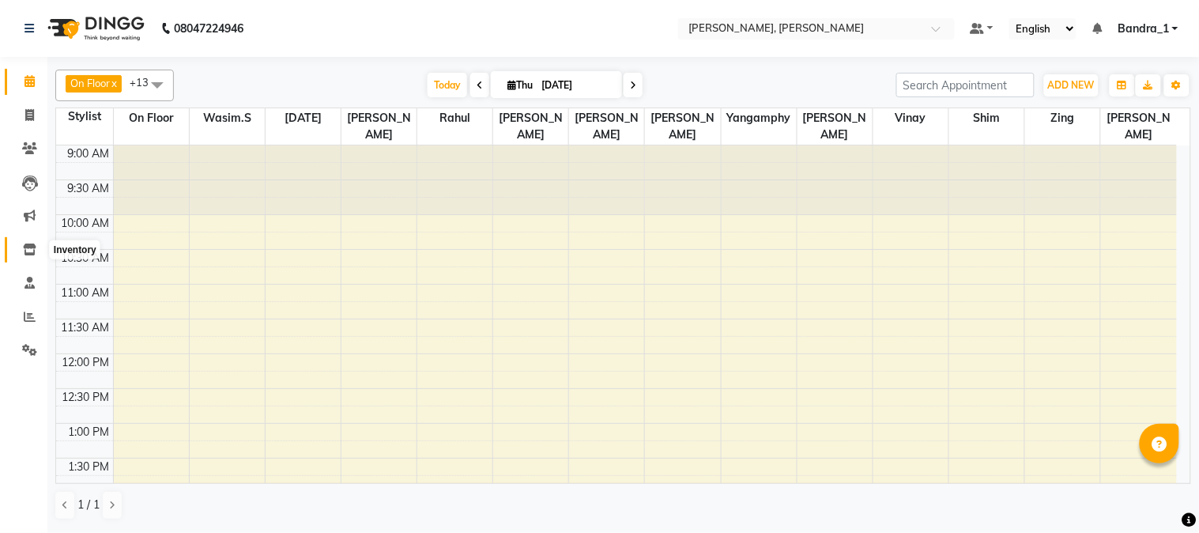
click at [30, 244] on icon at bounding box center [29, 250] width 13 height 12
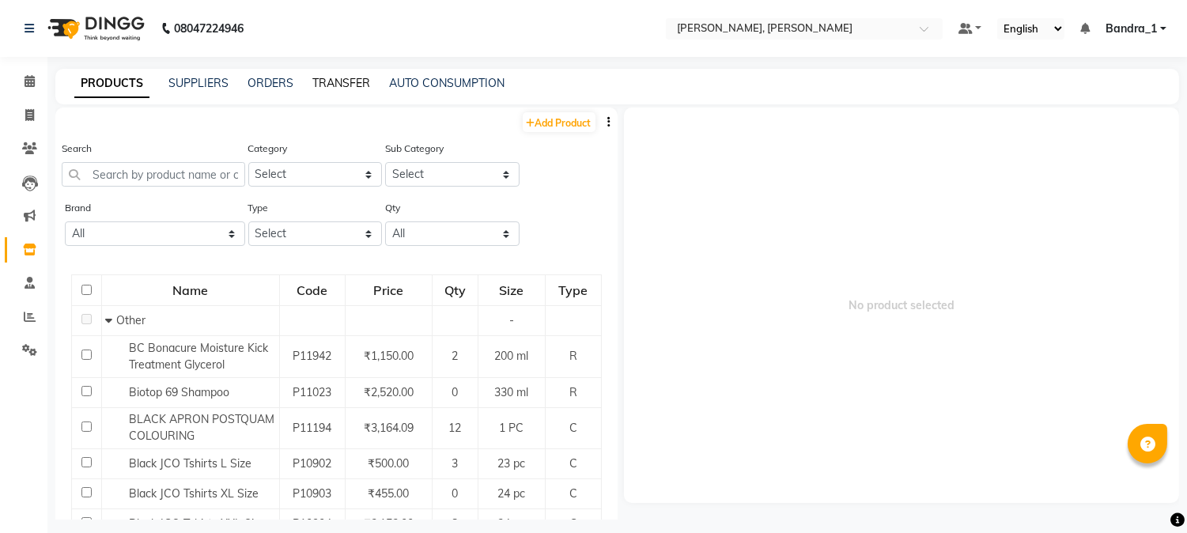
click at [333, 81] on link "TRANSFER" at bounding box center [341, 83] width 58 height 14
select select "sender"
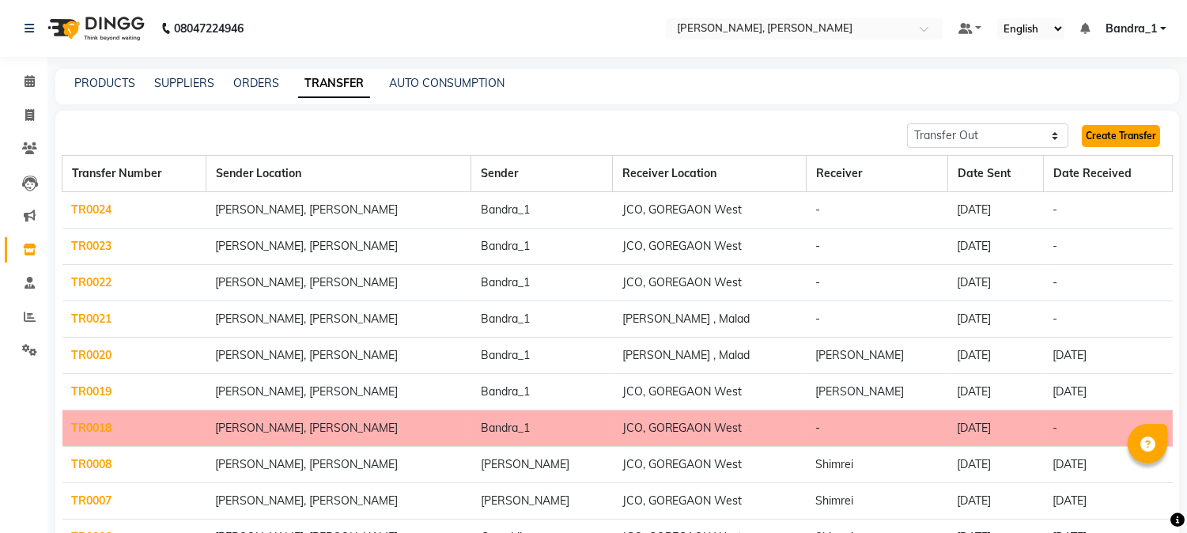
click at [1120, 135] on link "Create Transfer" at bounding box center [1121, 136] width 78 height 22
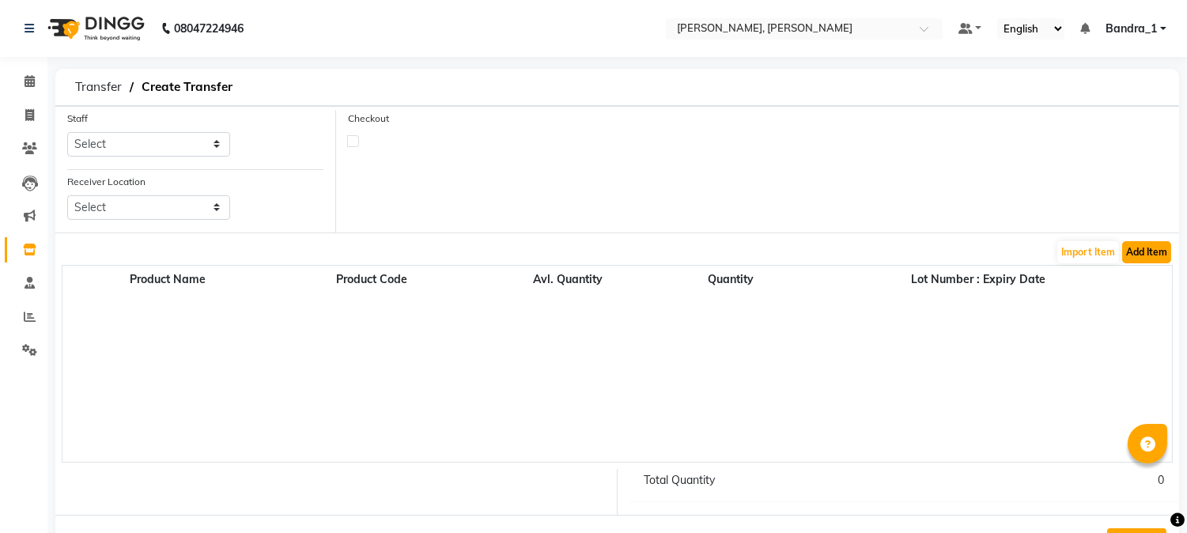
click at [1128, 253] on button "Add Item" at bounding box center [1146, 252] width 49 height 22
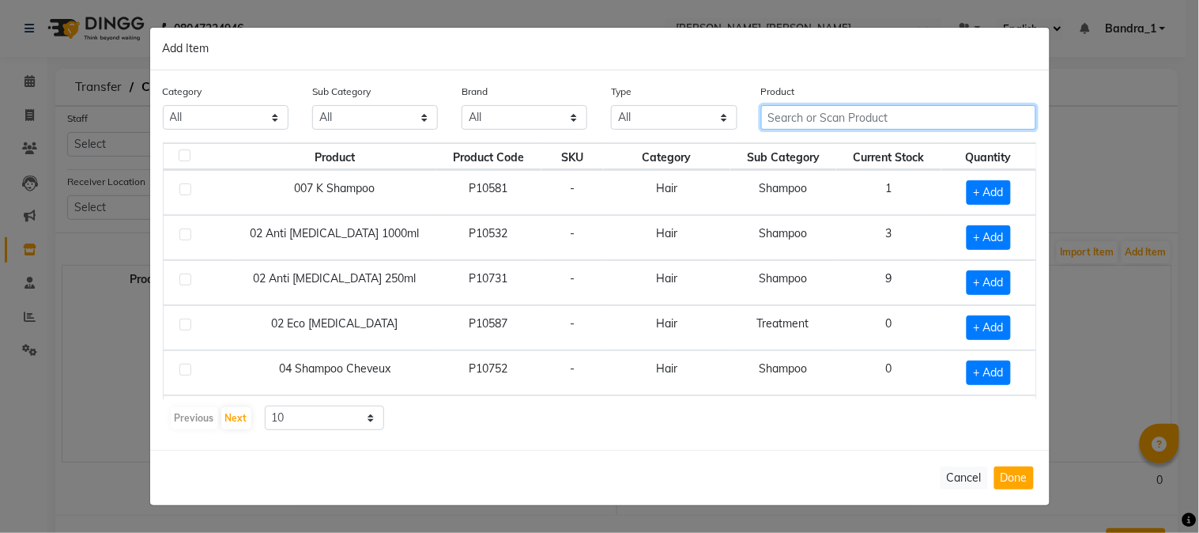
click at [828, 121] on input "text" at bounding box center [899, 117] width 276 height 25
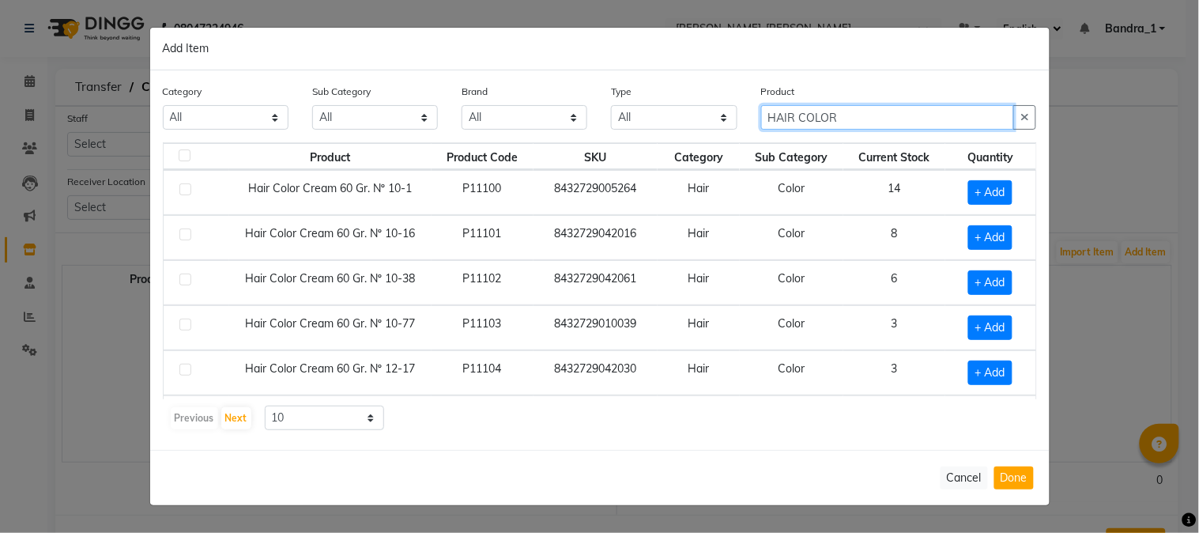
type input "HAIR COLOR"
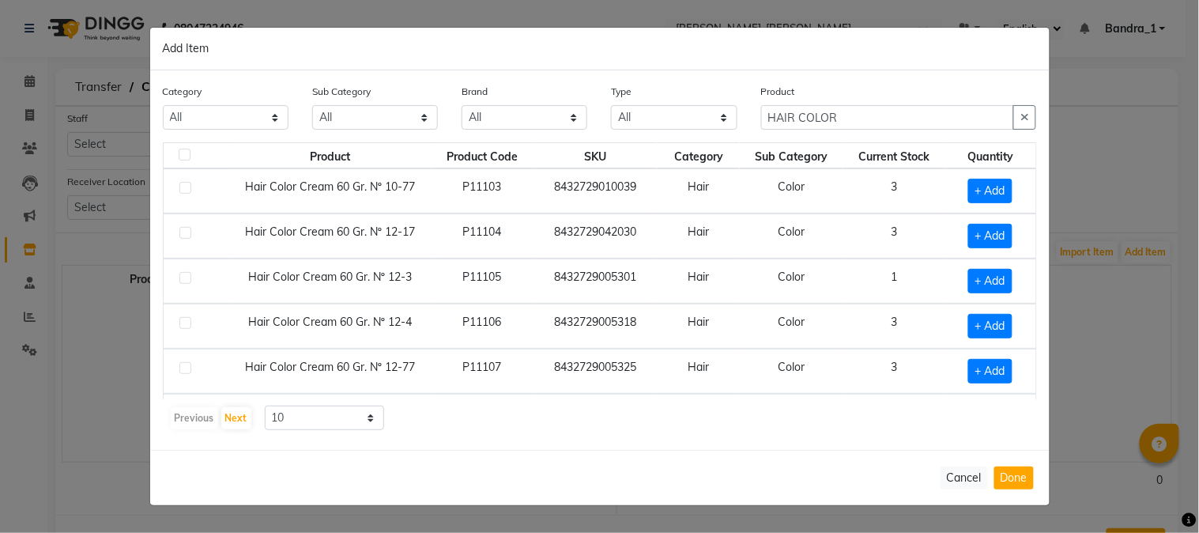
scroll to position [225, 0]
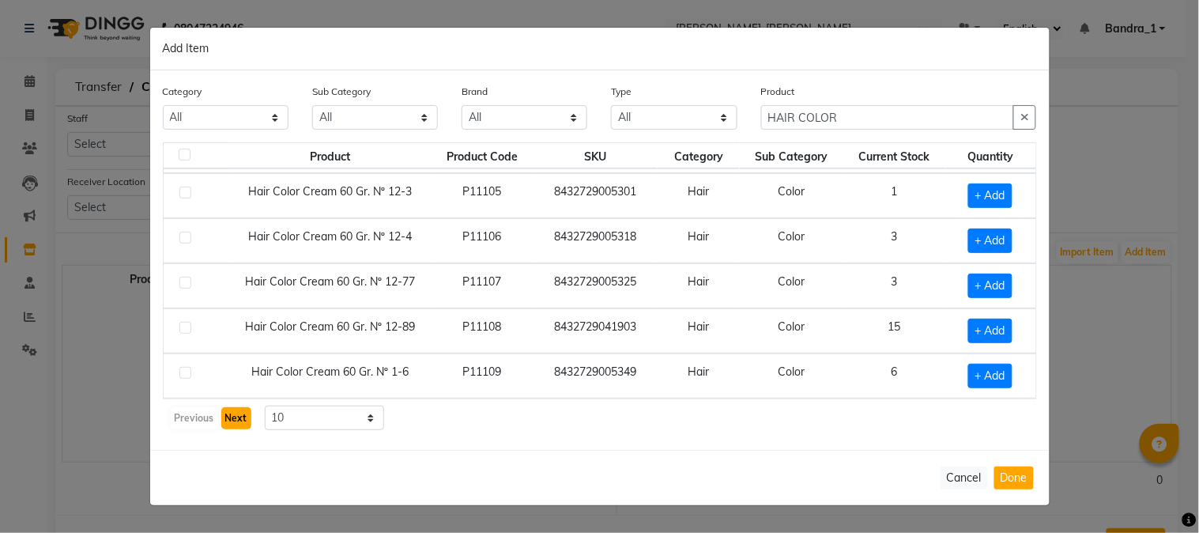
click at [226, 415] on button "Next" at bounding box center [236, 418] width 30 height 22
click at [239, 414] on button "Next" at bounding box center [236, 418] width 30 height 22
click at [227, 417] on button "Next" at bounding box center [236, 418] width 30 height 22
click at [983, 238] on span "+ Add" at bounding box center [991, 241] width 44 height 25
checkbox input "true"
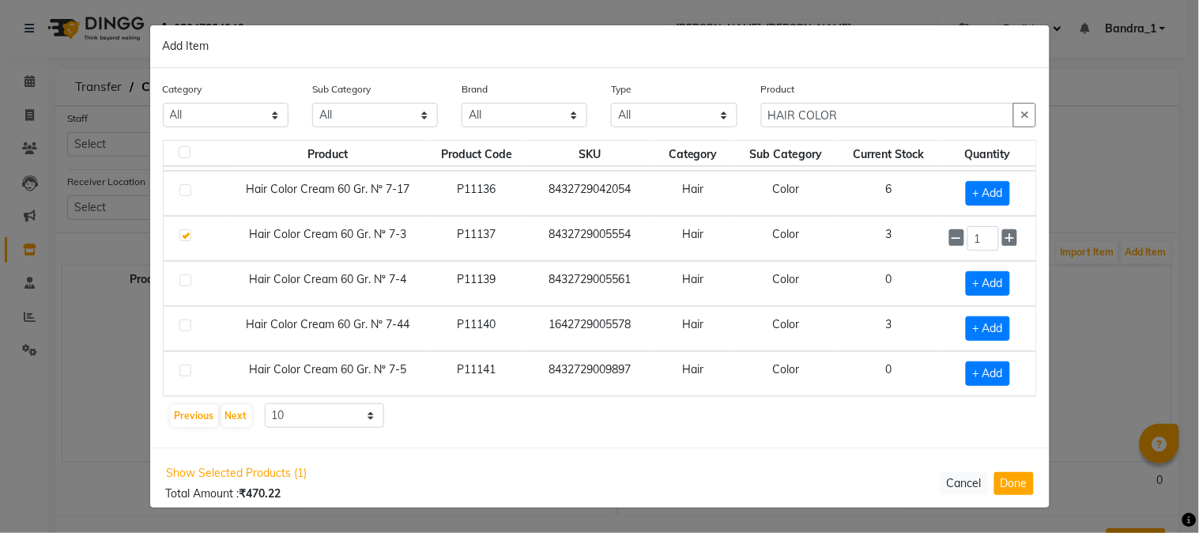
scroll to position [224, 0]
click at [1005, 239] on icon at bounding box center [1010, 237] width 10 height 11
type input "3"
click at [242, 414] on button "Next" at bounding box center [236, 416] width 30 height 22
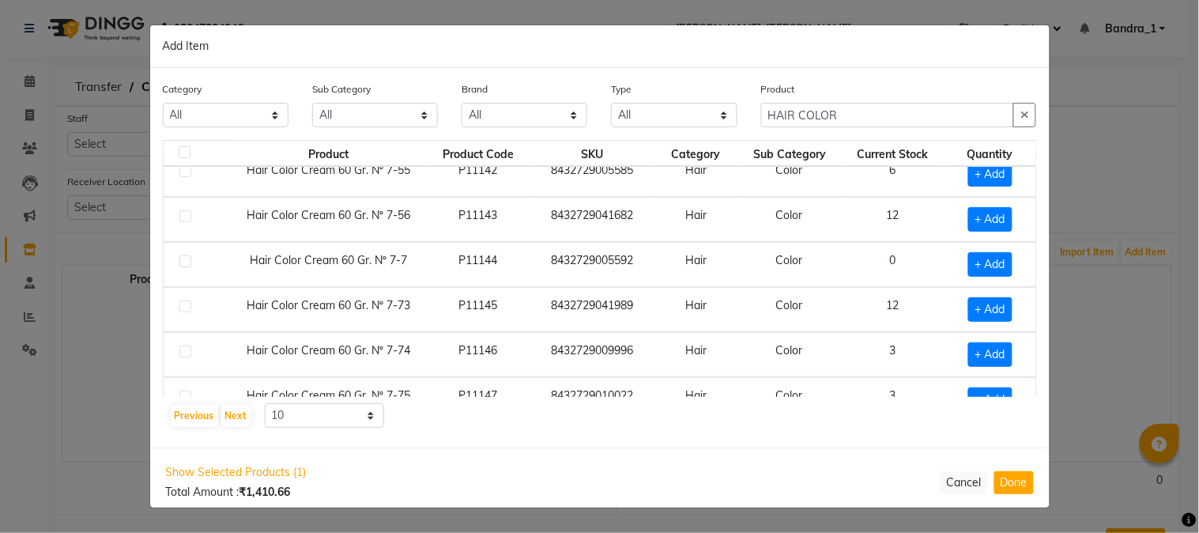
scroll to position [0, 0]
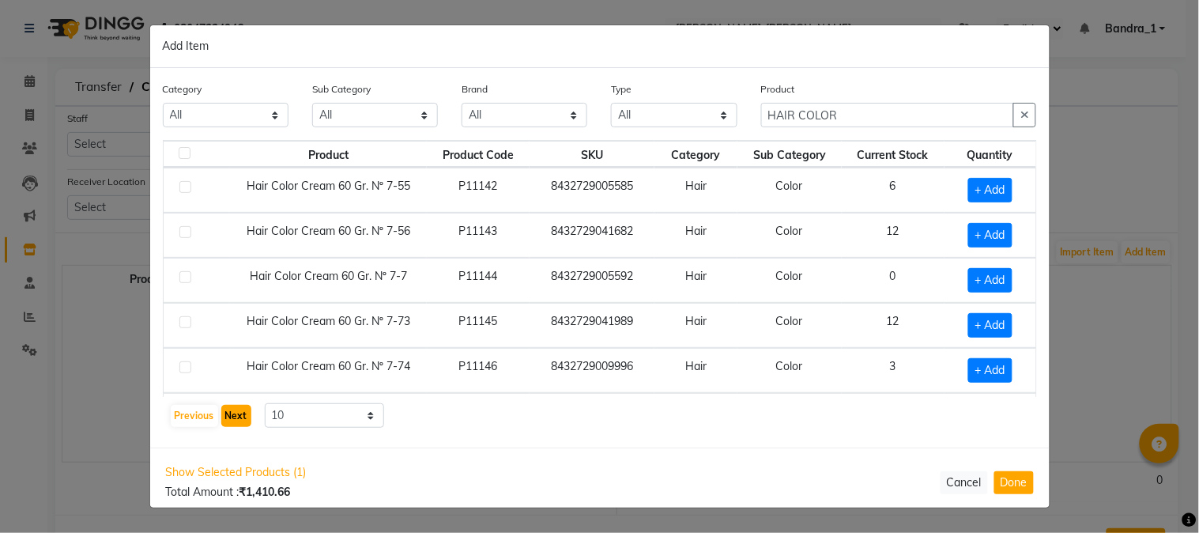
click at [235, 408] on button "Next" at bounding box center [236, 416] width 30 height 22
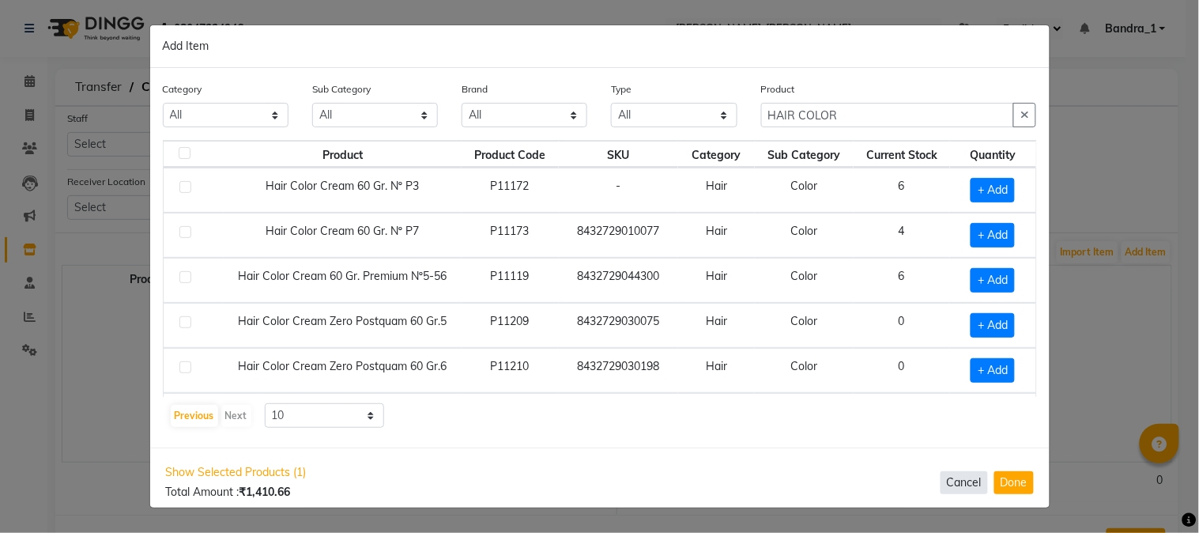
click at [960, 472] on button "Cancel" at bounding box center [964, 482] width 47 height 23
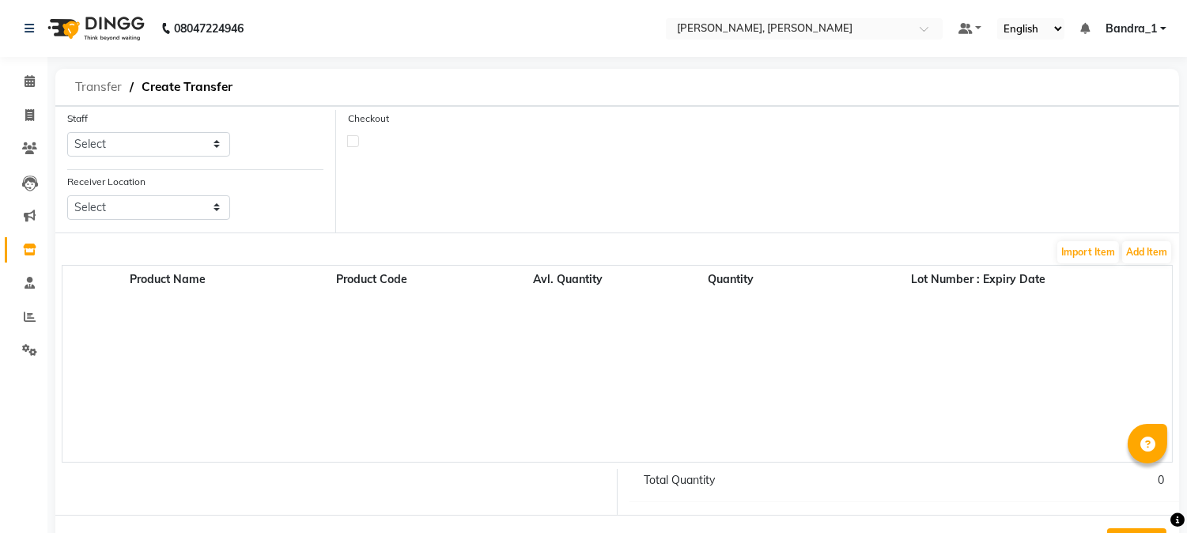
click at [96, 85] on span "Transfer" at bounding box center [98, 87] width 62 height 28
select select "sender"
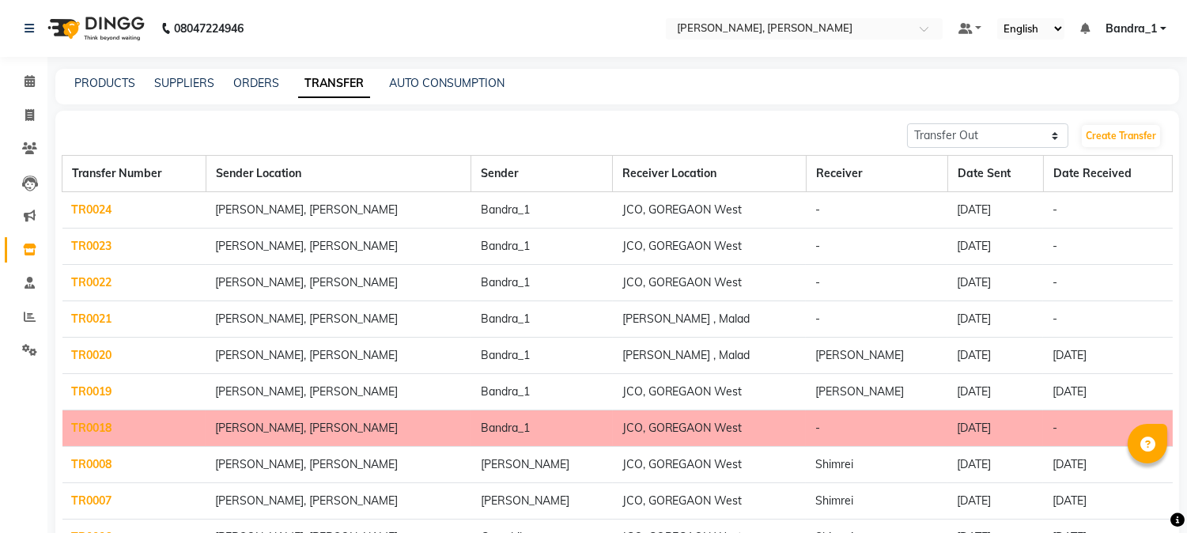
click at [634, 281] on td "JCO, GOREGAON West" at bounding box center [710, 283] width 194 height 36
click at [974, 279] on td "[DATE]" at bounding box center [995, 283] width 96 height 36
click at [1074, 286] on td "-" at bounding box center [1107, 283] width 129 height 36
click at [28, 83] on icon at bounding box center [30, 81] width 10 height 12
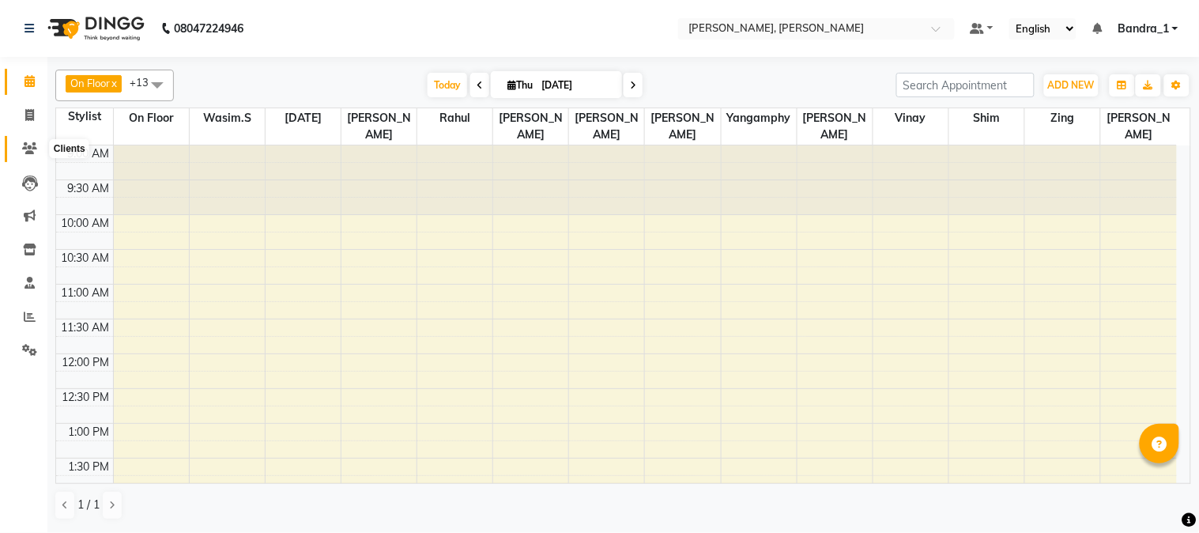
click at [28, 152] on icon at bounding box center [29, 148] width 15 height 12
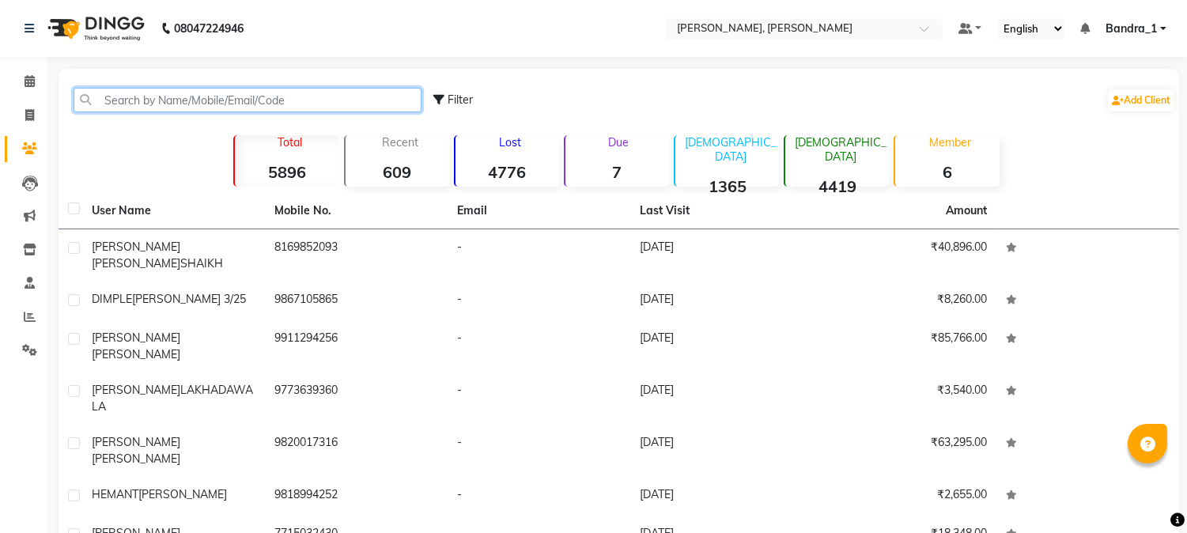
click at [179, 95] on input "text" at bounding box center [248, 100] width 348 height 25
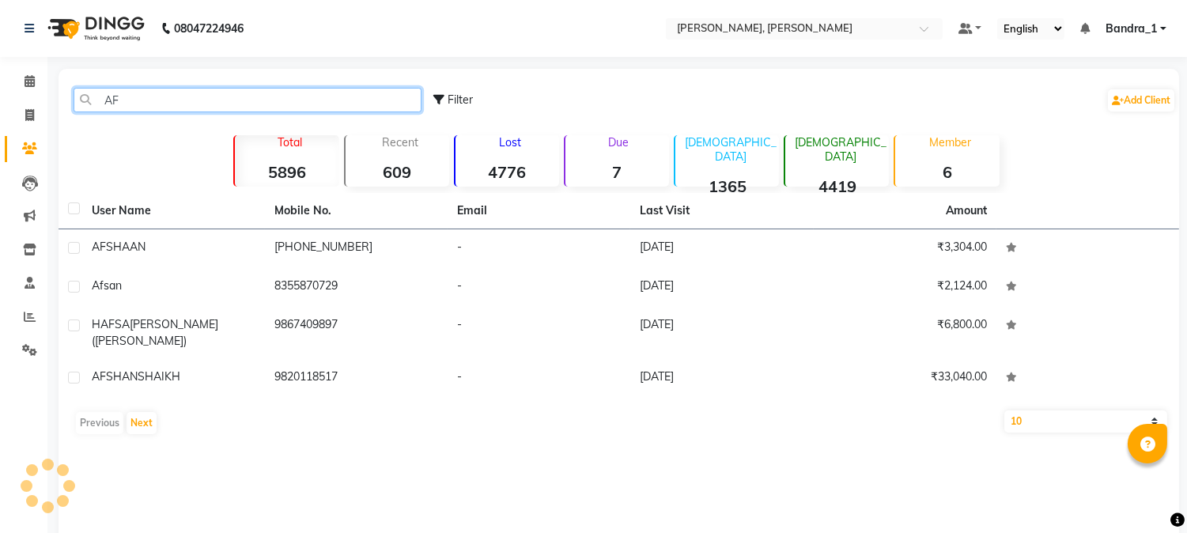
type input "A"
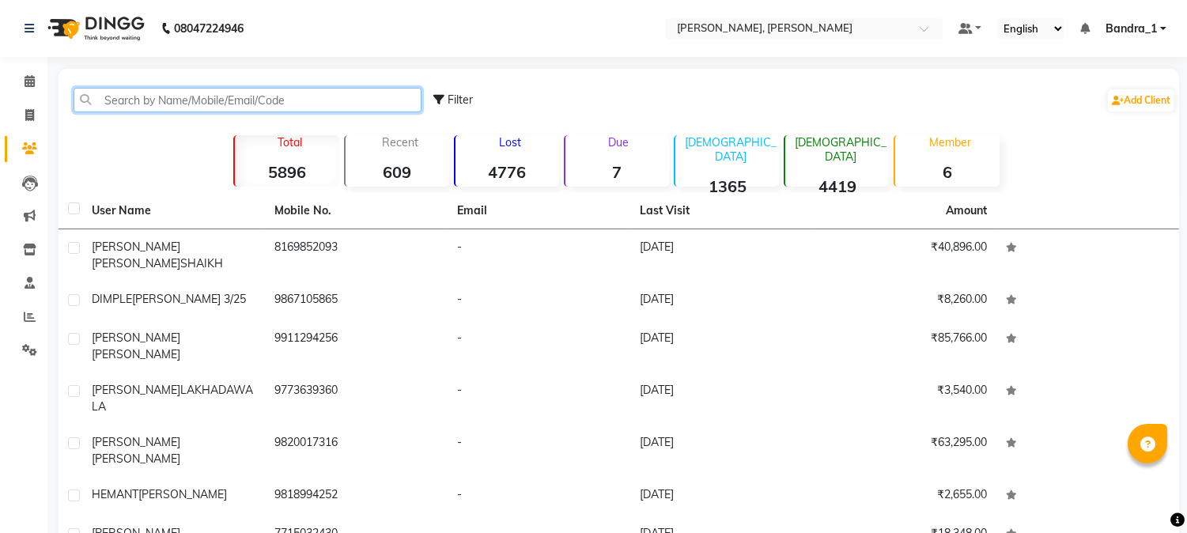
click at [326, 101] on input "text" at bounding box center [248, 100] width 348 height 25
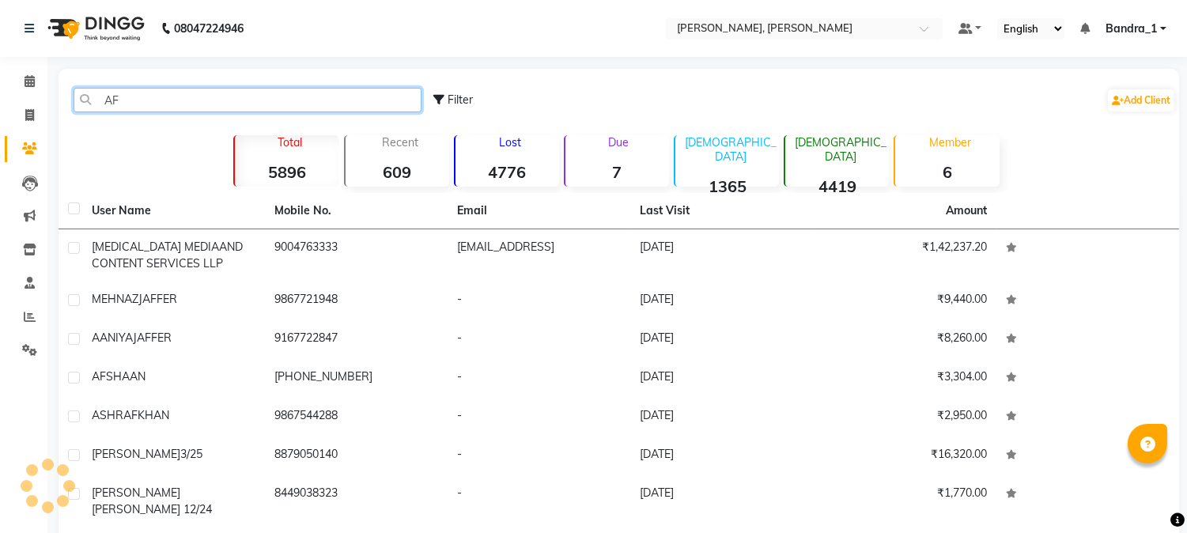
type input "A"
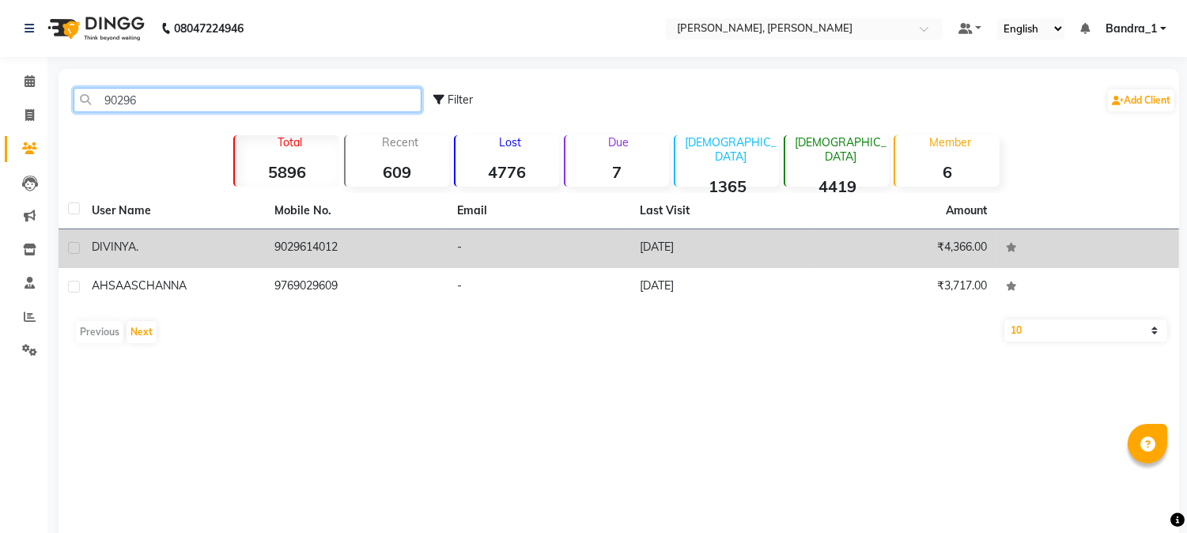
type input "90296"
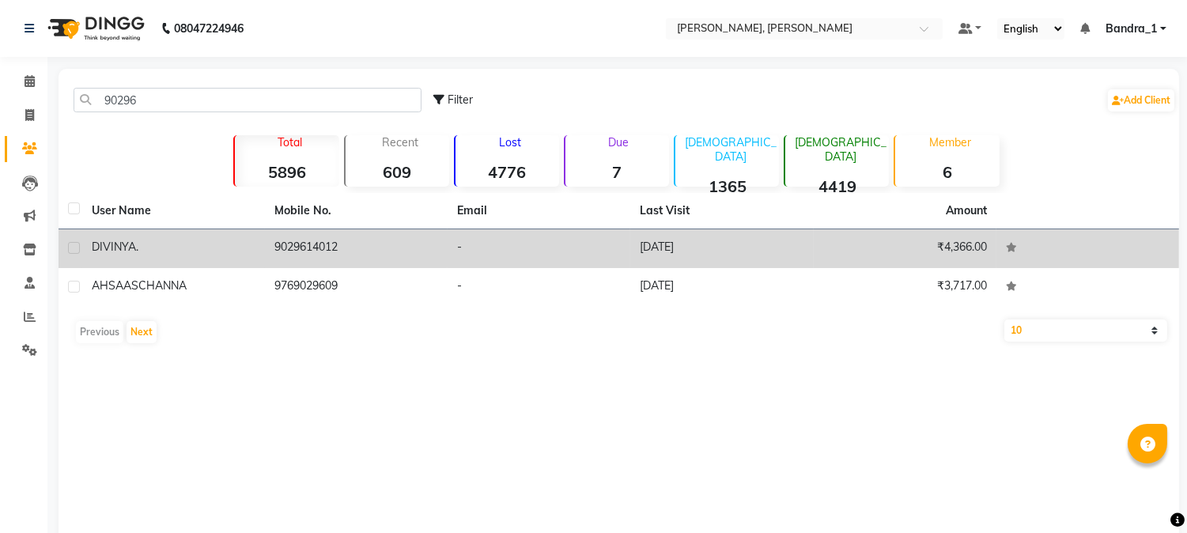
click at [297, 242] on td "9029614012" at bounding box center [356, 248] width 183 height 39
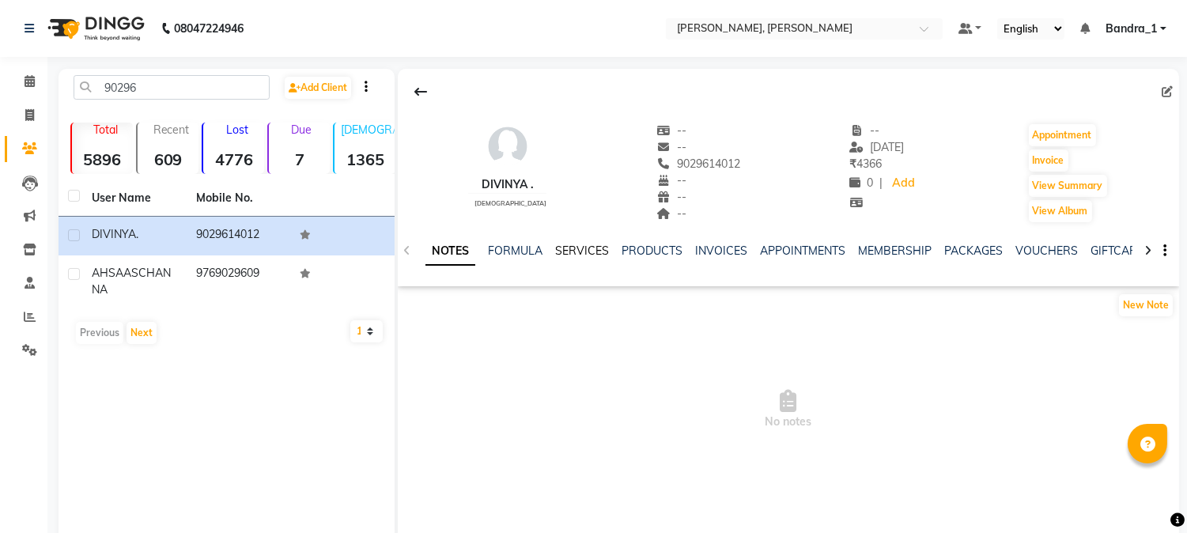
click at [580, 247] on link "SERVICES" at bounding box center [582, 251] width 54 height 14
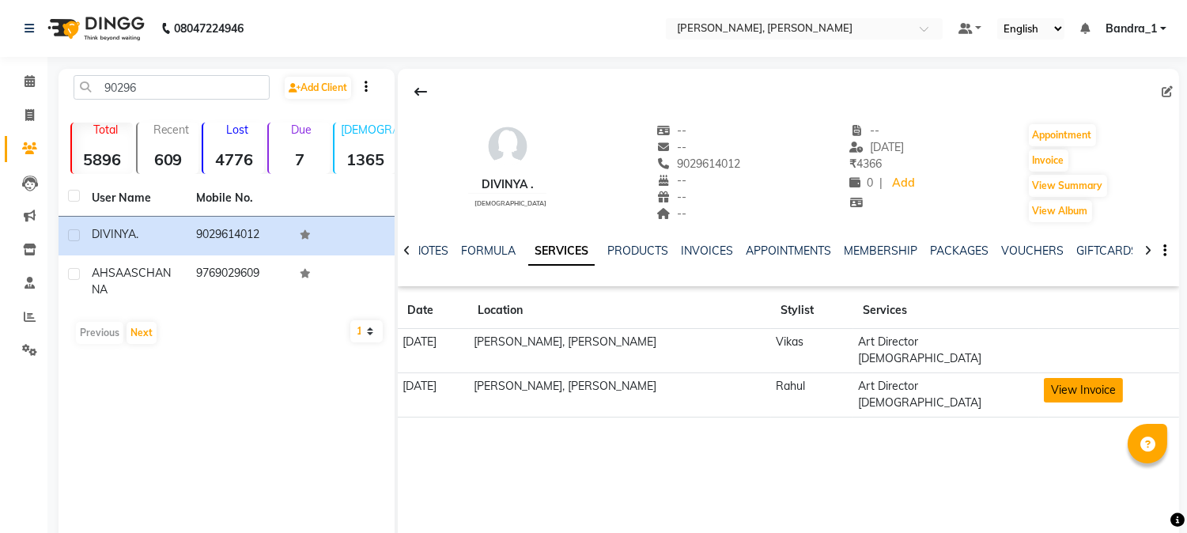
click at [1092, 378] on button "View Invoice" at bounding box center [1083, 390] width 79 height 25
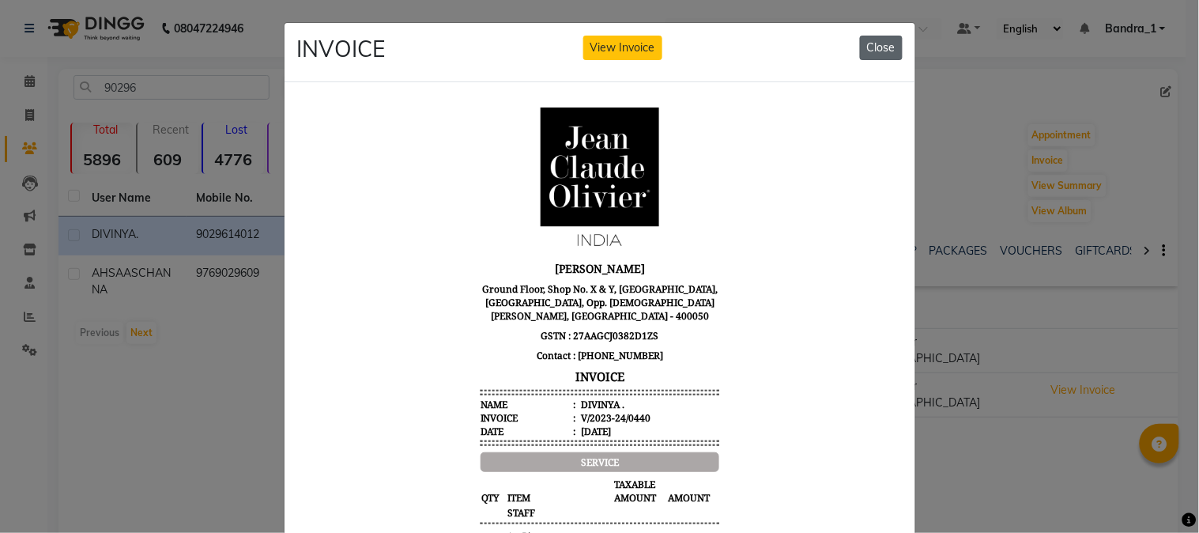
click at [878, 45] on button "Close" at bounding box center [881, 48] width 43 height 25
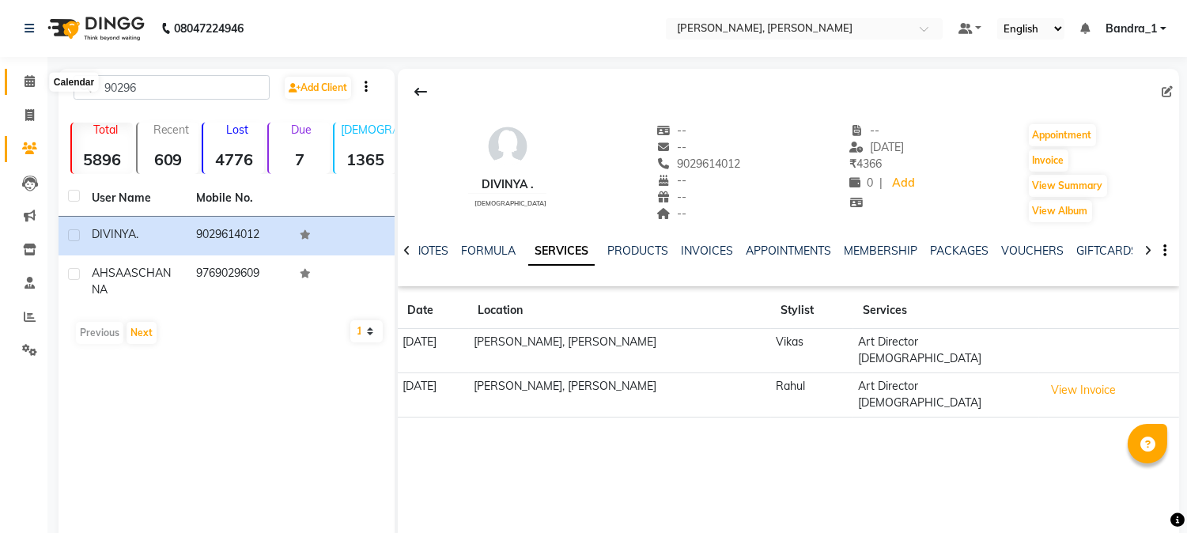
click at [28, 89] on span at bounding box center [30, 82] width 28 height 18
